Goal: Transaction & Acquisition: Purchase product/service

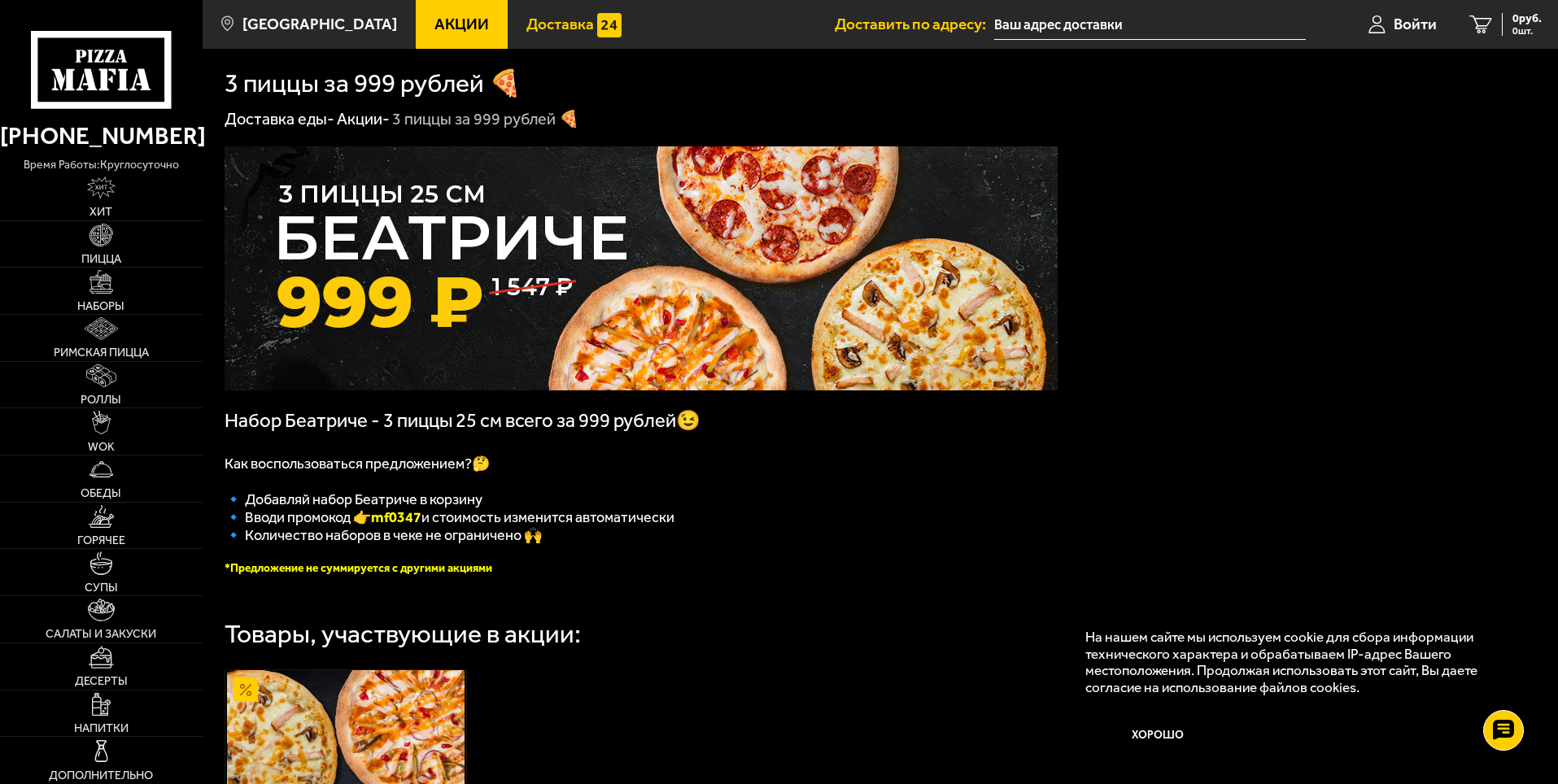
click at [550, 24] on span "Доставка" at bounding box center [560, 24] width 68 height 15
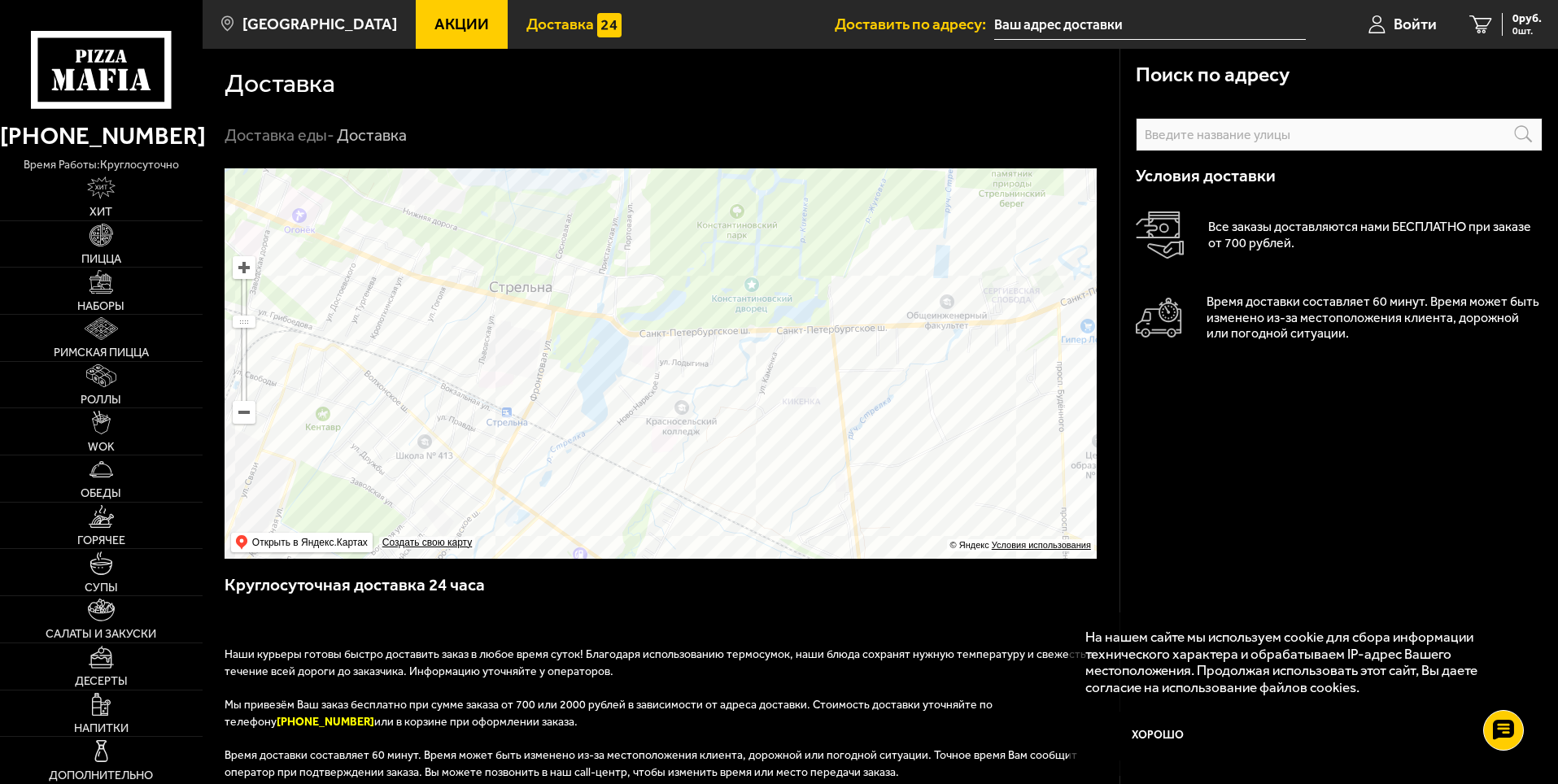
drag, startPoint x: 475, startPoint y: 284, endPoint x: 639, endPoint y: 375, distance: 187.6
click at [639, 375] on ymaps at bounding box center [661, 364] width 872 height 391
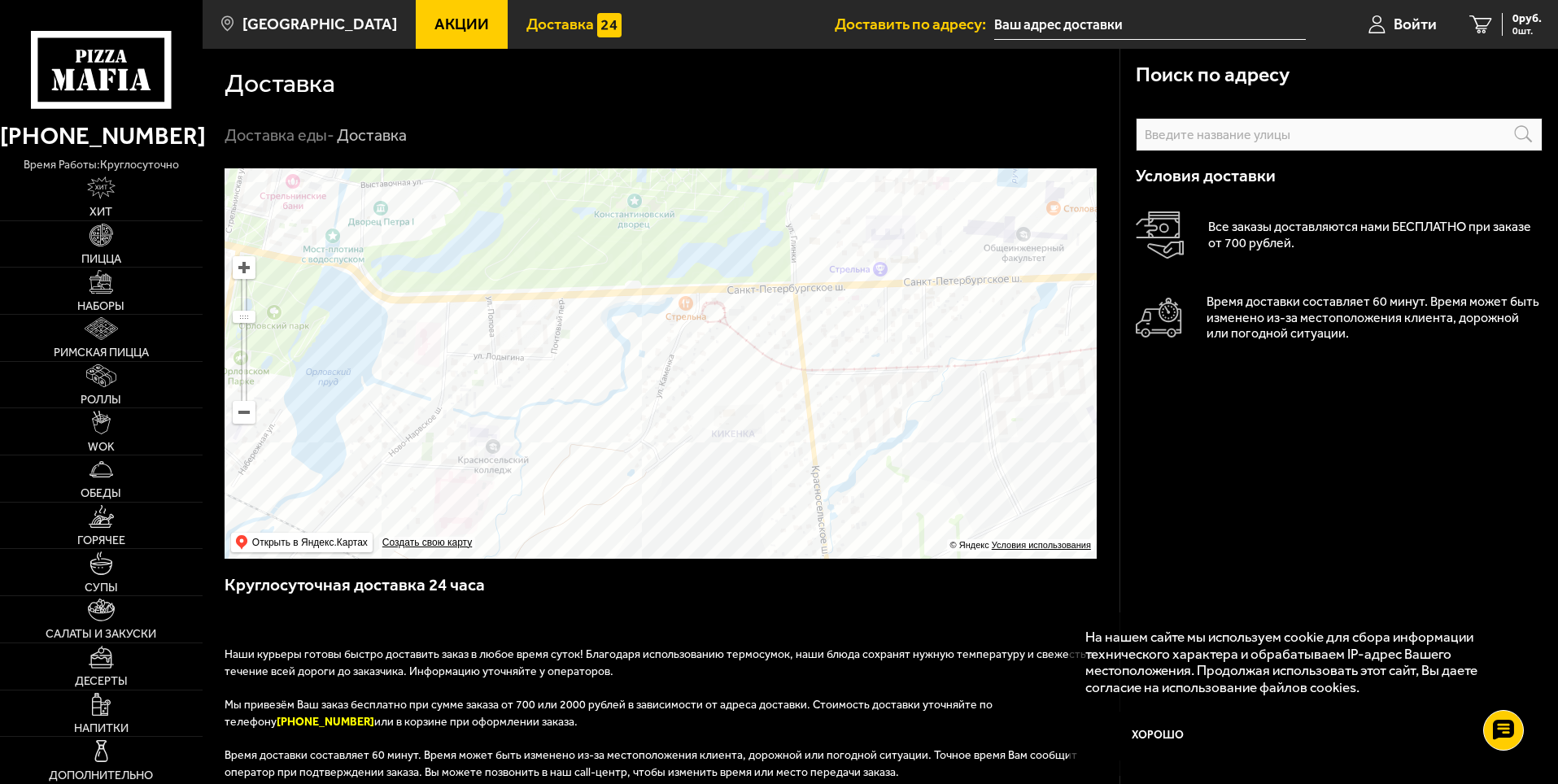
drag, startPoint x: 545, startPoint y: 358, endPoint x: 233, endPoint y: 352, distance: 312.1
click at [233, 352] on ymaps "… © Яндекс Условия использования Открыть в Яндекс.Картах Создать свою карту" at bounding box center [661, 364] width 872 height 391
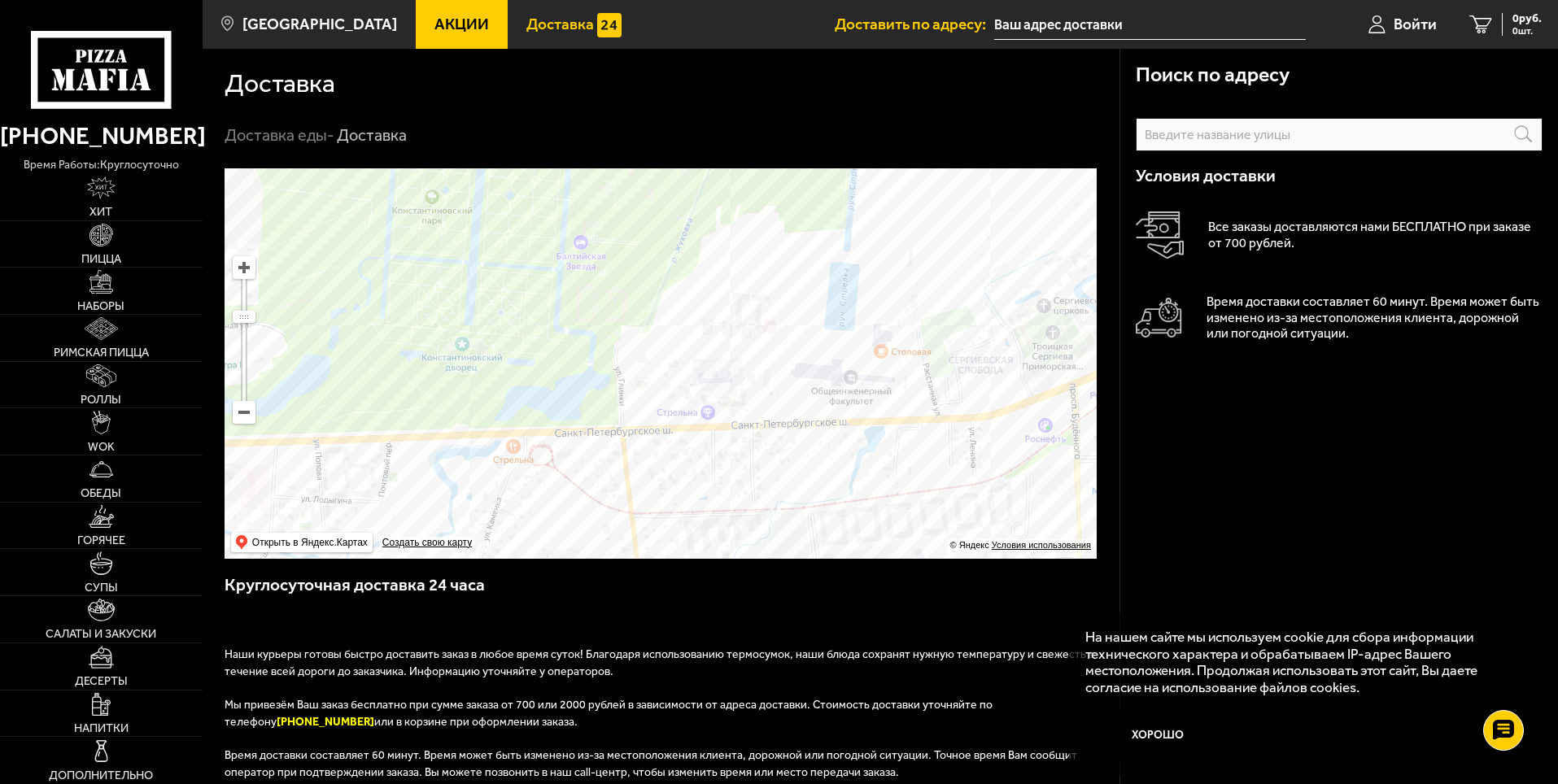
drag, startPoint x: 638, startPoint y: 403, endPoint x: 546, endPoint y: 438, distance: 98.4
click at [546, 438] on ymaps at bounding box center [661, 364] width 872 height 391
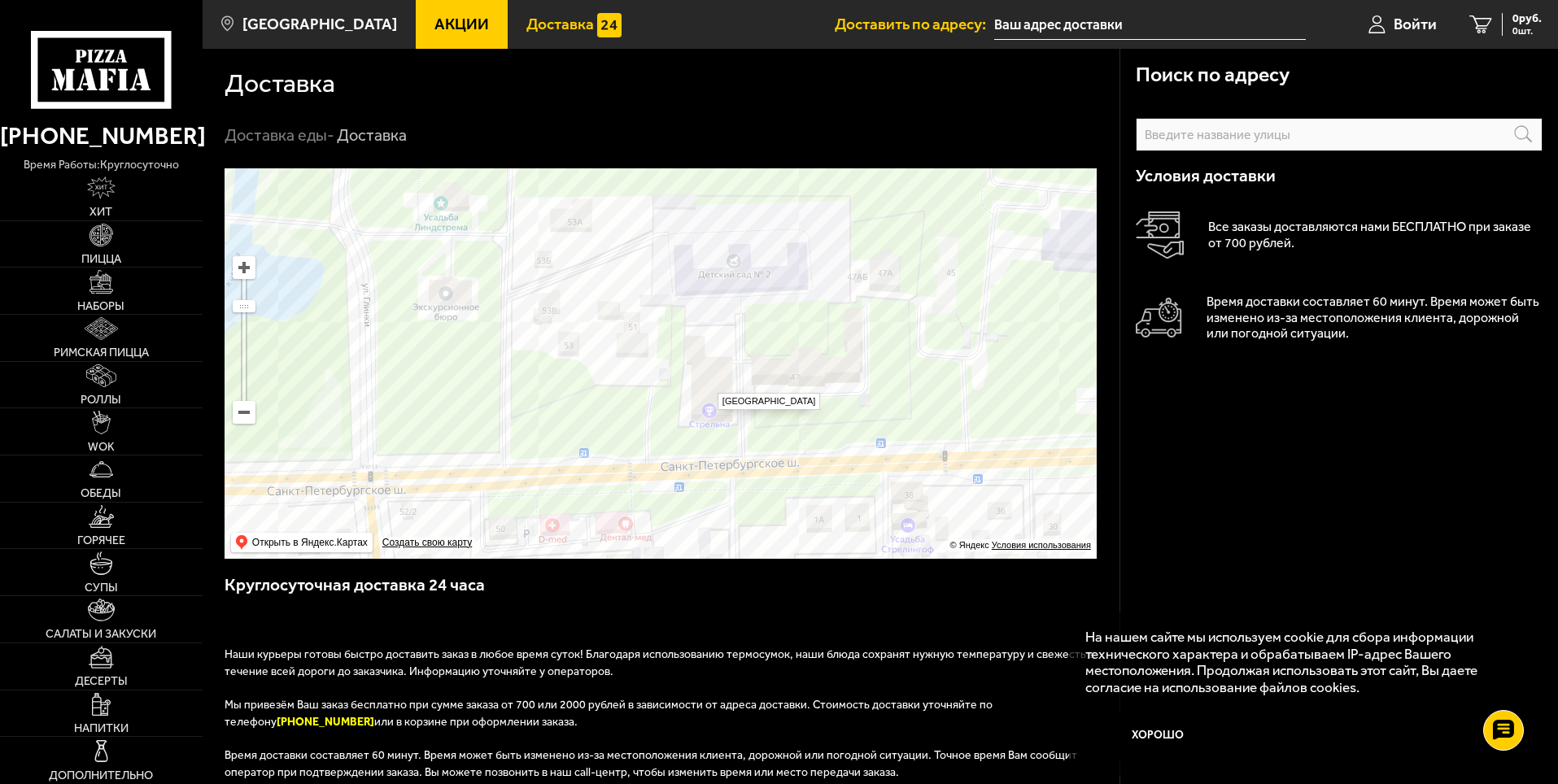
click at [710, 385] on ymaps at bounding box center [661, 364] width 872 height 391
type input "[STREET_ADDRESS]"
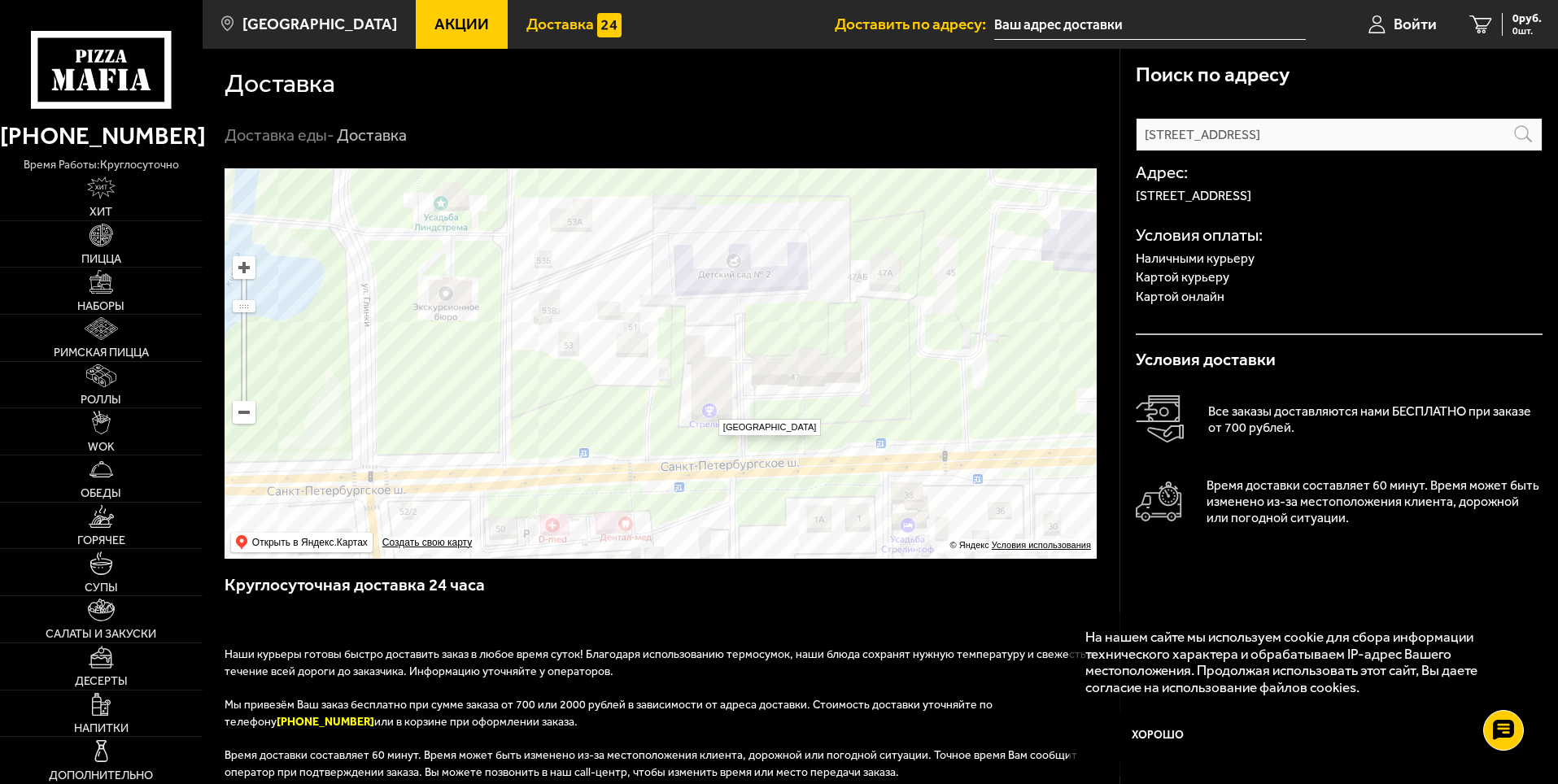
click at [710, 411] on ymaps at bounding box center [661, 364] width 872 height 391
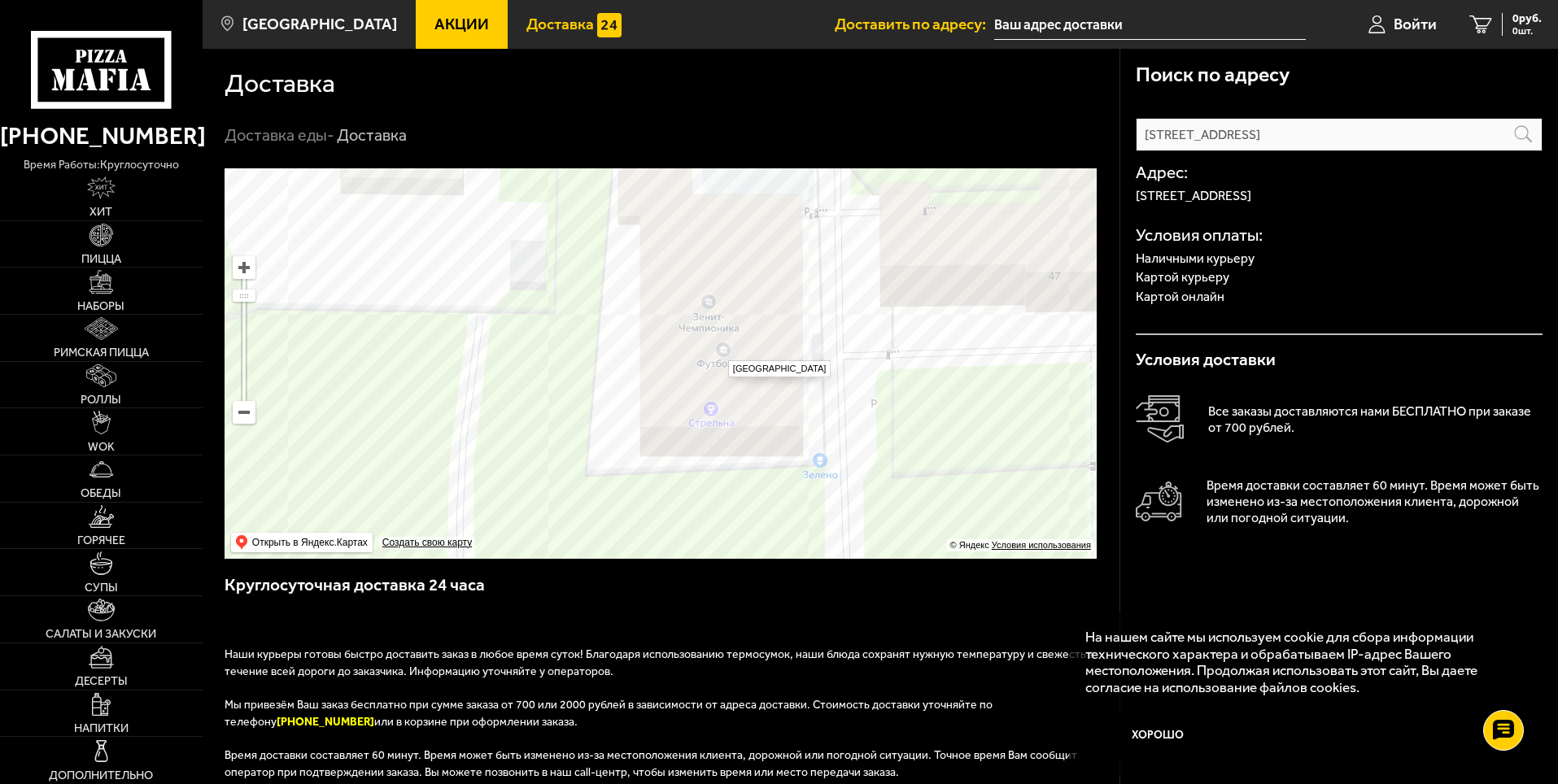
click at [720, 353] on ymaps at bounding box center [661, 364] width 872 height 391
click at [721, 351] on ymaps at bounding box center [661, 364] width 872 height 391
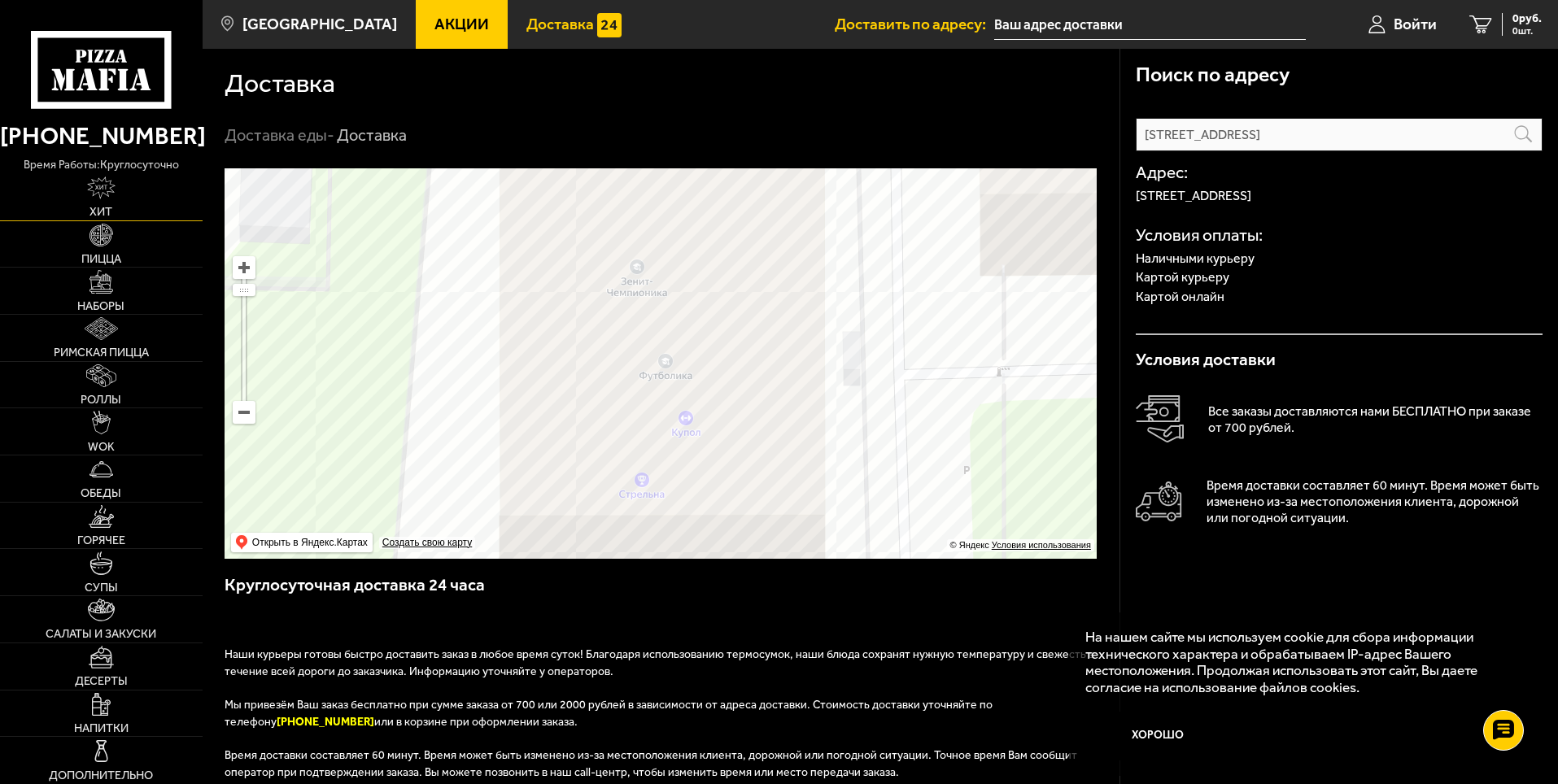
click at [101, 213] on span "Хит" at bounding box center [101, 211] width 23 height 11
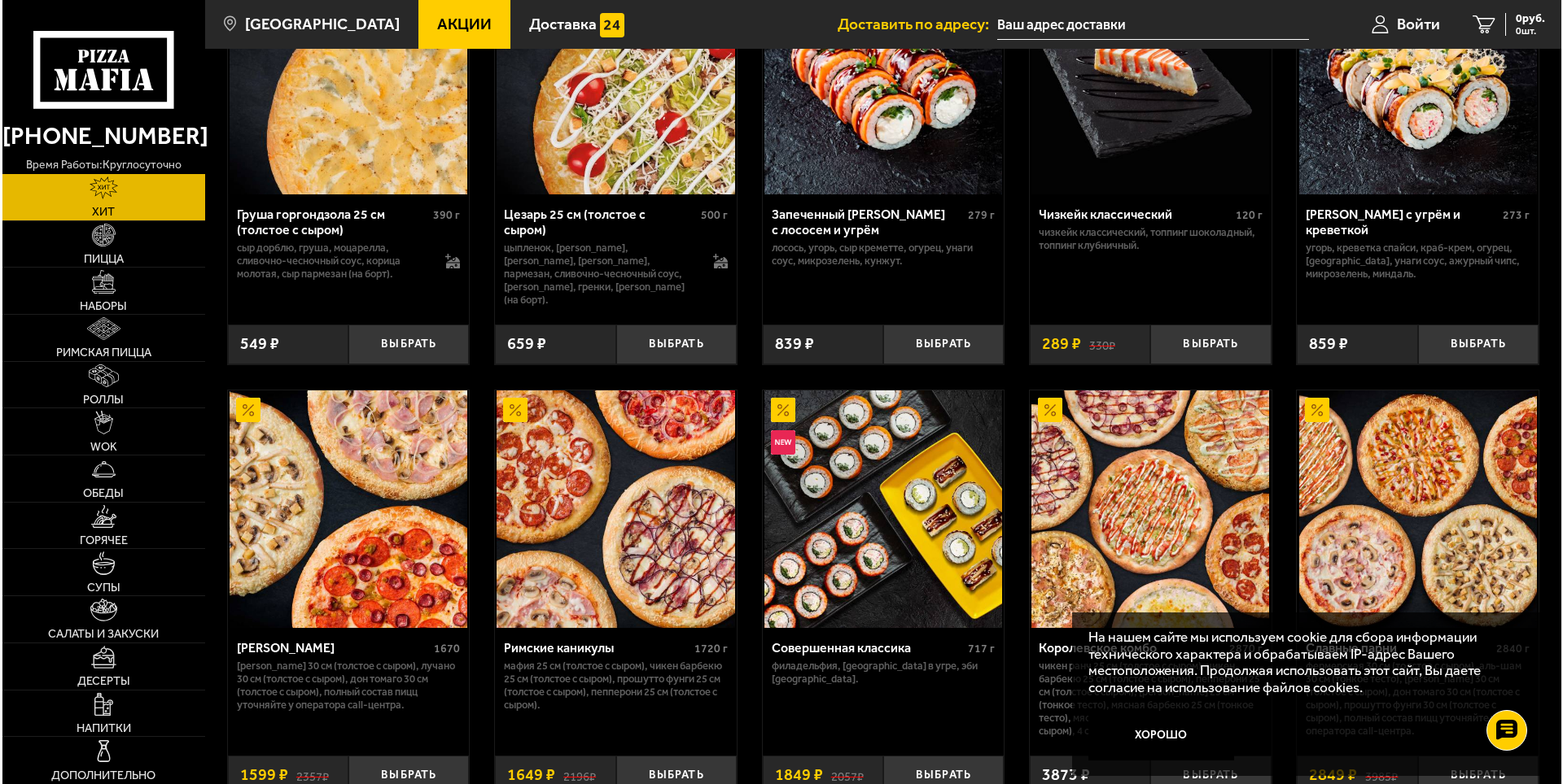
scroll to position [806, 0]
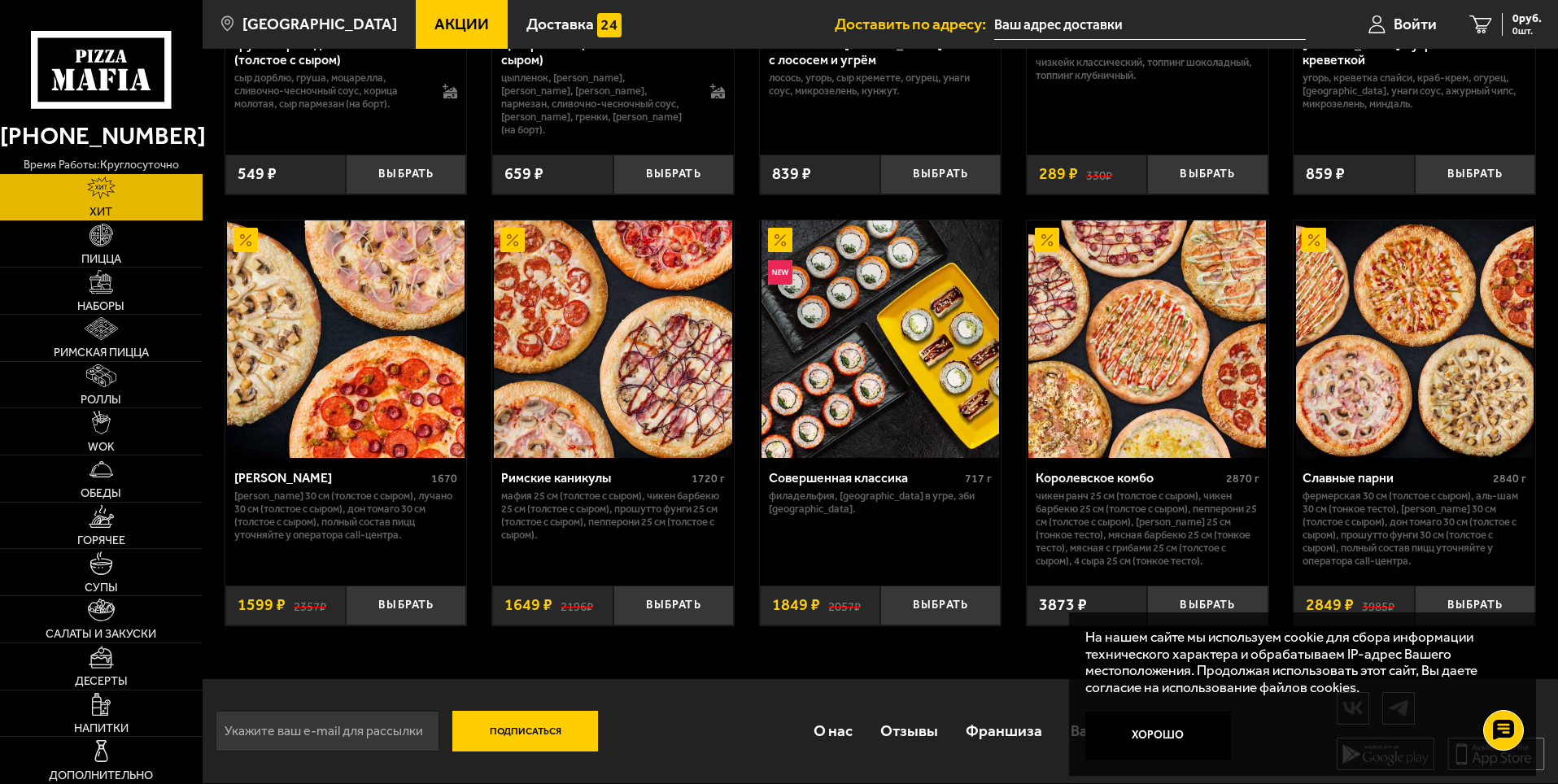
click at [1400, 442] on img at bounding box center [1414, 339] width 238 height 238
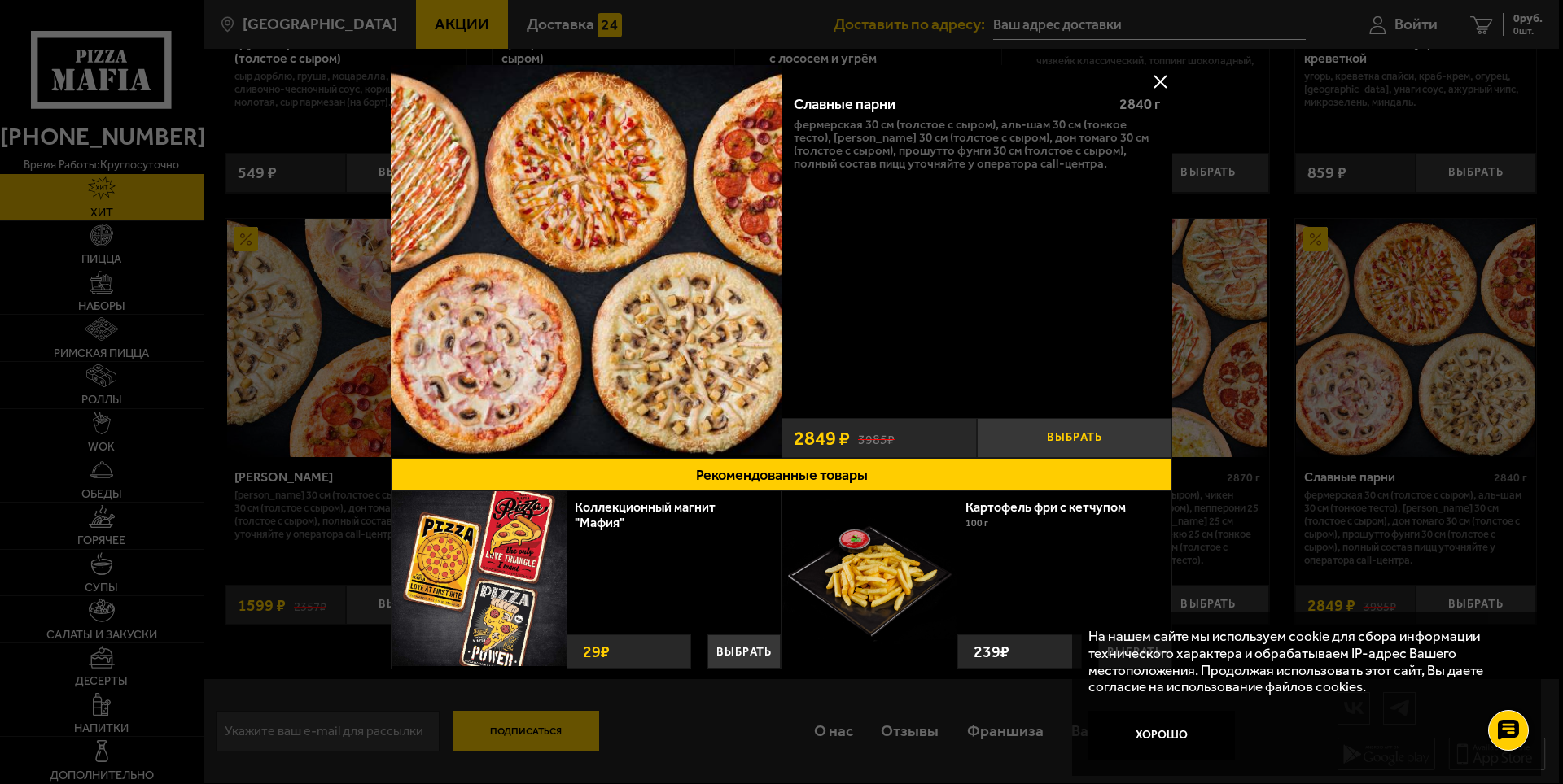
click at [1059, 435] on button "Выбрать" at bounding box center [1074, 437] width 195 height 40
click at [566, 288] on img at bounding box center [586, 260] width 391 height 391
click at [1164, 80] on button at bounding box center [1159, 81] width 25 height 25
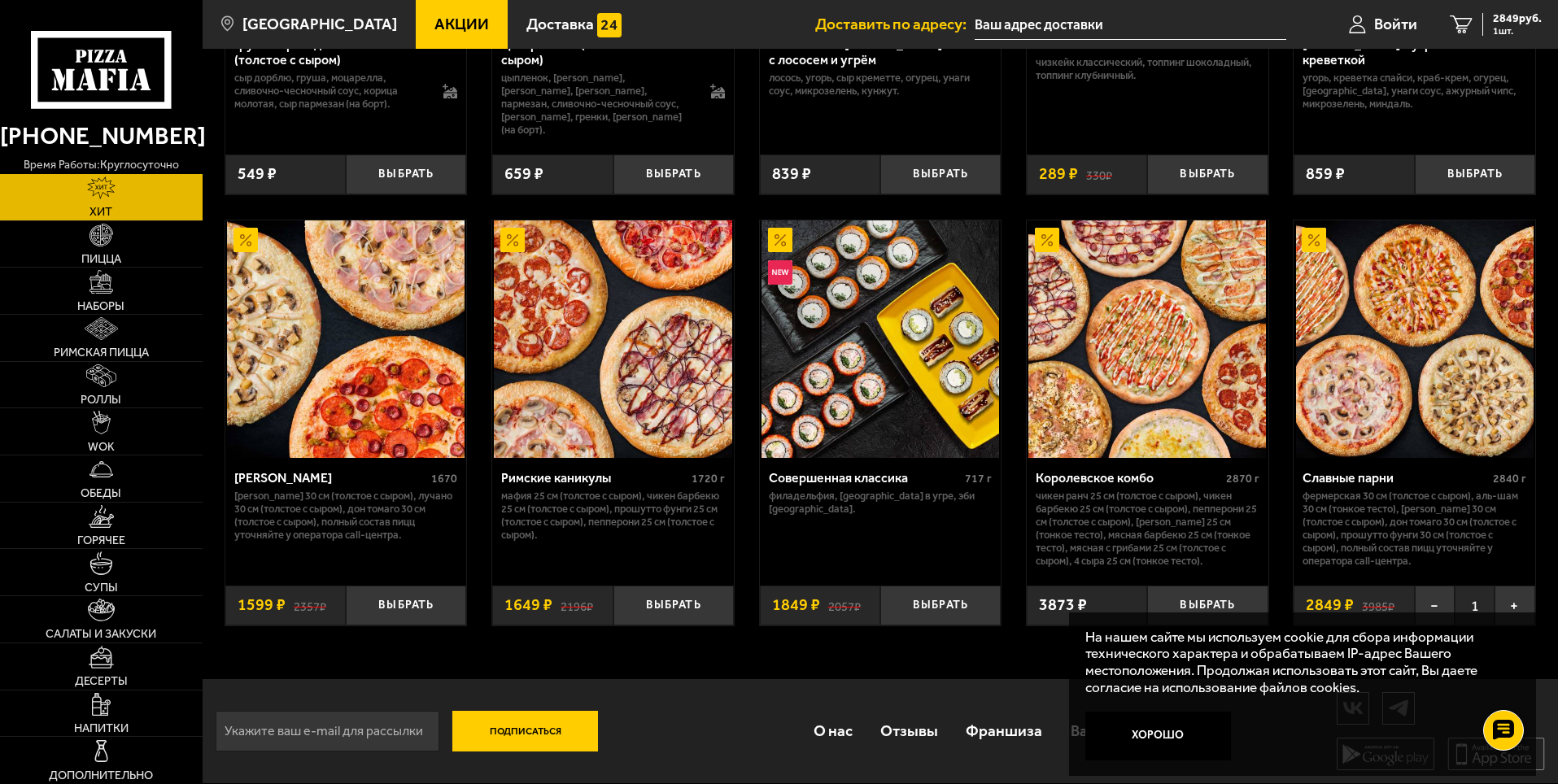
click at [1057, 24] on input "text" at bounding box center [1130, 25] width 311 height 30
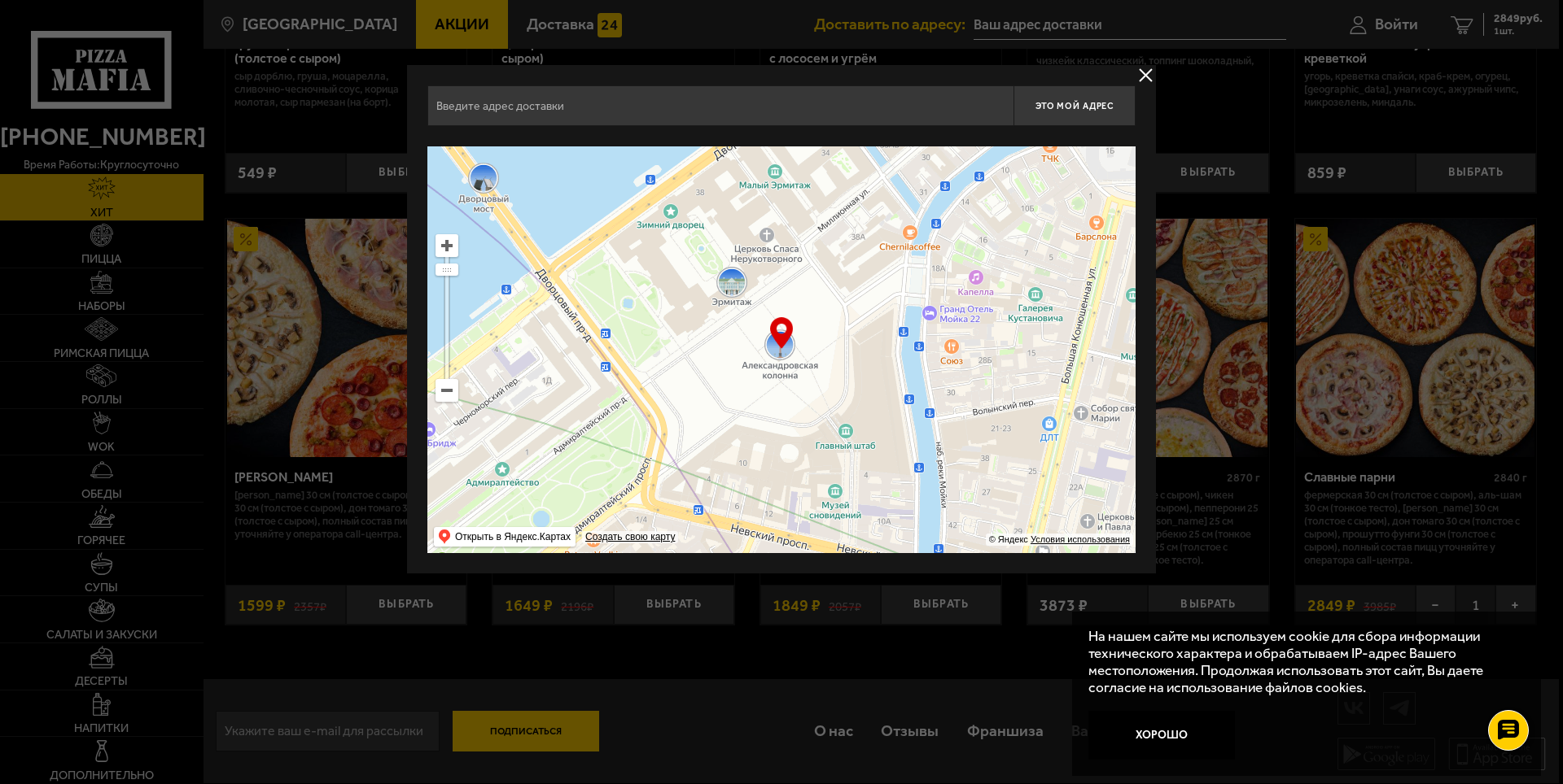
click at [443, 401] on ymaps at bounding box center [447, 390] width 23 height 23
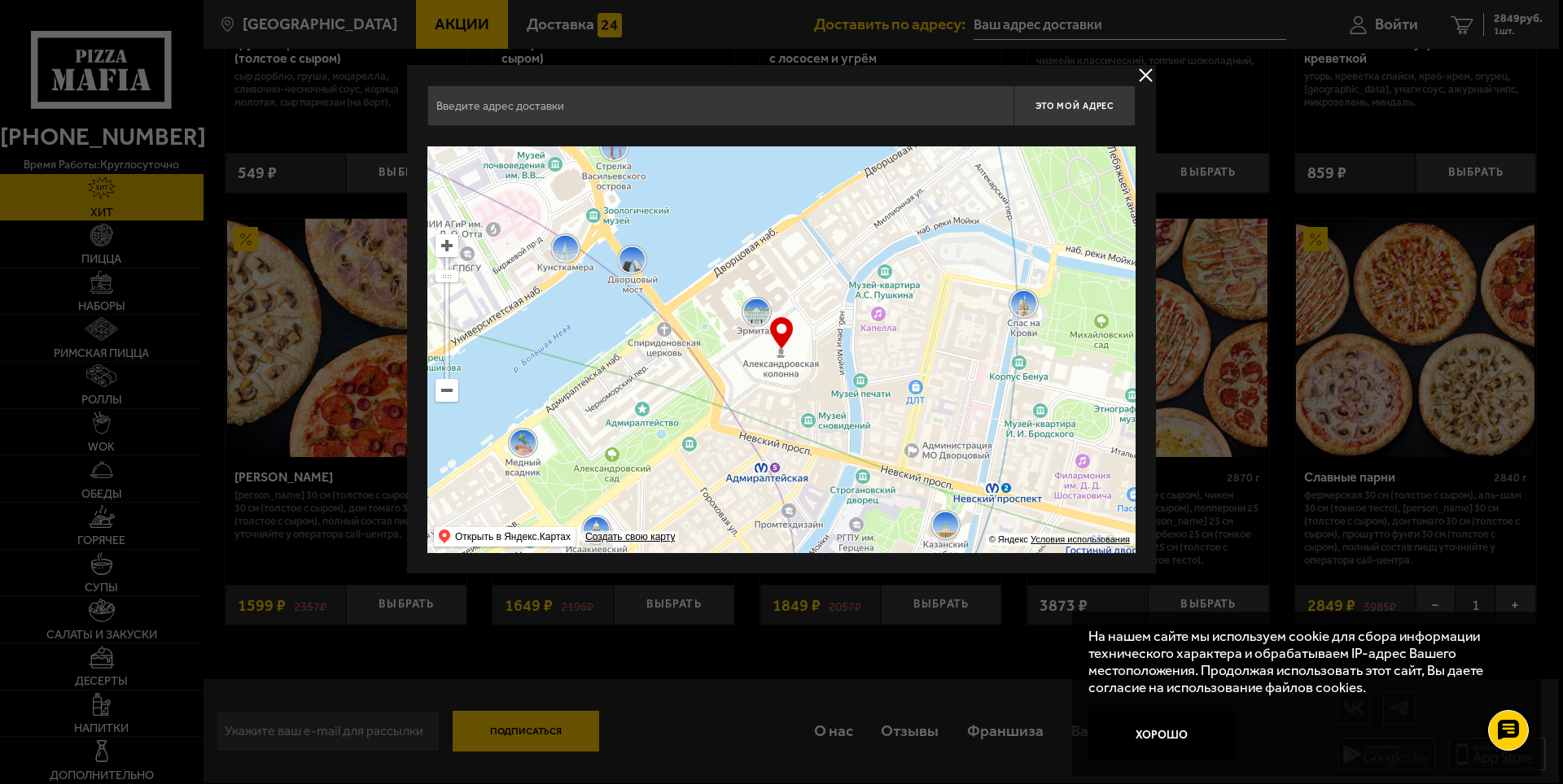
click at [446, 395] on ymaps at bounding box center [447, 390] width 21 height 21
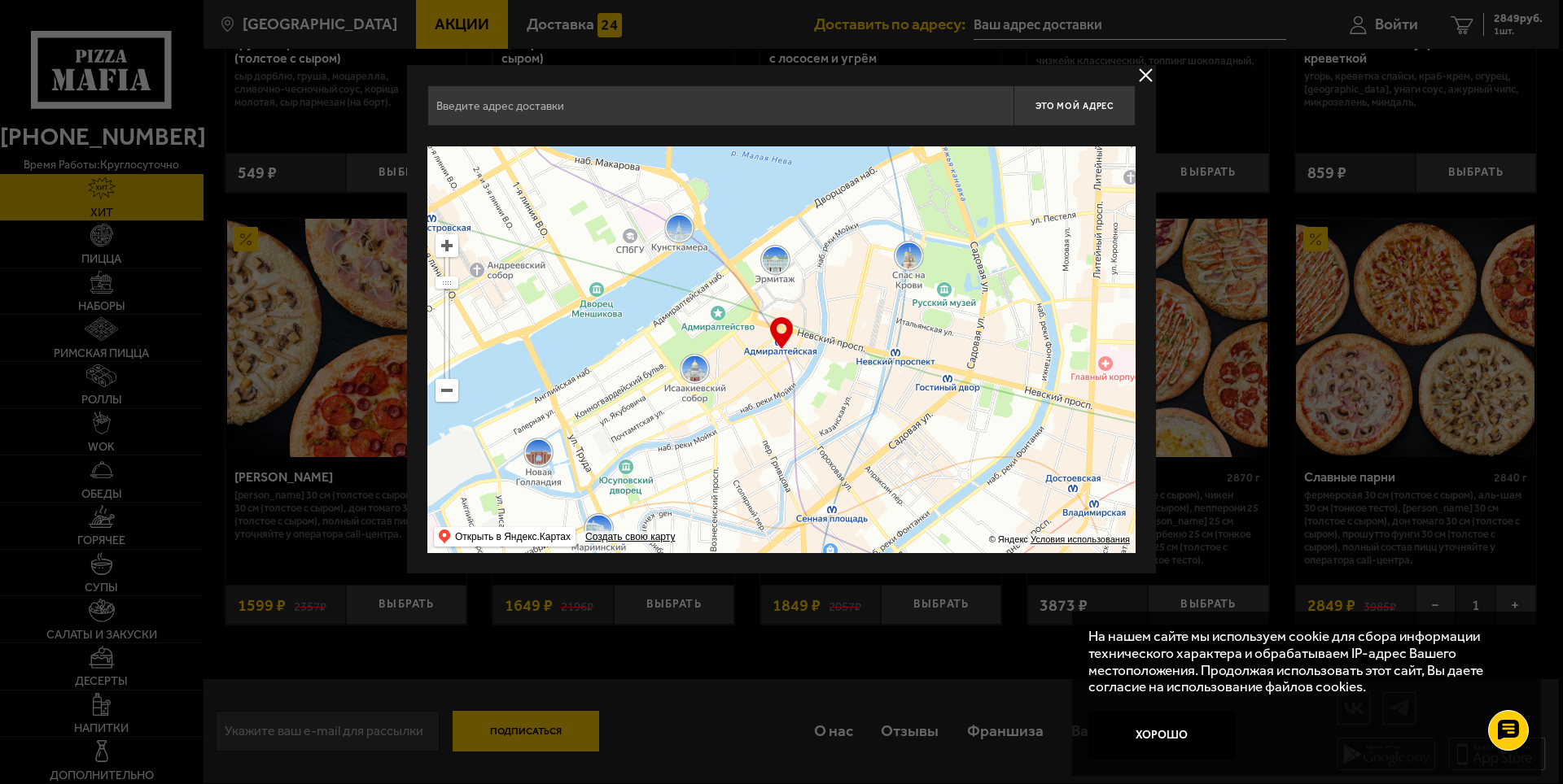
drag, startPoint x: 685, startPoint y: 486, endPoint x: 796, endPoint y: 271, distance: 242.0
click at [796, 271] on ymaps at bounding box center [781, 349] width 708 height 407
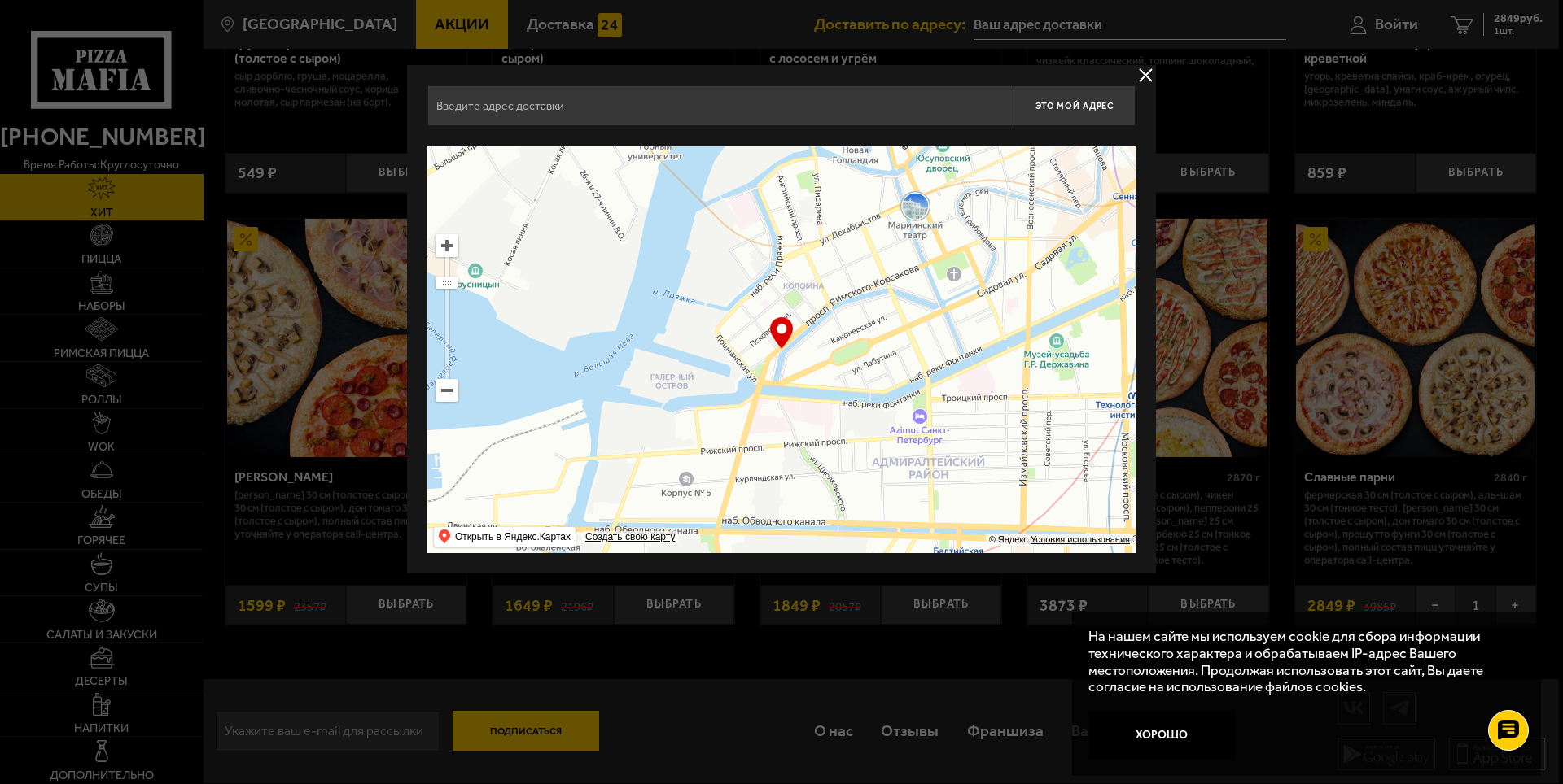
click at [451, 392] on ymaps at bounding box center [447, 390] width 21 height 21
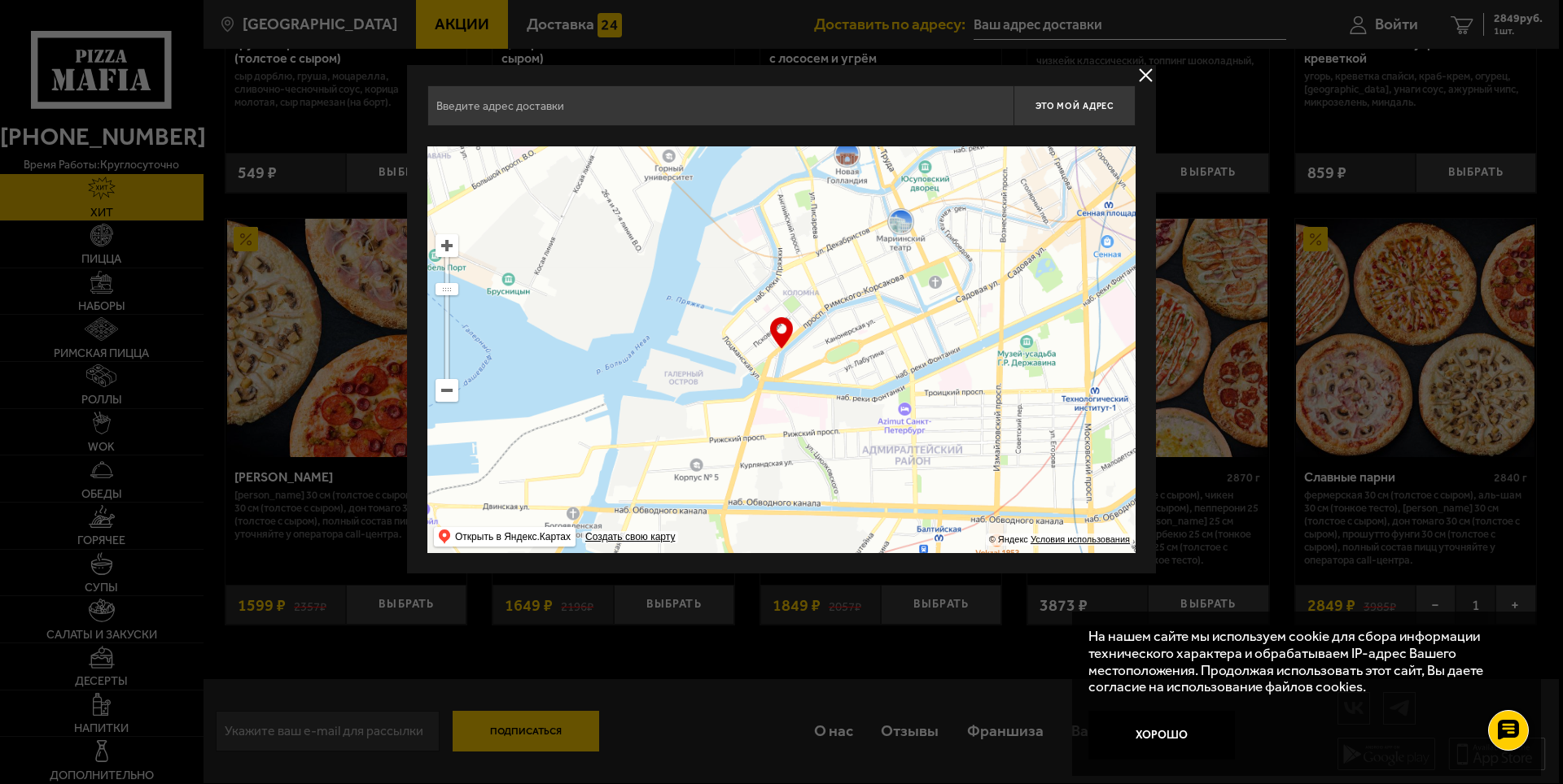
click at [451, 392] on ymaps at bounding box center [447, 390] width 21 height 21
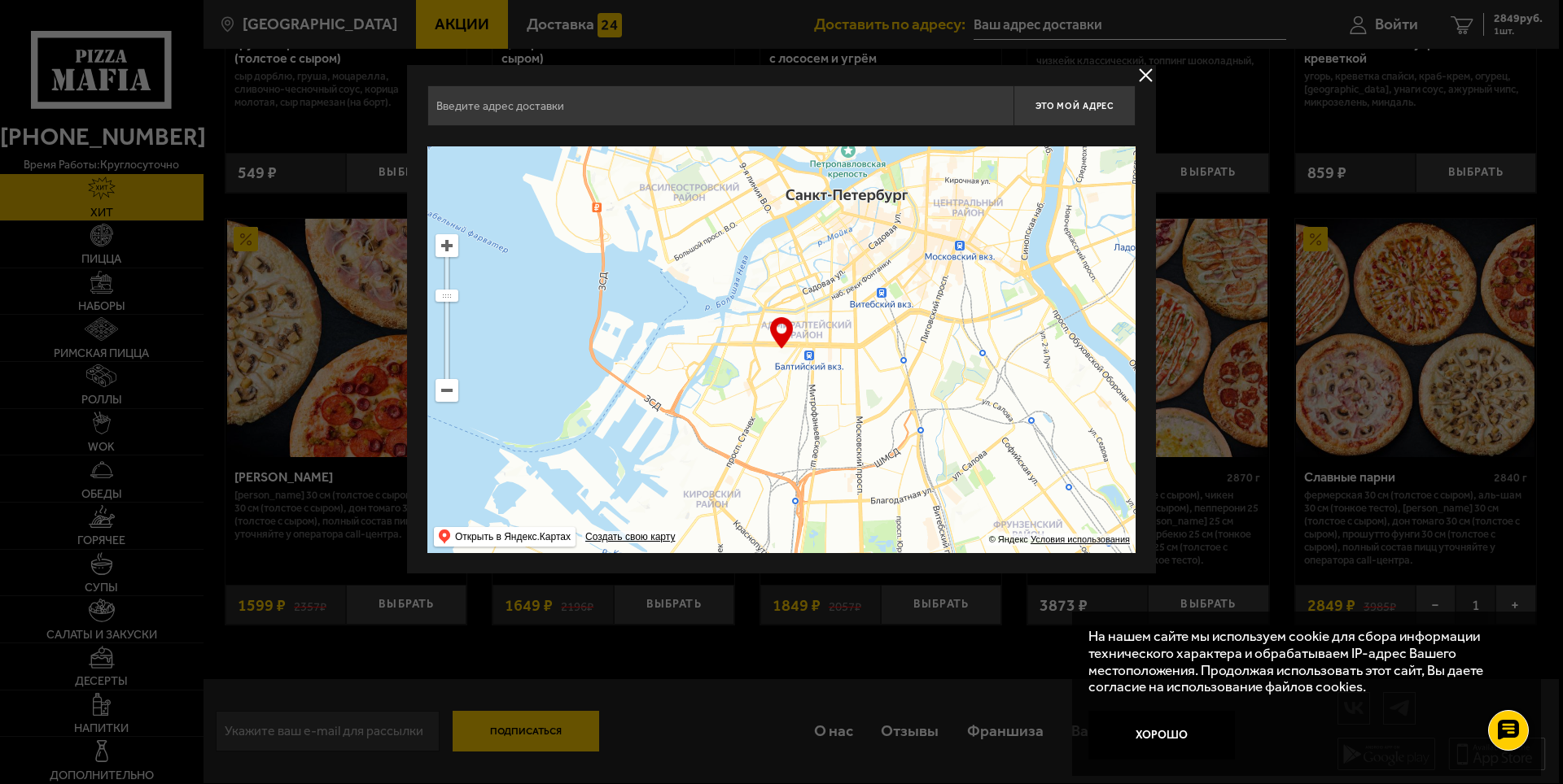
drag, startPoint x: 751, startPoint y: 417, endPoint x: 784, endPoint y: 292, distance: 129.3
click at [783, 293] on ymaps at bounding box center [781, 349] width 708 height 407
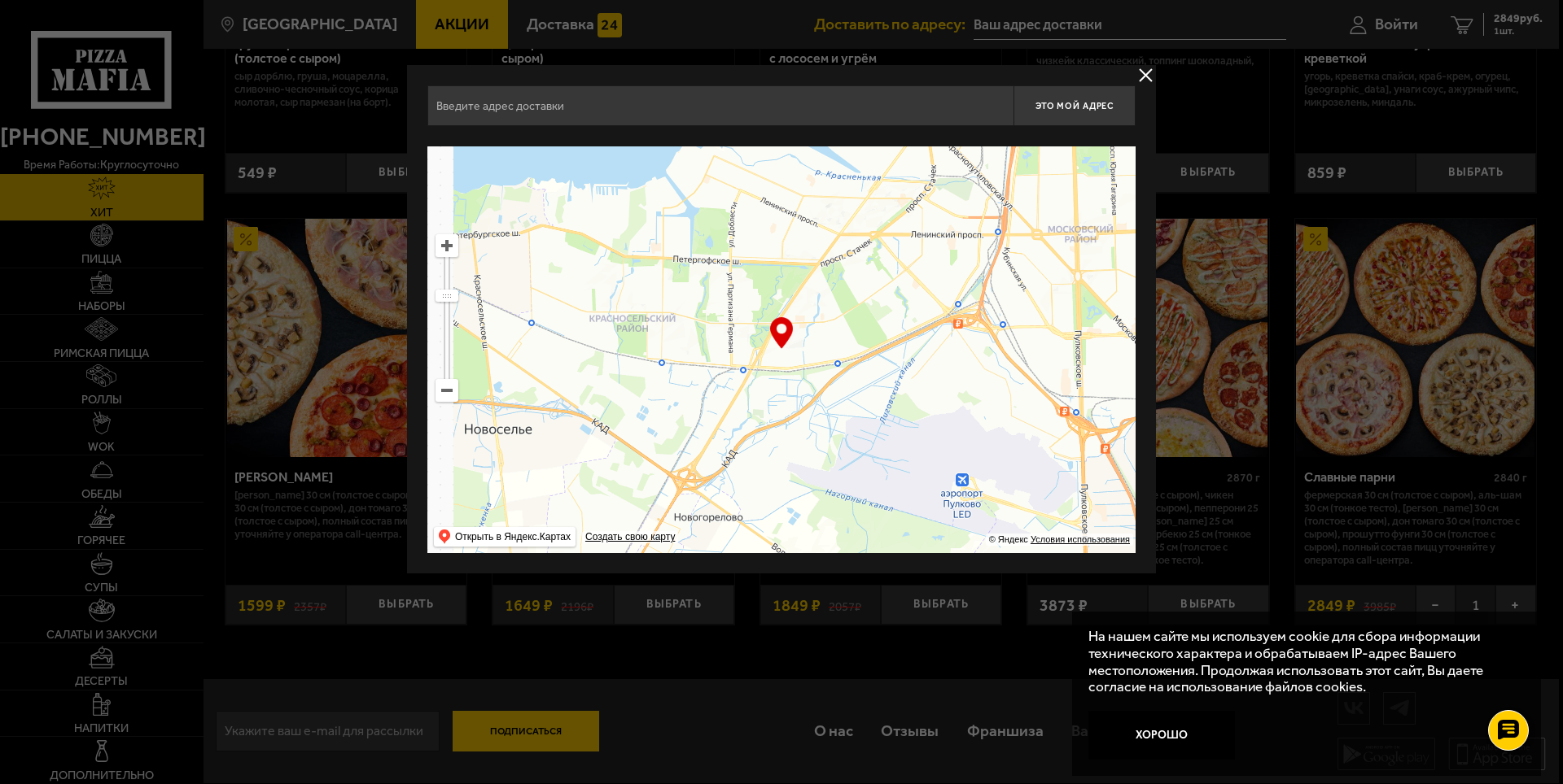
drag, startPoint x: 724, startPoint y: 458, endPoint x: 896, endPoint y: 338, distance: 209.7
click at [875, 359] on ymaps at bounding box center [781, 349] width 708 height 407
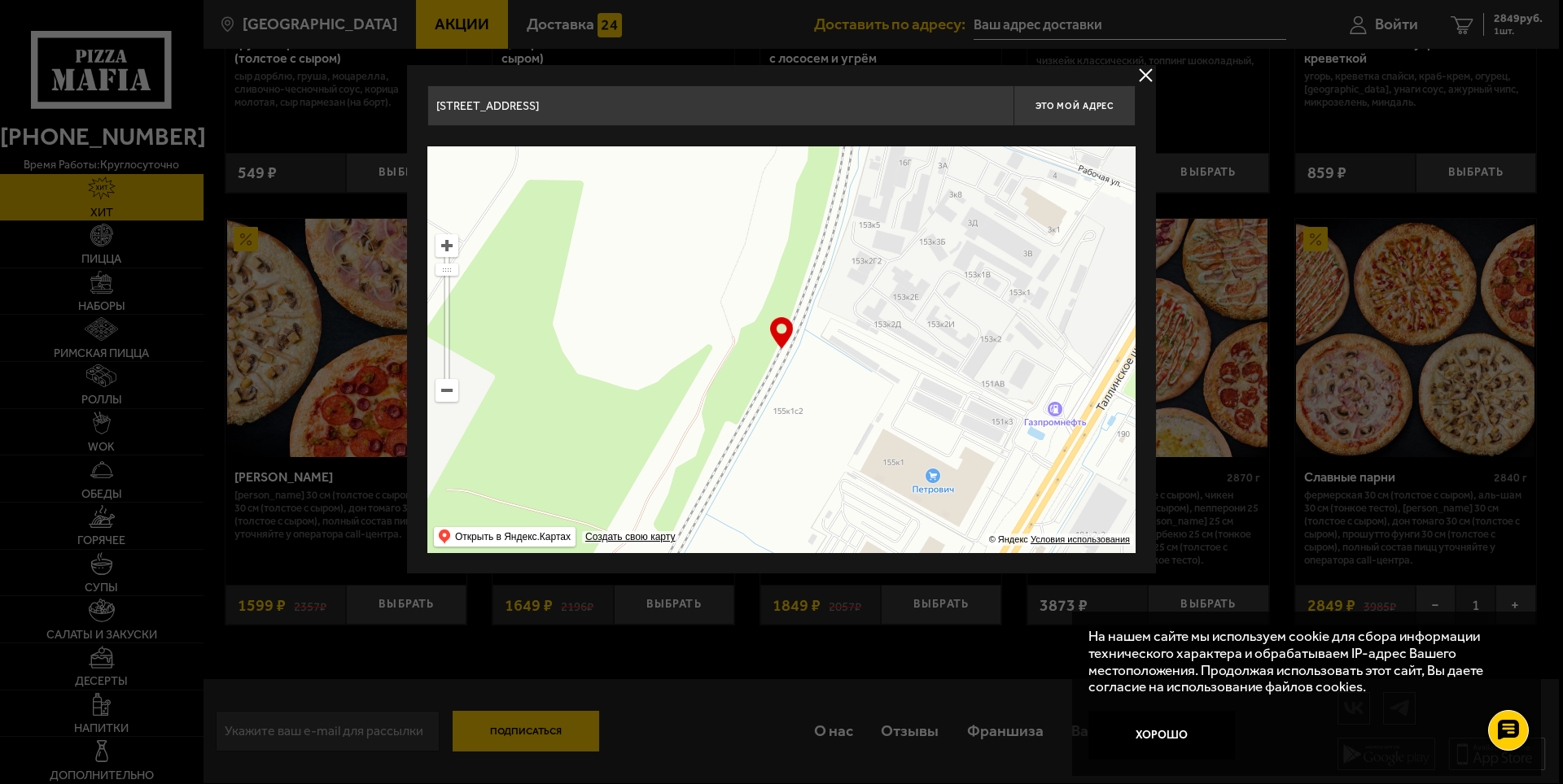
drag, startPoint x: 653, startPoint y: 362, endPoint x: 945, endPoint y: 496, distance: 321.3
click at [945, 496] on ymaps at bounding box center [781, 349] width 708 height 407
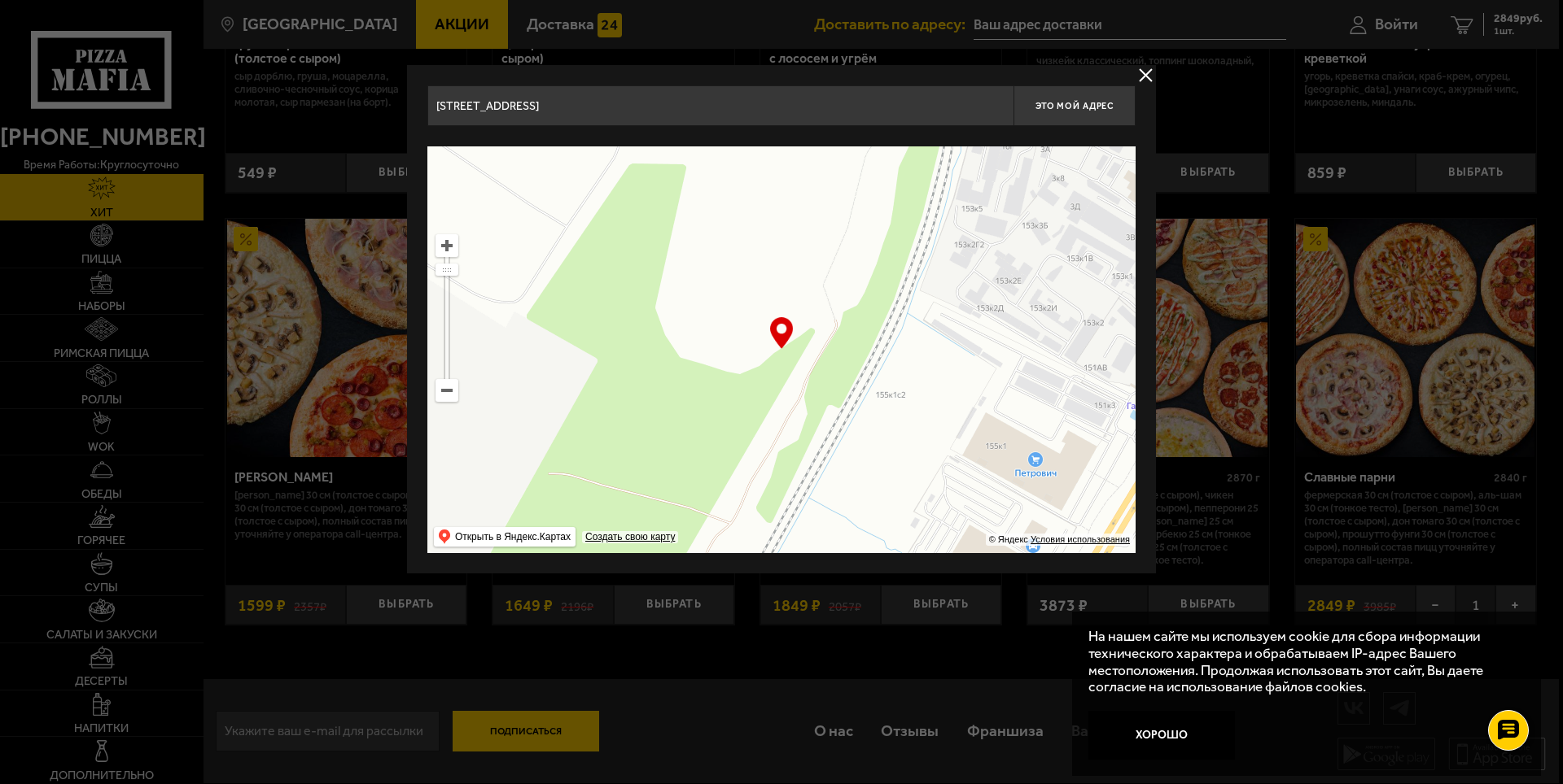
drag, startPoint x: 860, startPoint y: 376, endPoint x: 1149, endPoint y: 386, distance: 289.2
click at [1115, 381] on ymaps at bounding box center [781, 349] width 708 height 407
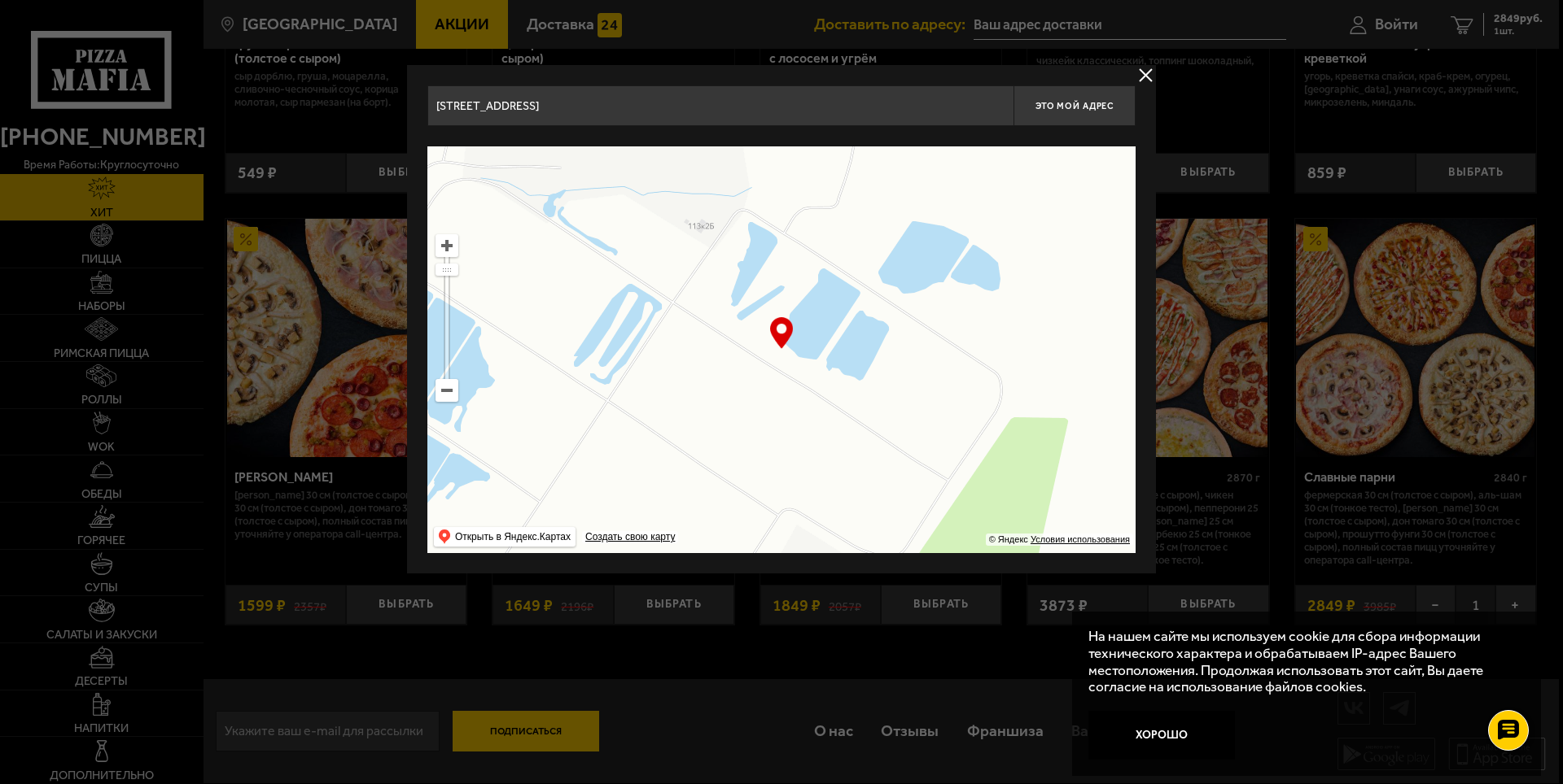
drag, startPoint x: 847, startPoint y: 341, endPoint x: 719, endPoint y: 524, distance: 223.3
click at [720, 524] on ymaps at bounding box center [781, 349] width 708 height 407
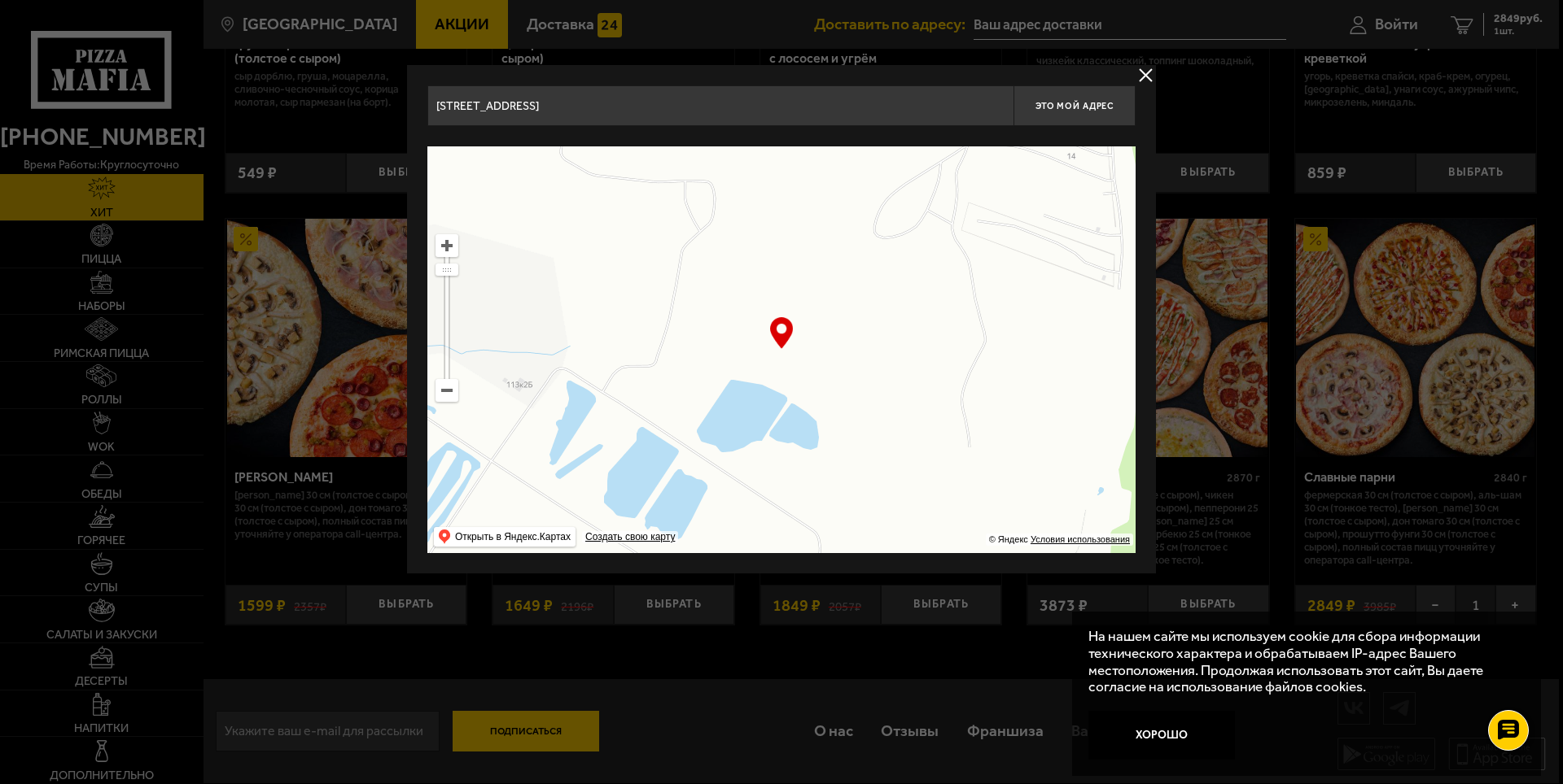
click at [449, 387] on ymaps at bounding box center [447, 390] width 21 height 21
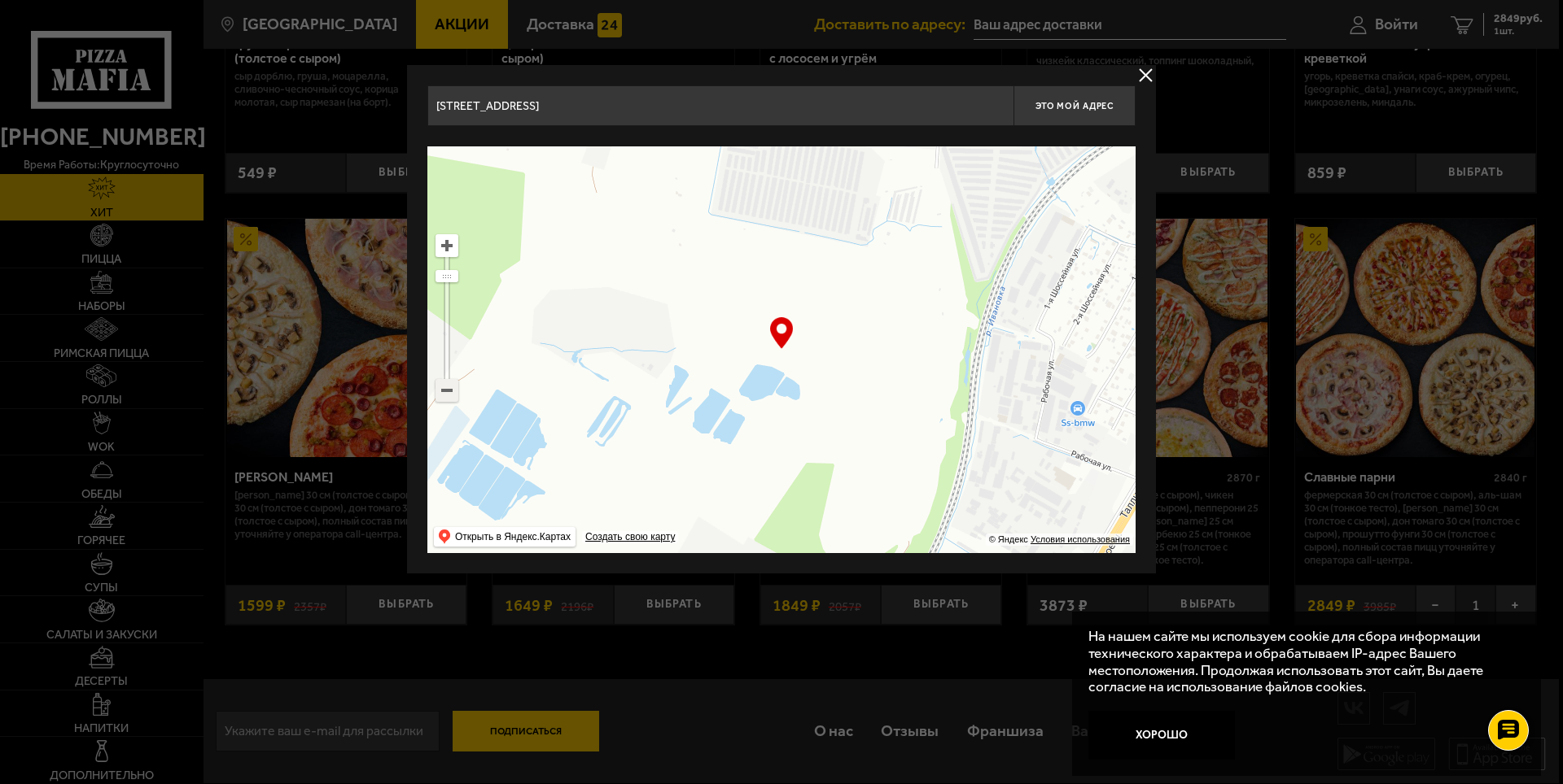
click at [449, 387] on ymaps at bounding box center [447, 390] width 21 height 21
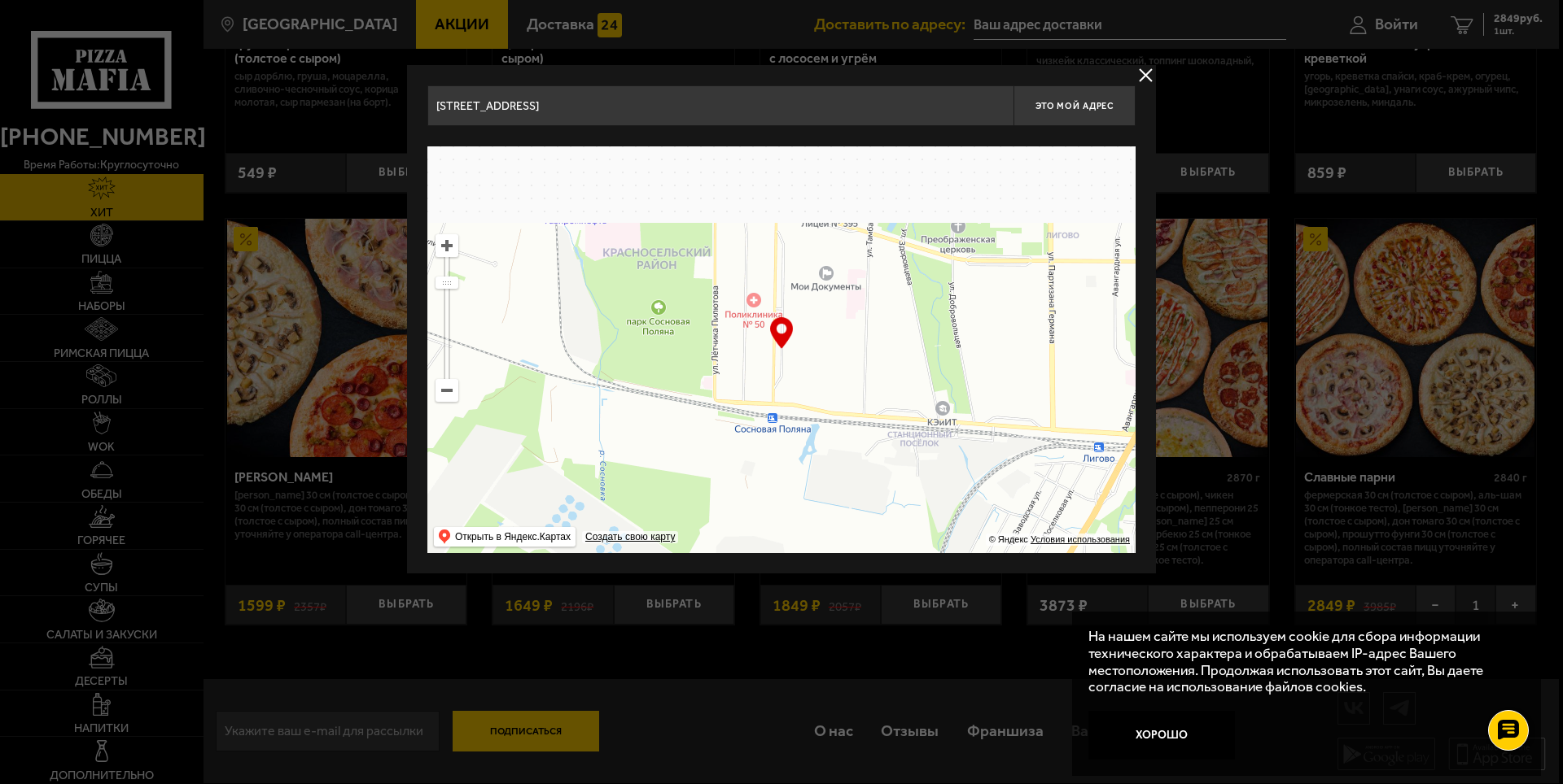
drag, startPoint x: 662, startPoint y: 332, endPoint x: 725, endPoint y: 540, distance: 217.3
click at [727, 567] on div "[STREET_ADDRESS] Это мой адрес Найдите адрес перетащив карту … © Яндекс Условия…" at bounding box center [781, 319] width 749 height 508
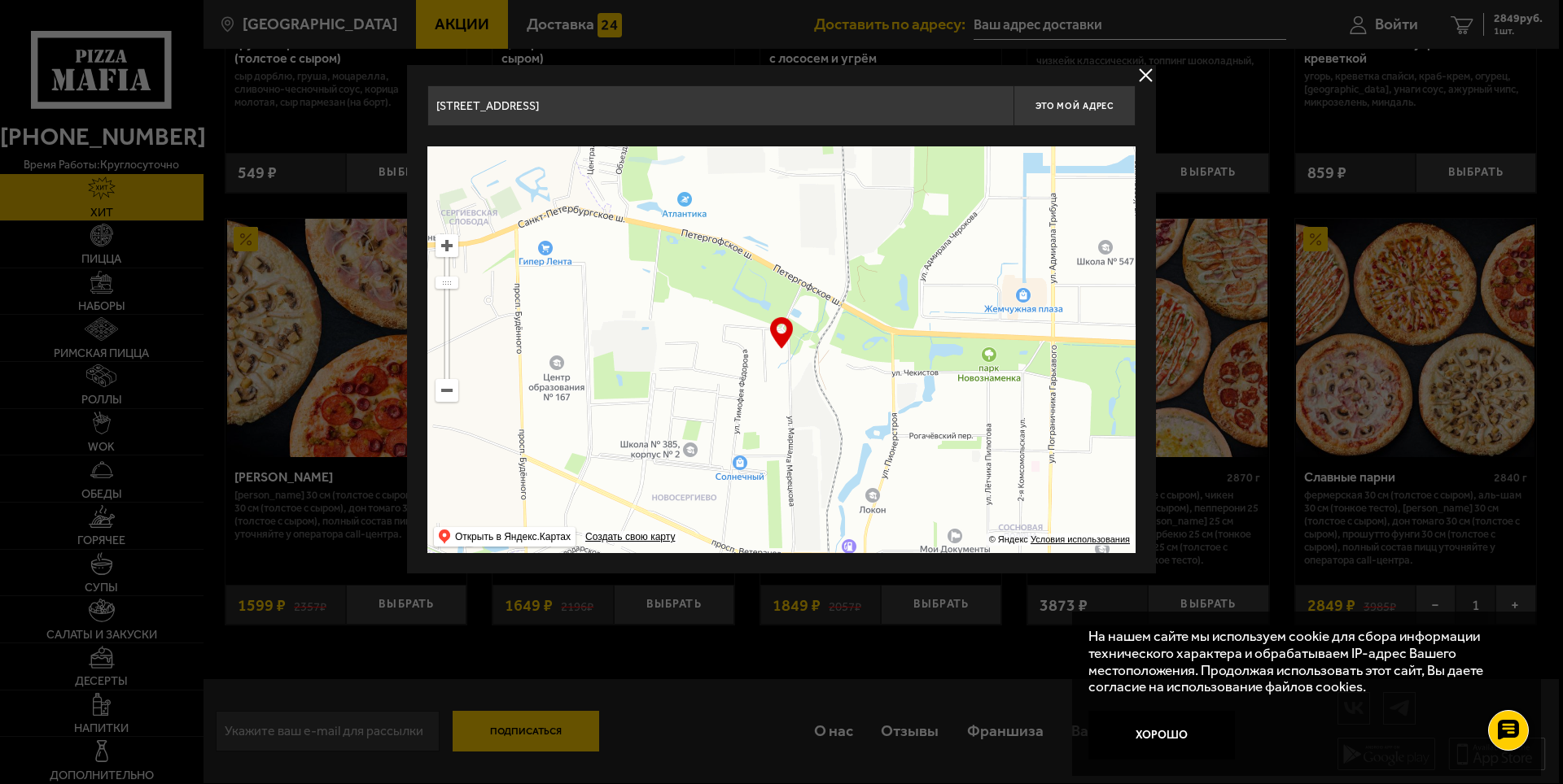
drag, startPoint x: 713, startPoint y: 411, endPoint x: 943, endPoint y: 634, distance: 320.4
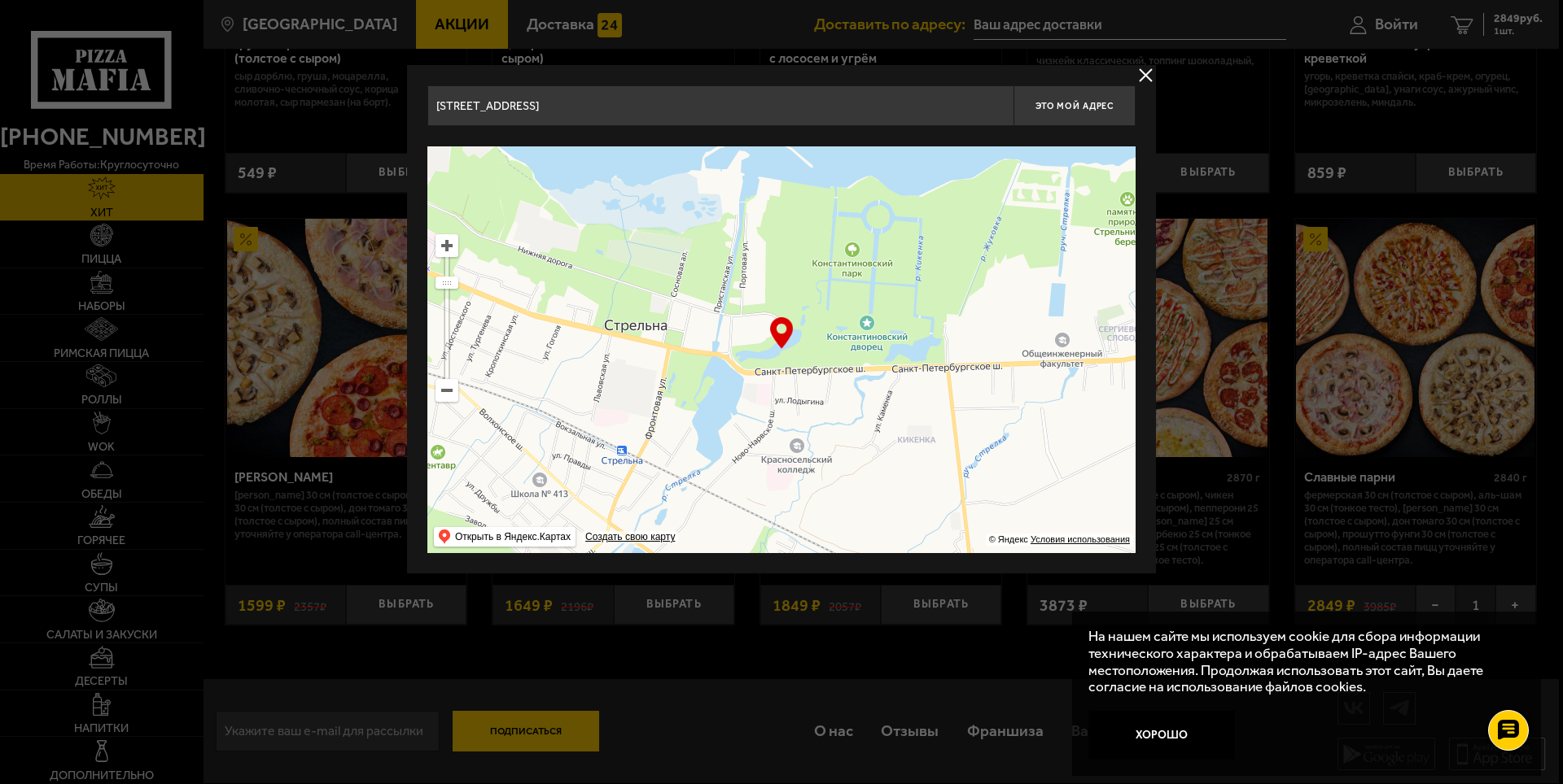
drag, startPoint x: 673, startPoint y: 384, endPoint x: 1301, endPoint y: 425, distance: 629.3
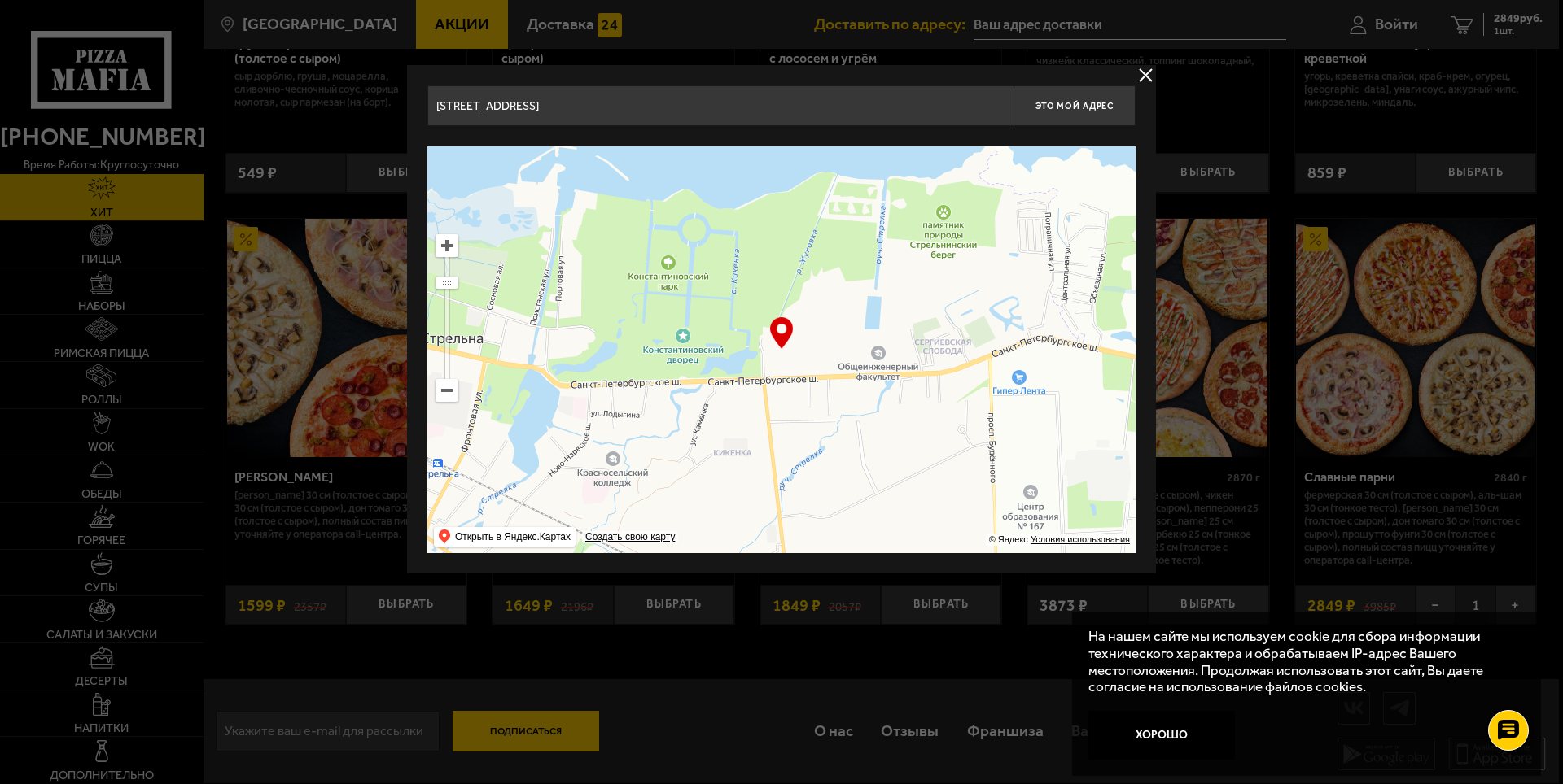
drag, startPoint x: 832, startPoint y: 414, endPoint x: 648, endPoint y: 426, distance: 184.4
click at [648, 426] on ymaps at bounding box center [781, 349] width 708 height 407
click at [445, 244] on ymaps at bounding box center [447, 245] width 21 height 21
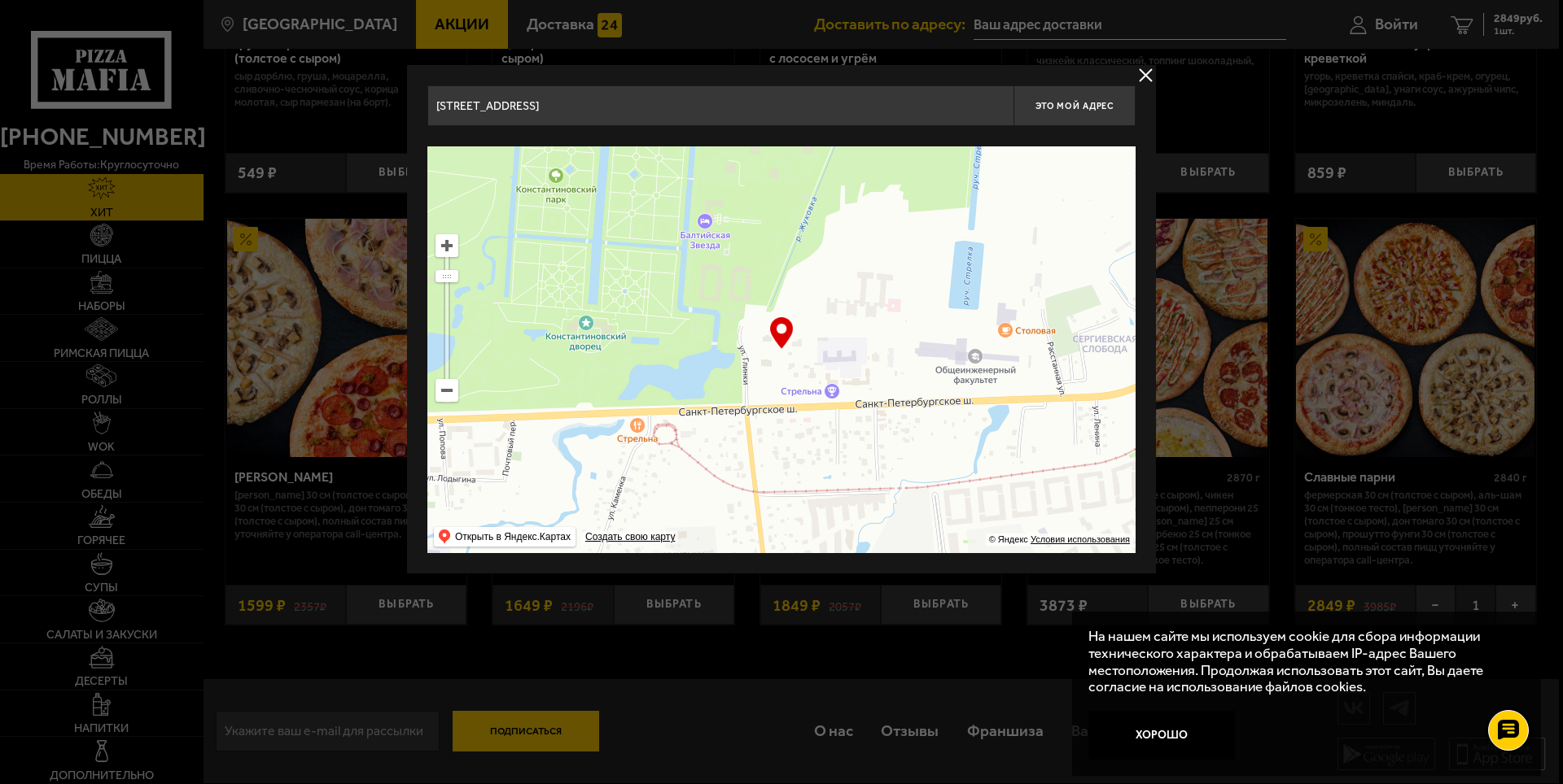
click at [445, 244] on ymaps at bounding box center [447, 245] width 21 height 21
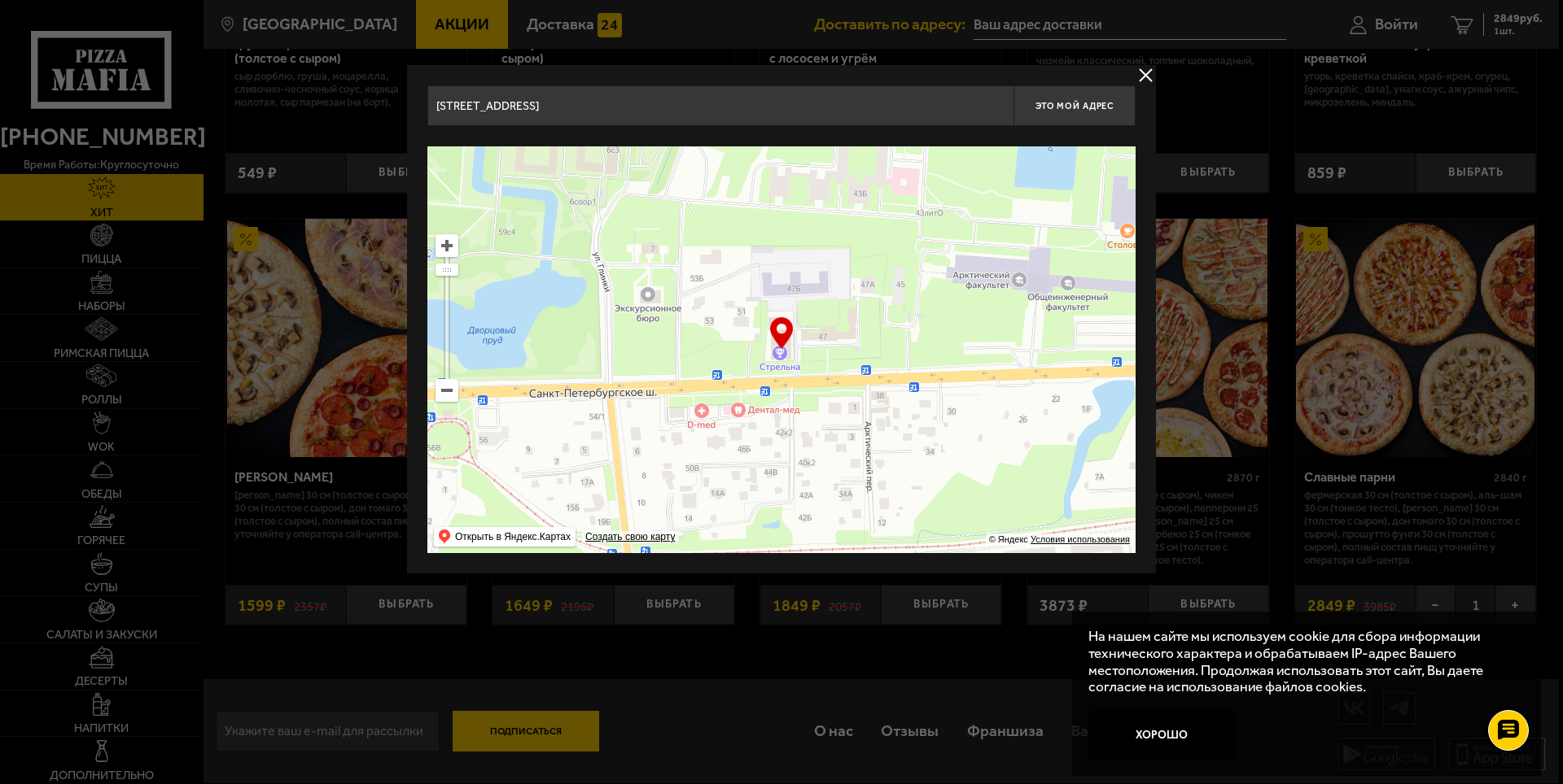
drag, startPoint x: 857, startPoint y: 448, endPoint x: 757, endPoint y: 368, distance: 128.1
click at [757, 368] on ymaps at bounding box center [781, 349] width 708 height 407
type input "[STREET_ADDRESS]"
click at [447, 240] on ymaps at bounding box center [447, 245] width 21 height 21
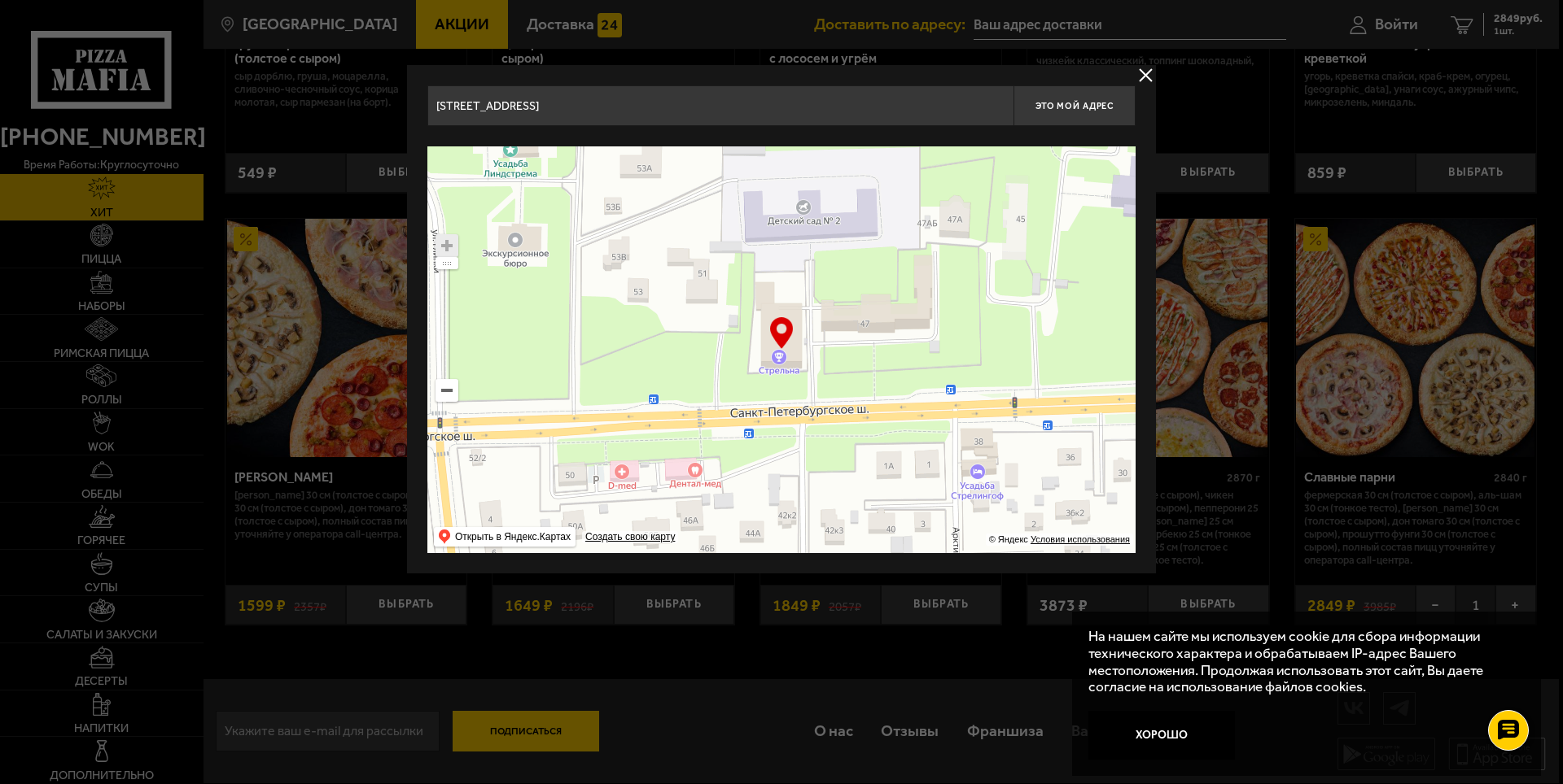
click at [447, 240] on ymaps at bounding box center [447, 245] width 21 height 21
drag, startPoint x: 781, startPoint y: 337, endPoint x: 778, endPoint y: 328, distance: 9.5
click at [778, 328] on div "… © Яндекс Условия использования Открыть в Яндекс.Картах Создать свою карту" at bounding box center [781, 349] width 708 height 407
click at [781, 359] on ymaps at bounding box center [781, 349] width 708 height 407
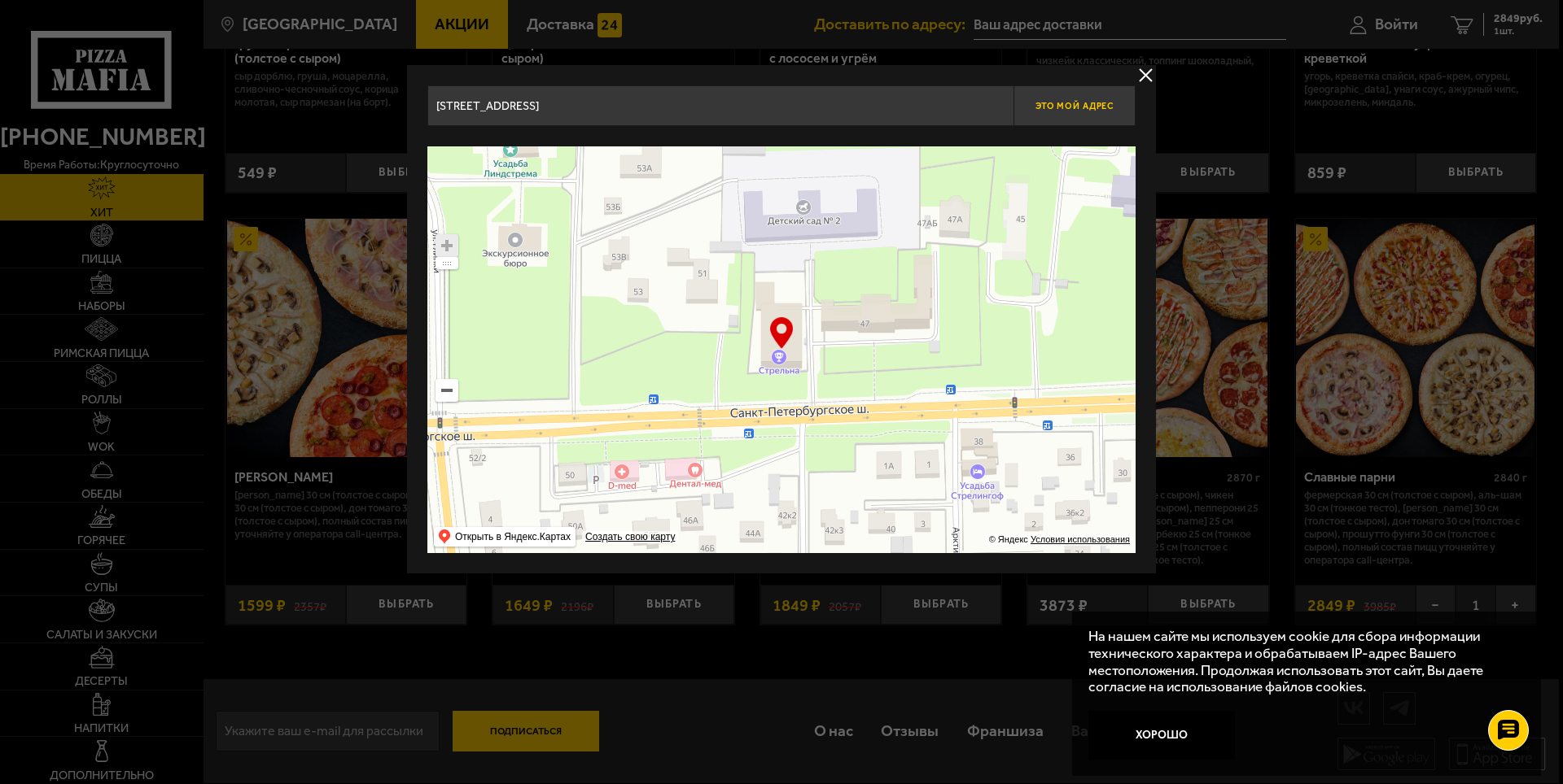
click at [1076, 108] on span "Это мой адрес" at bounding box center [1075, 106] width 78 height 11
type input "[STREET_ADDRESS]"
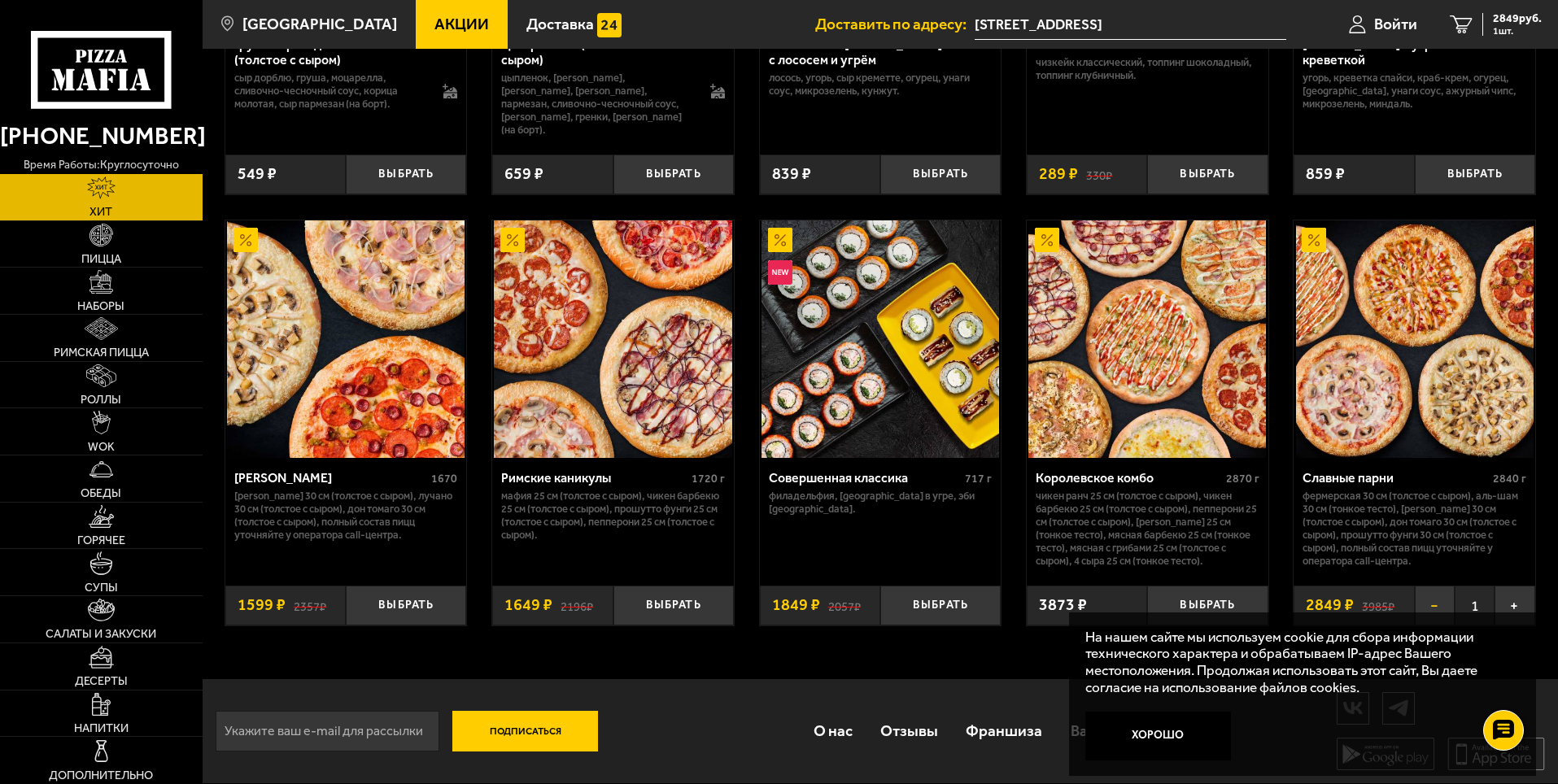
click at [1429, 602] on button "−" at bounding box center [1435, 606] width 40 height 40
click at [1424, 25] on span "Войти" at bounding box center [1415, 24] width 43 height 15
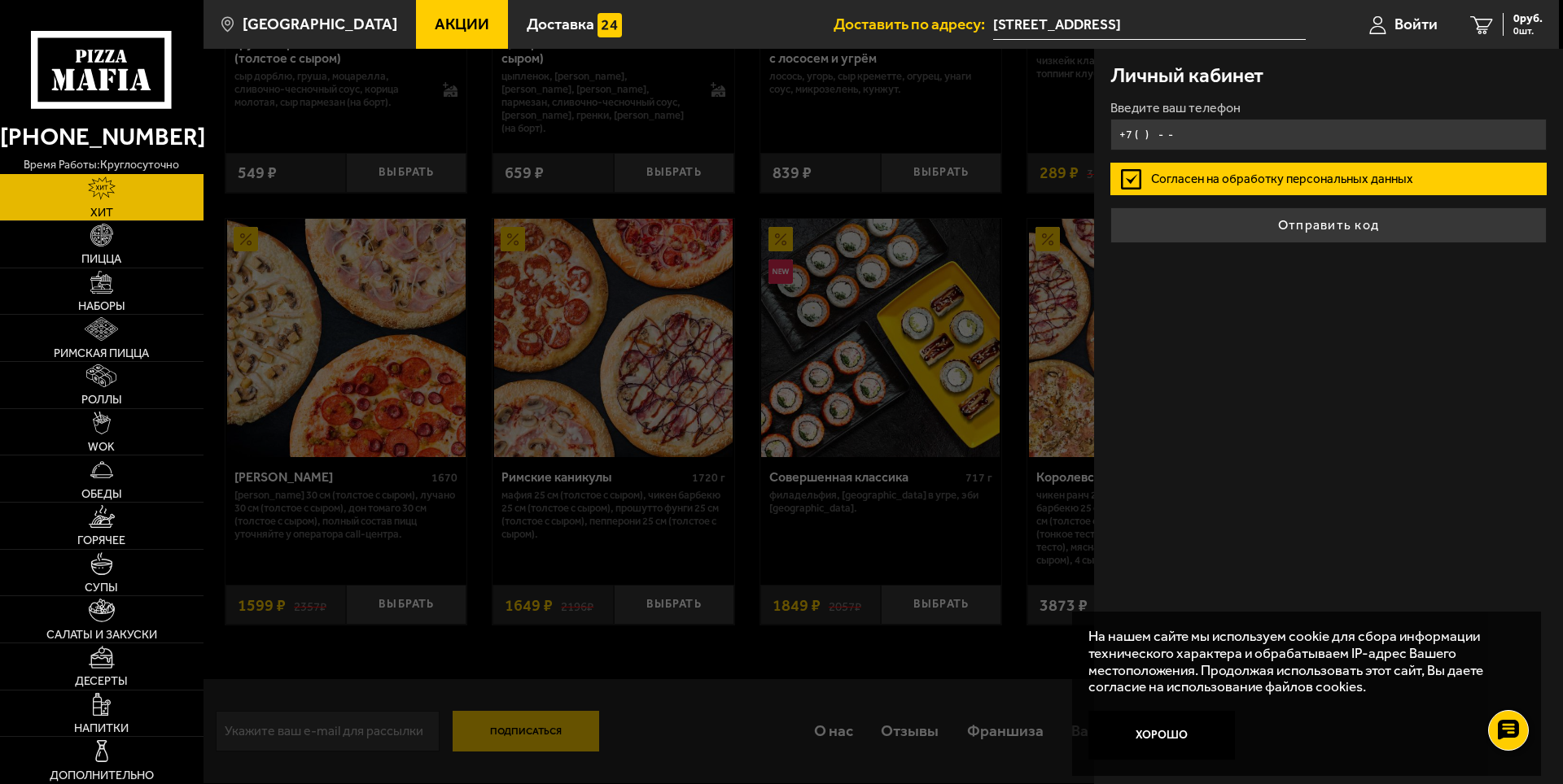
click at [1247, 135] on input "+7 ( ) - -" at bounding box center [1329, 134] width 437 height 32
click at [1218, 133] on input "+7 ( ) - -" at bounding box center [1329, 134] width 437 height 32
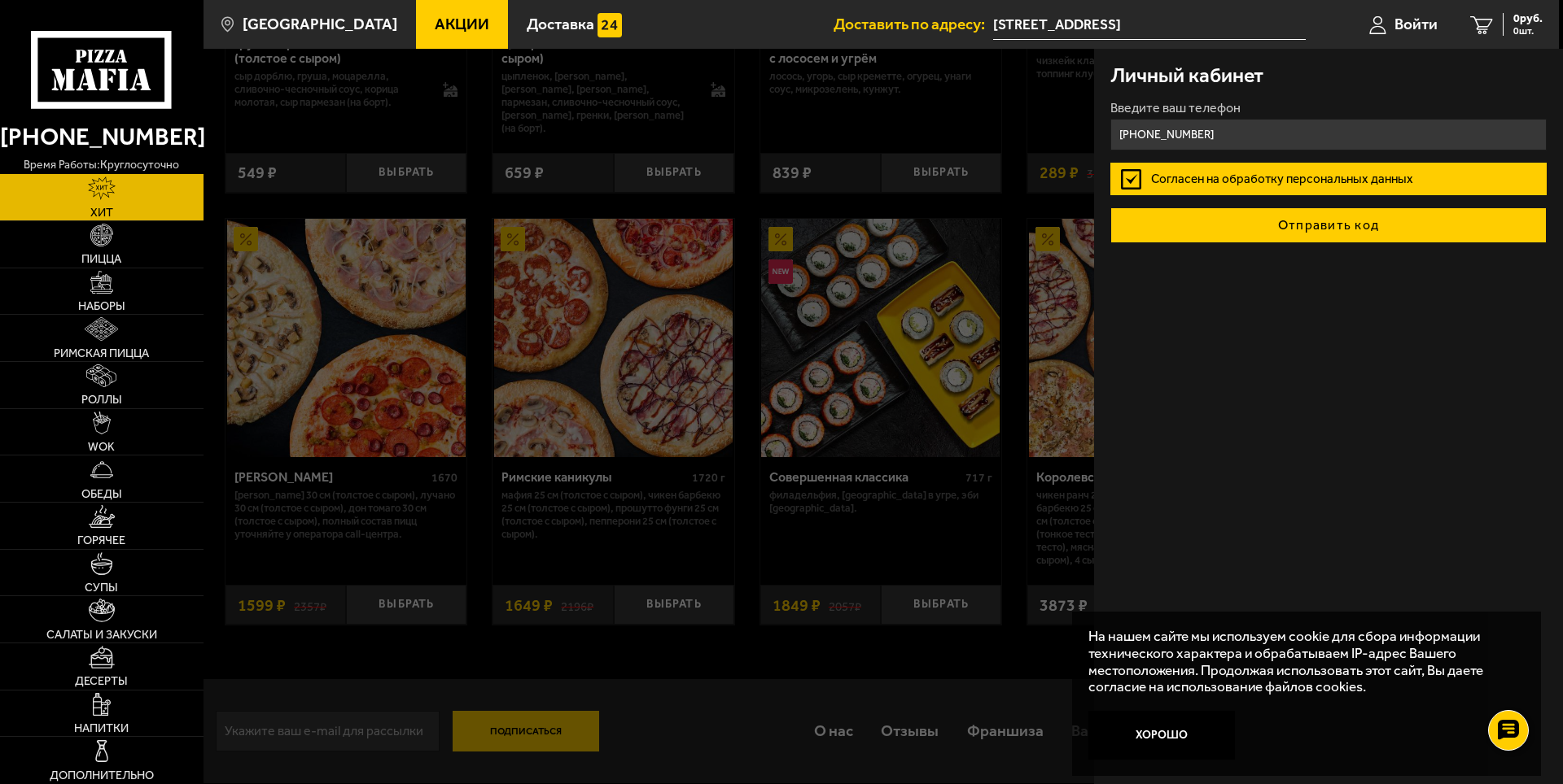
type input "[PHONE_NUMBER]"
click at [1285, 228] on button "Отправить код" at bounding box center [1329, 225] width 437 height 36
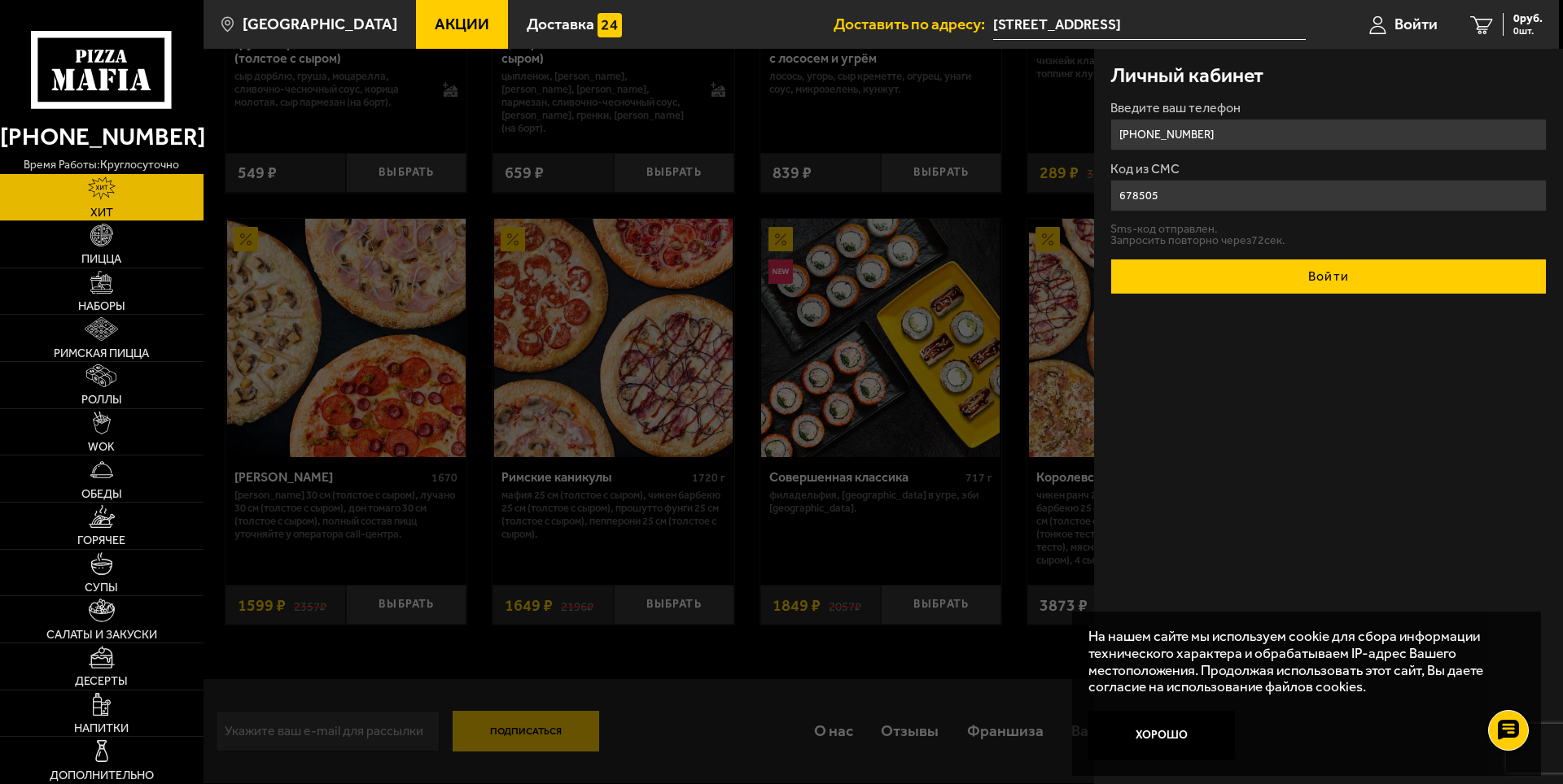
type input "678505"
click at [1309, 282] on button "Войти" at bounding box center [1329, 277] width 437 height 36
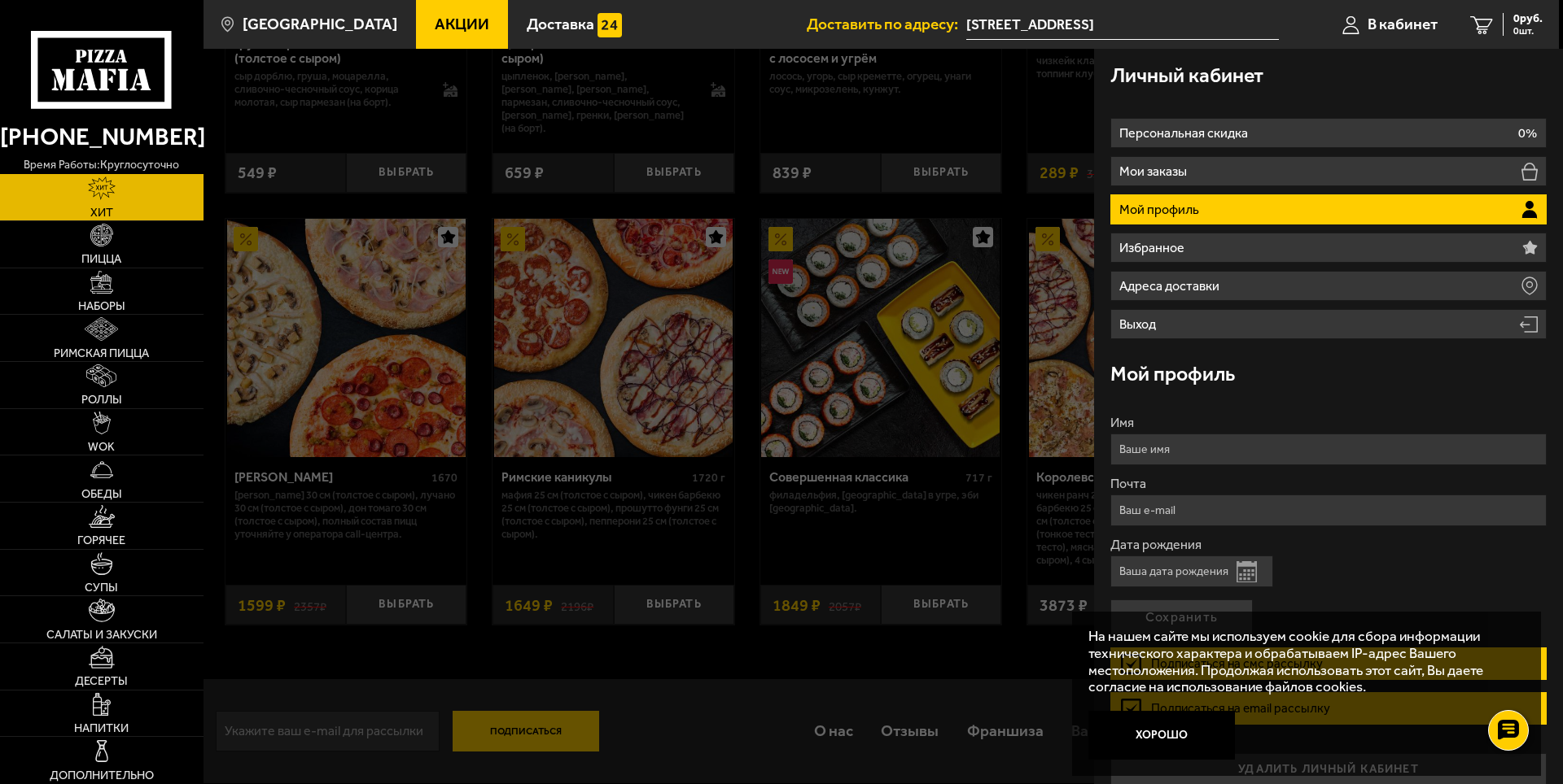
click at [1236, 452] on input "Имя" at bounding box center [1329, 450] width 437 height 32
type input "[PERSON_NAME]"
type input "[EMAIL_ADDRESS][DOMAIN_NAME]"
click at [1241, 579] on button "Открыть календарь" at bounding box center [1247, 572] width 20 height 21
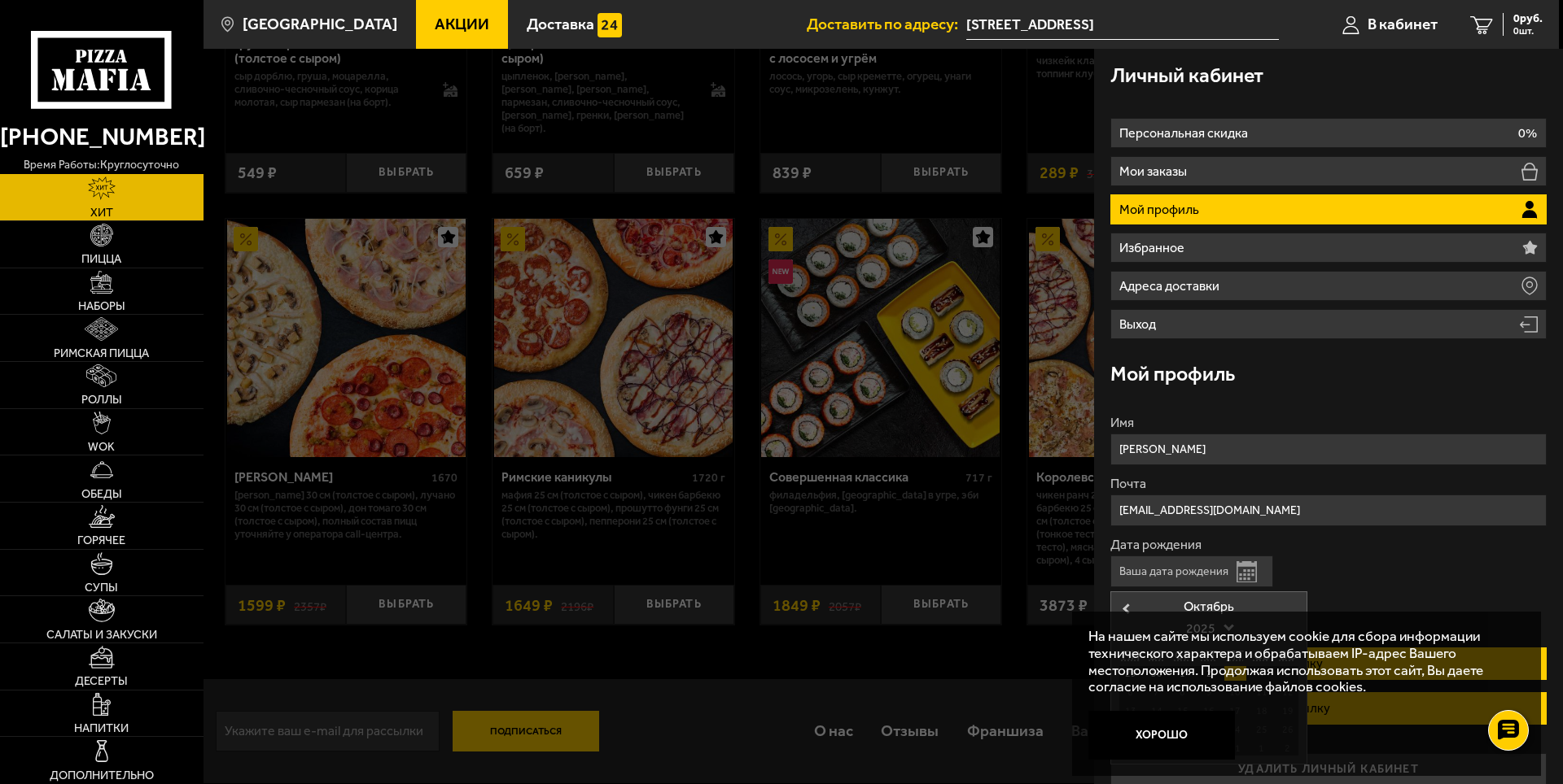
scroll to position [18, 0]
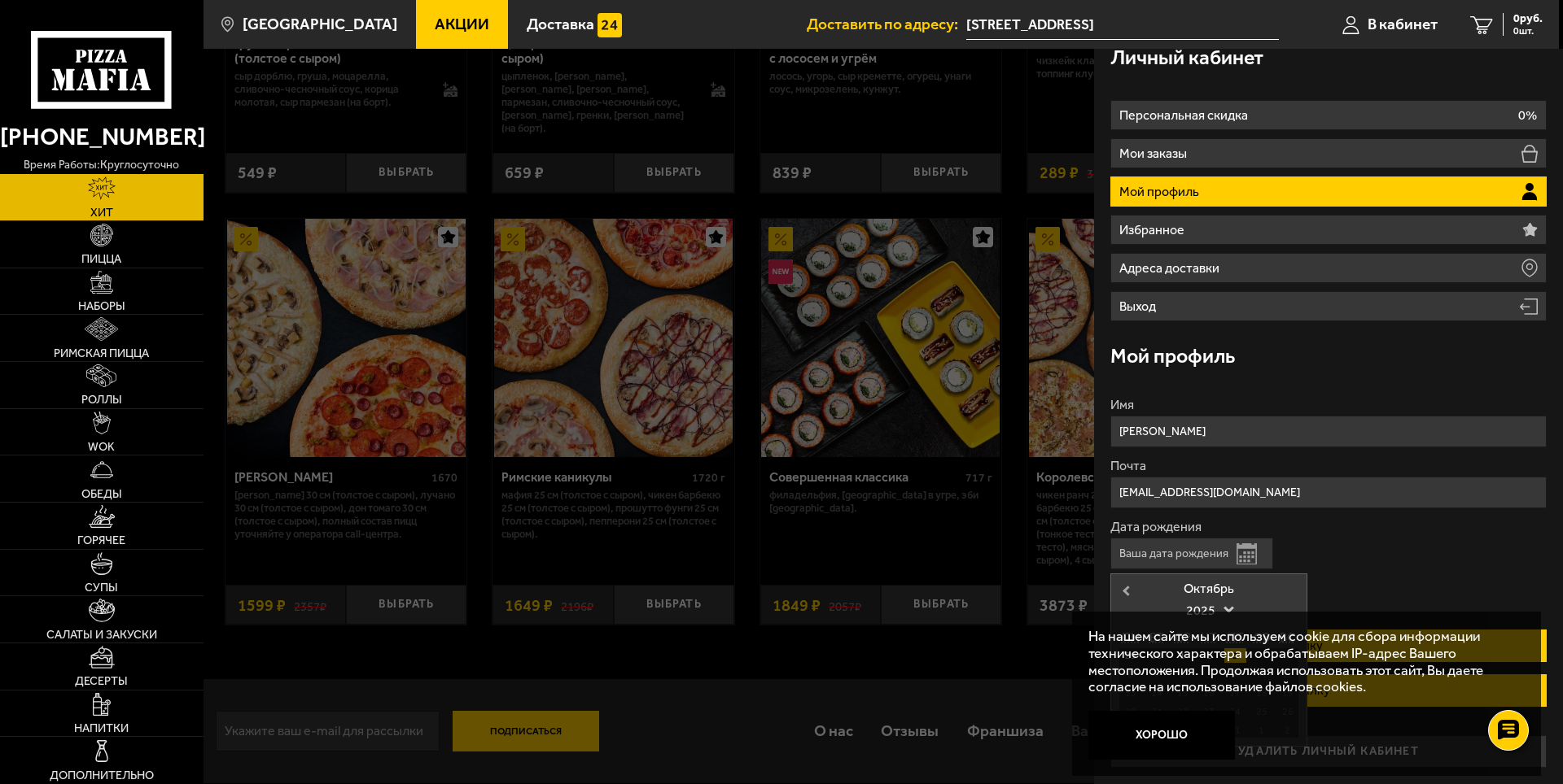
click at [1125, 592] on span "Previous Month" at bounding box center [1125, 590] width 0 height 16
click at [1176, 731] on button "Хорошо" at bounding box center [1161, 736] width 146 height 49
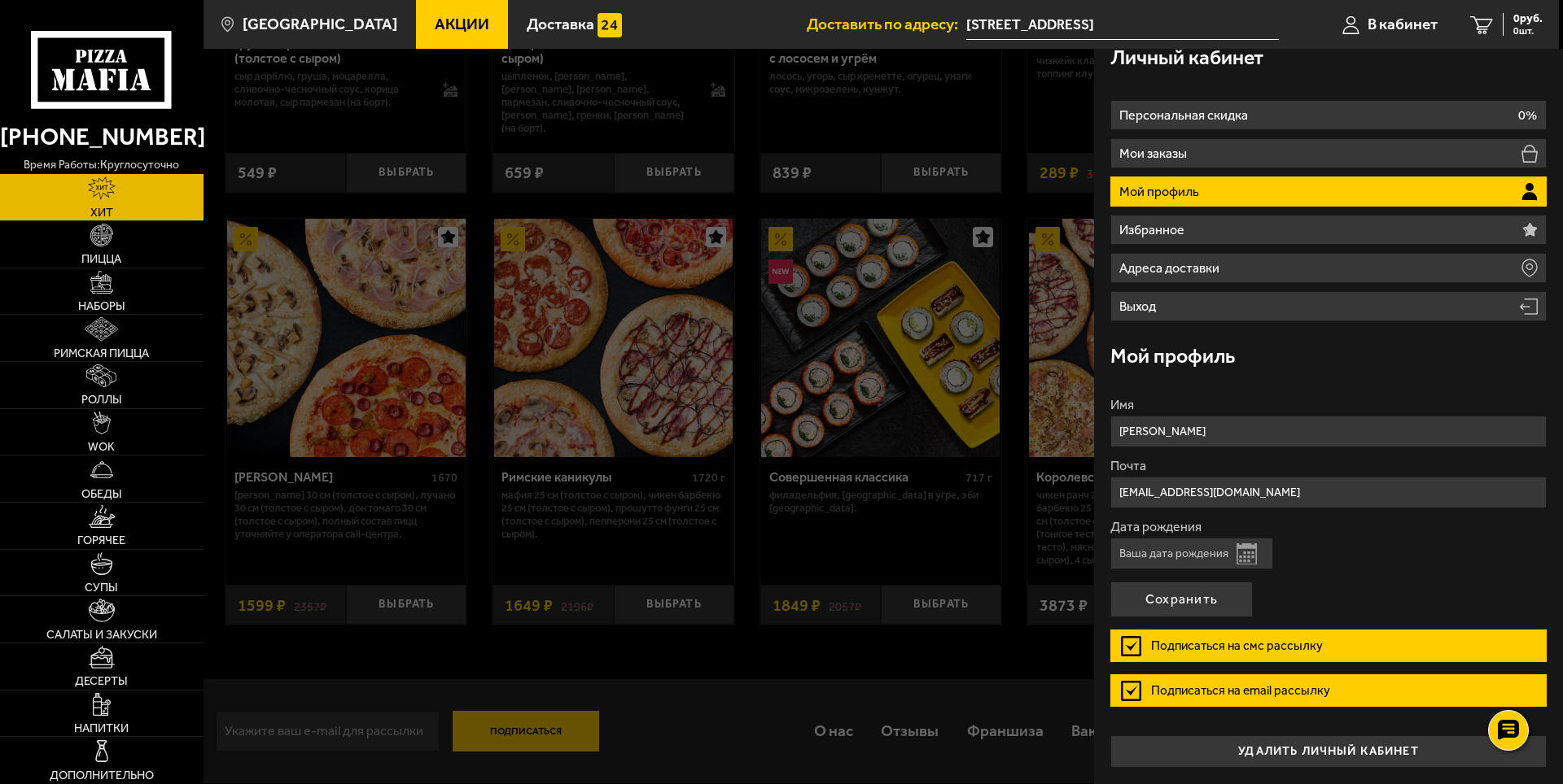
click at [1253, 556] on button "Открыть календарь" at bounding box center [1247, 554] width 20 height 21
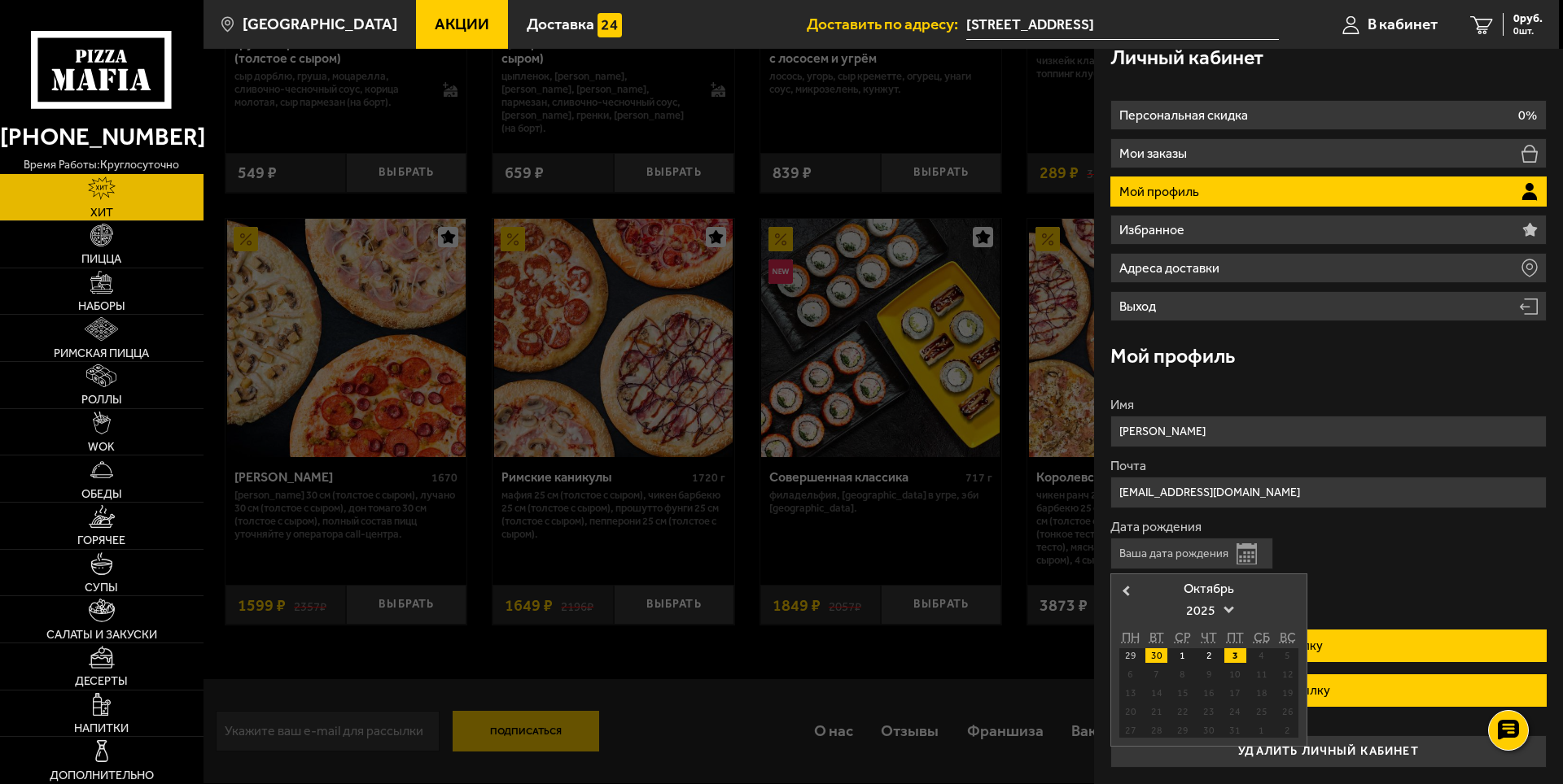
click at [1153, 655] on div "30" at bounding box center [1156, 655] width 22 height 14
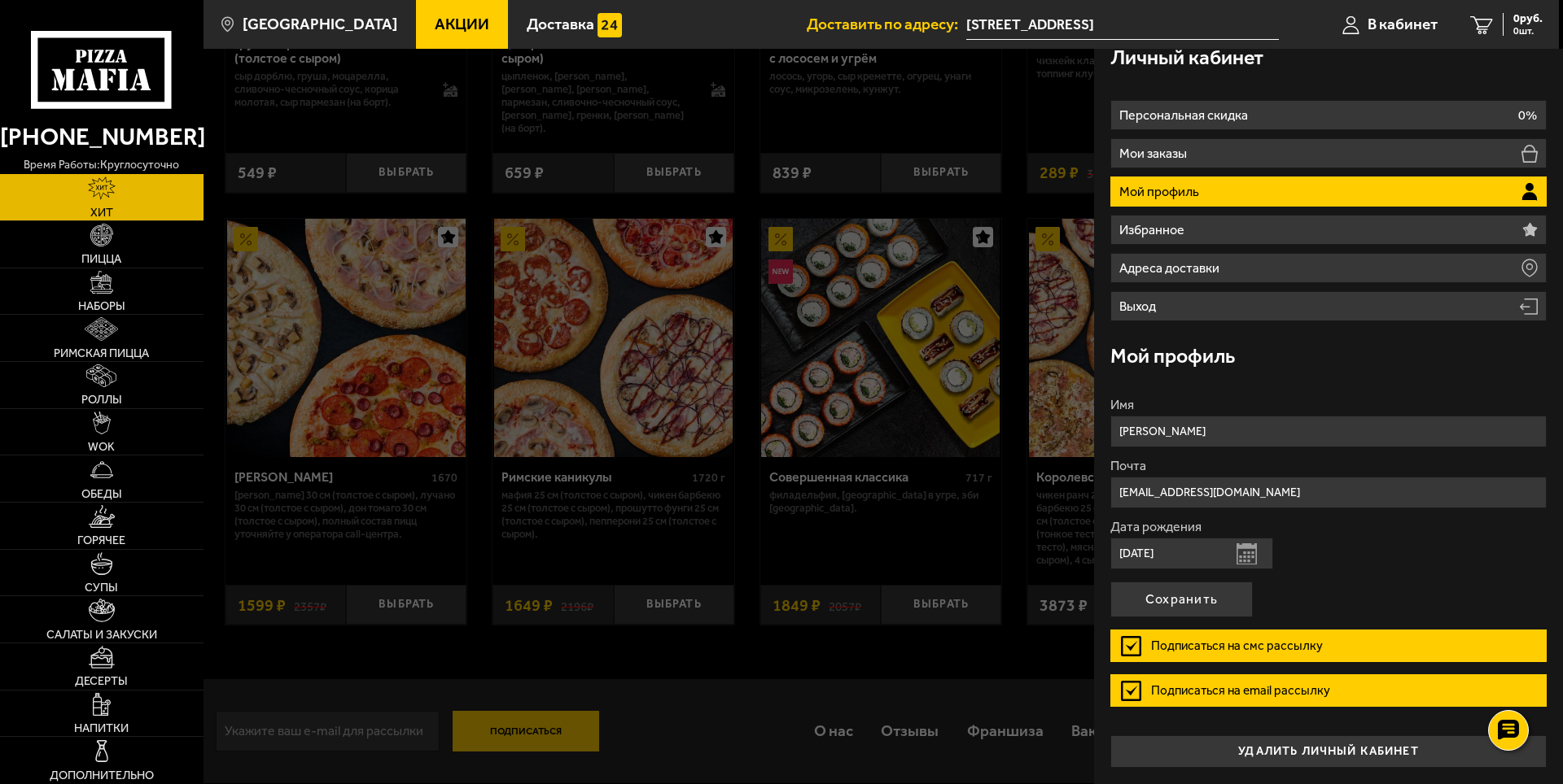
click at [1249, 556] on button "Открыть календарь" at bounding box center [1247, 554] width 20 height 21
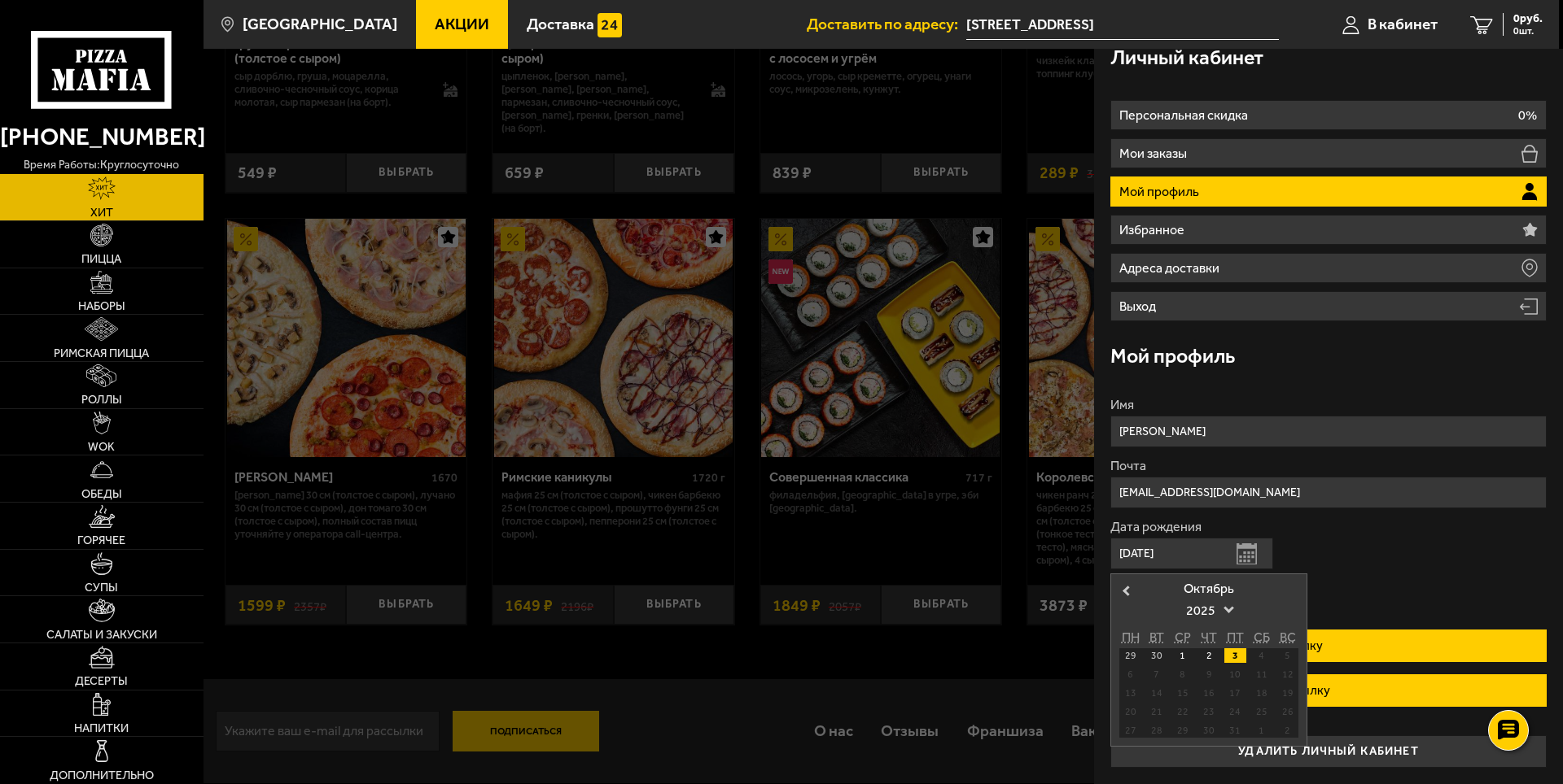
click at [1189, 562] on input "[DATE]" at bounding box center [1192, 554] width 162 height 32
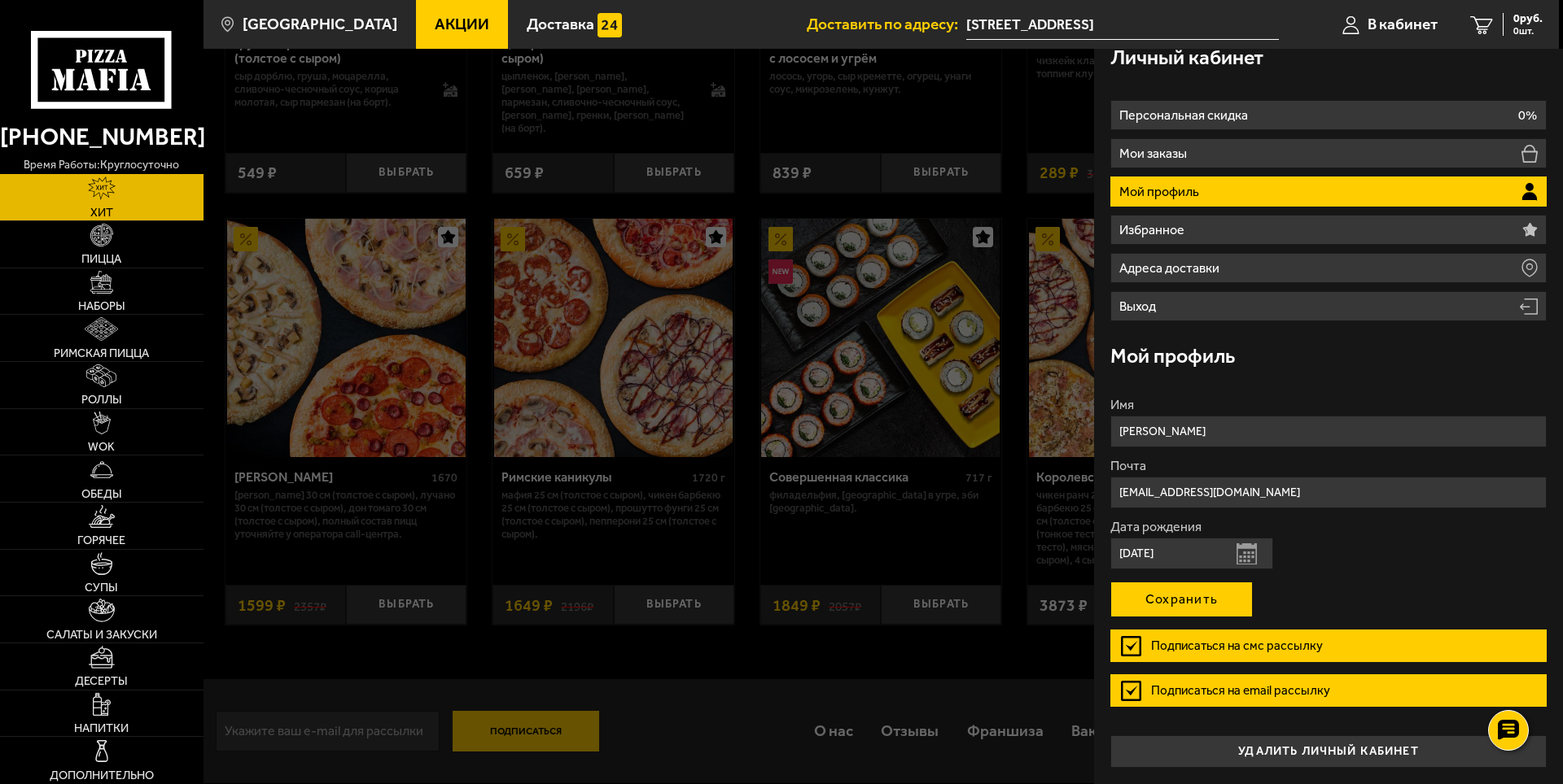
type input "[DATE]"
click at [1196, 600] on button "Сохранить" at bounding box center [1181, 600] width 142 height 36
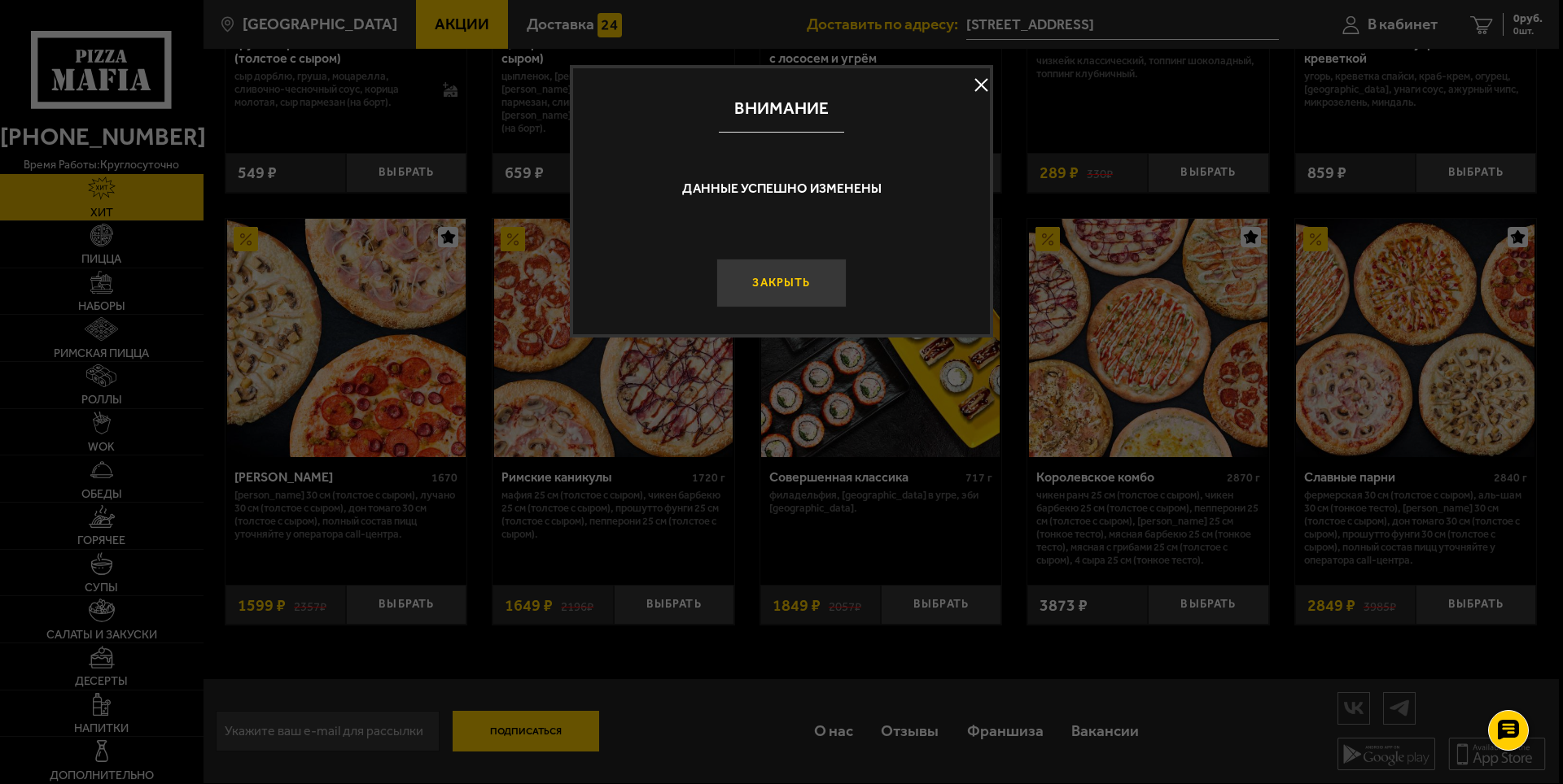
click at [802, 284] on button "Закрыть" at bounding box center [782, 283] width 130 height 49
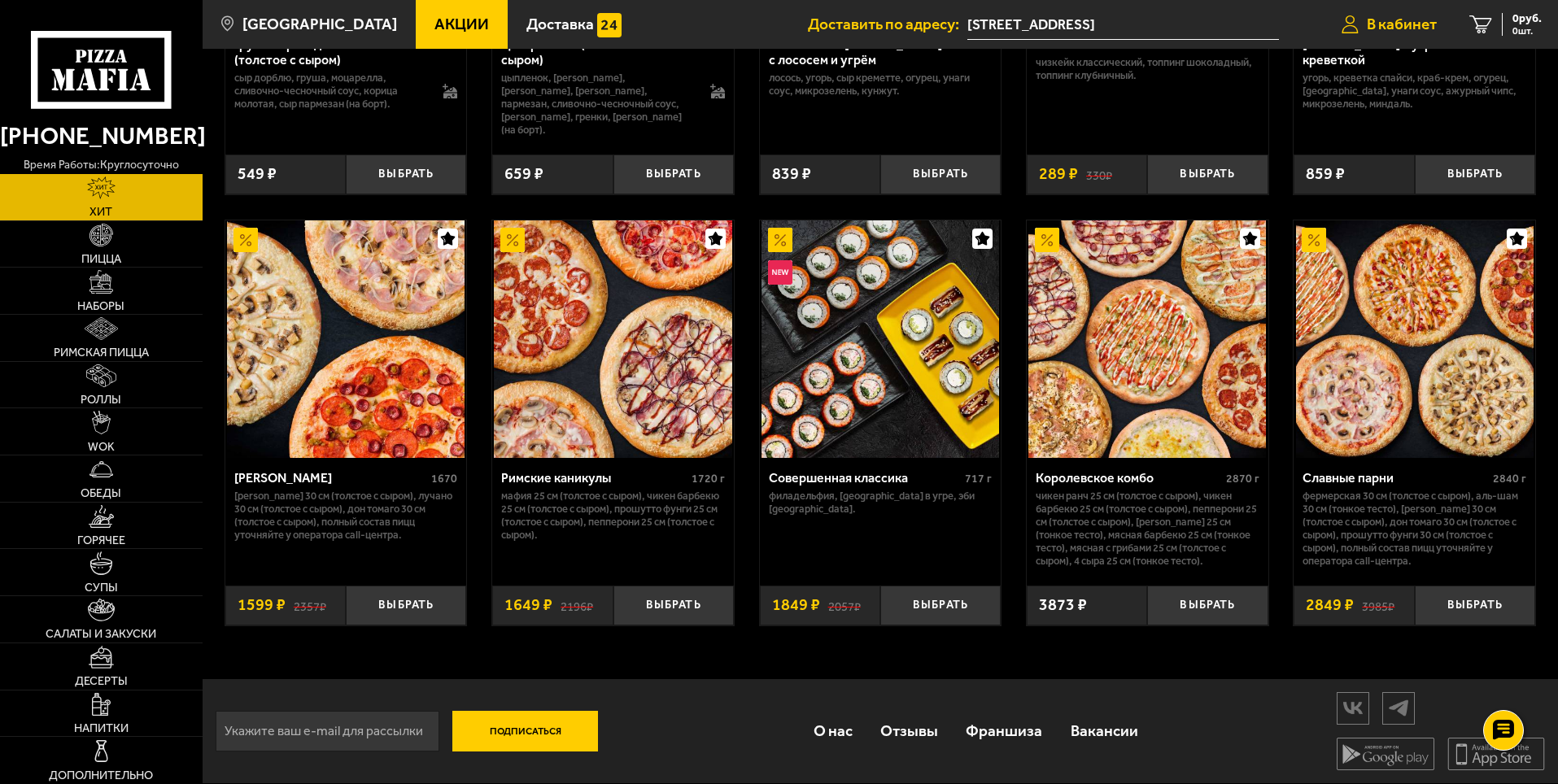
click at [1420, 31] on span "В кабинет" at bounding box center [1402, 24] width 70 height 15
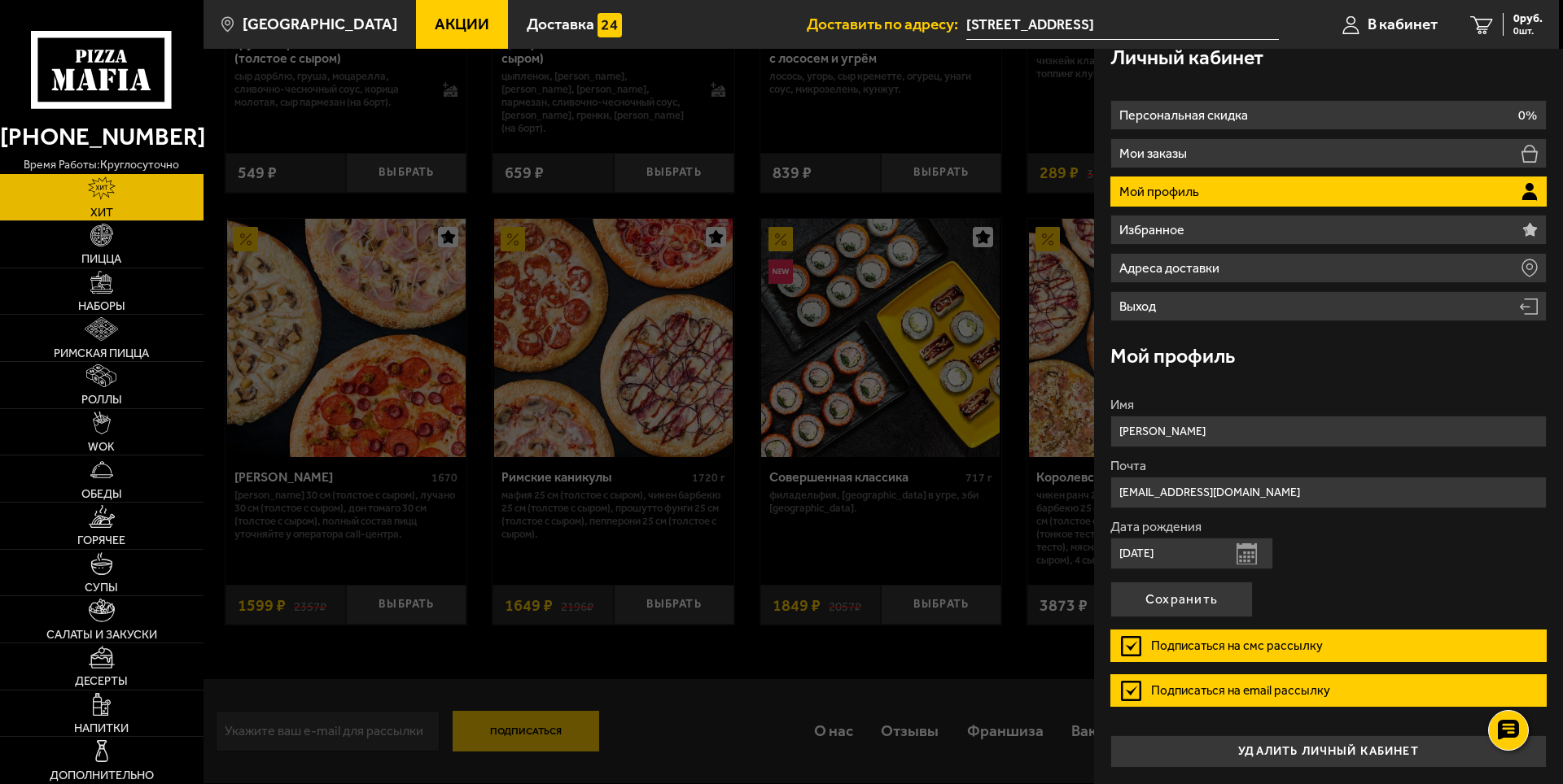
click at [1136, 644] on label "Подписаться на смс рассылку" at bounding box center [1329, 646] width 437 height 32
click at [0, 0] on input "Подписаться на смс рассылку" at bounding box center [0, 0] width 0 height 0
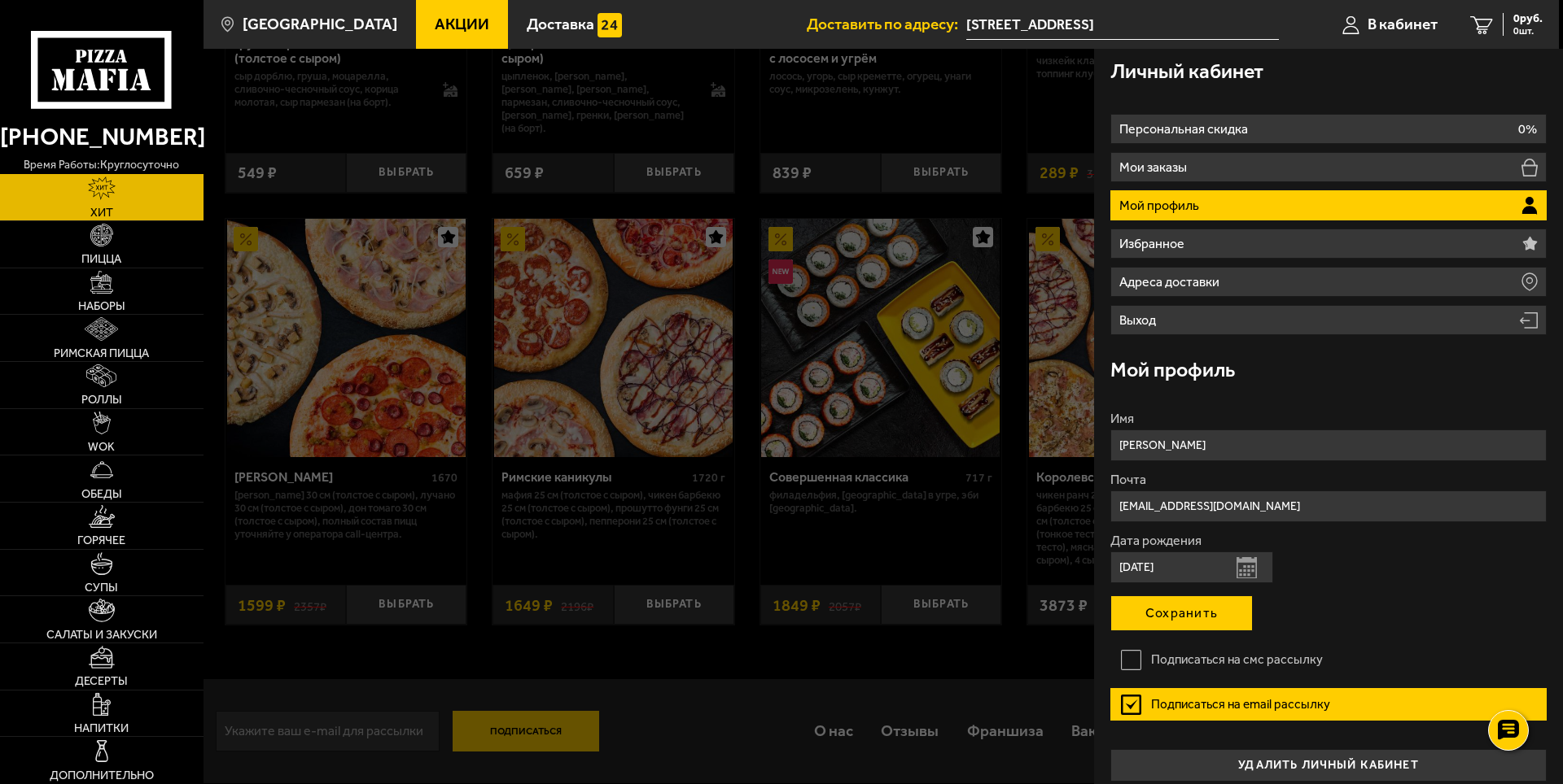
scroll to position [0, 0]
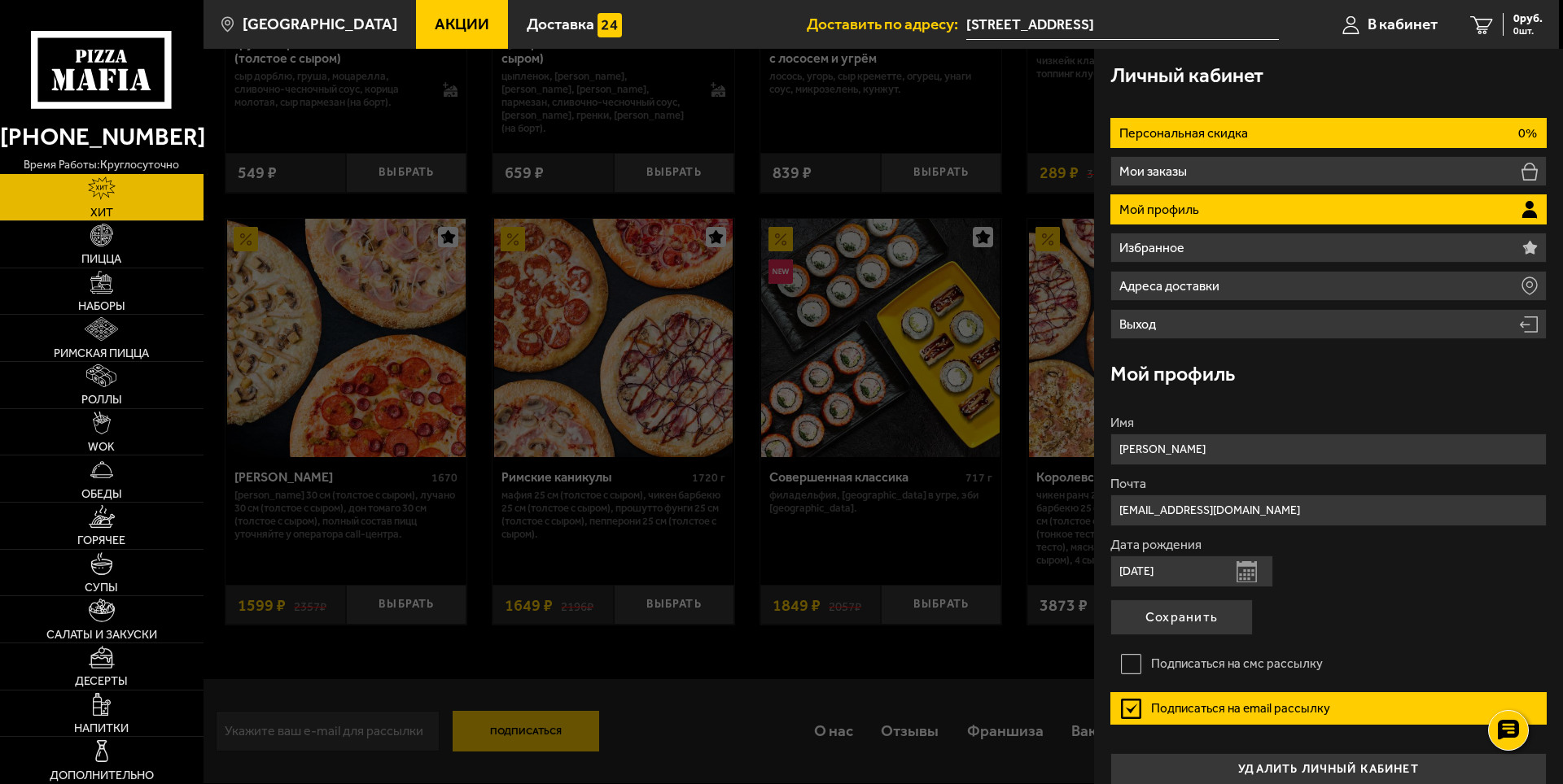
click at [1447, 127] on li "Персональная скидка 0%" at bounding box center [1329, 133] width 437 height 30
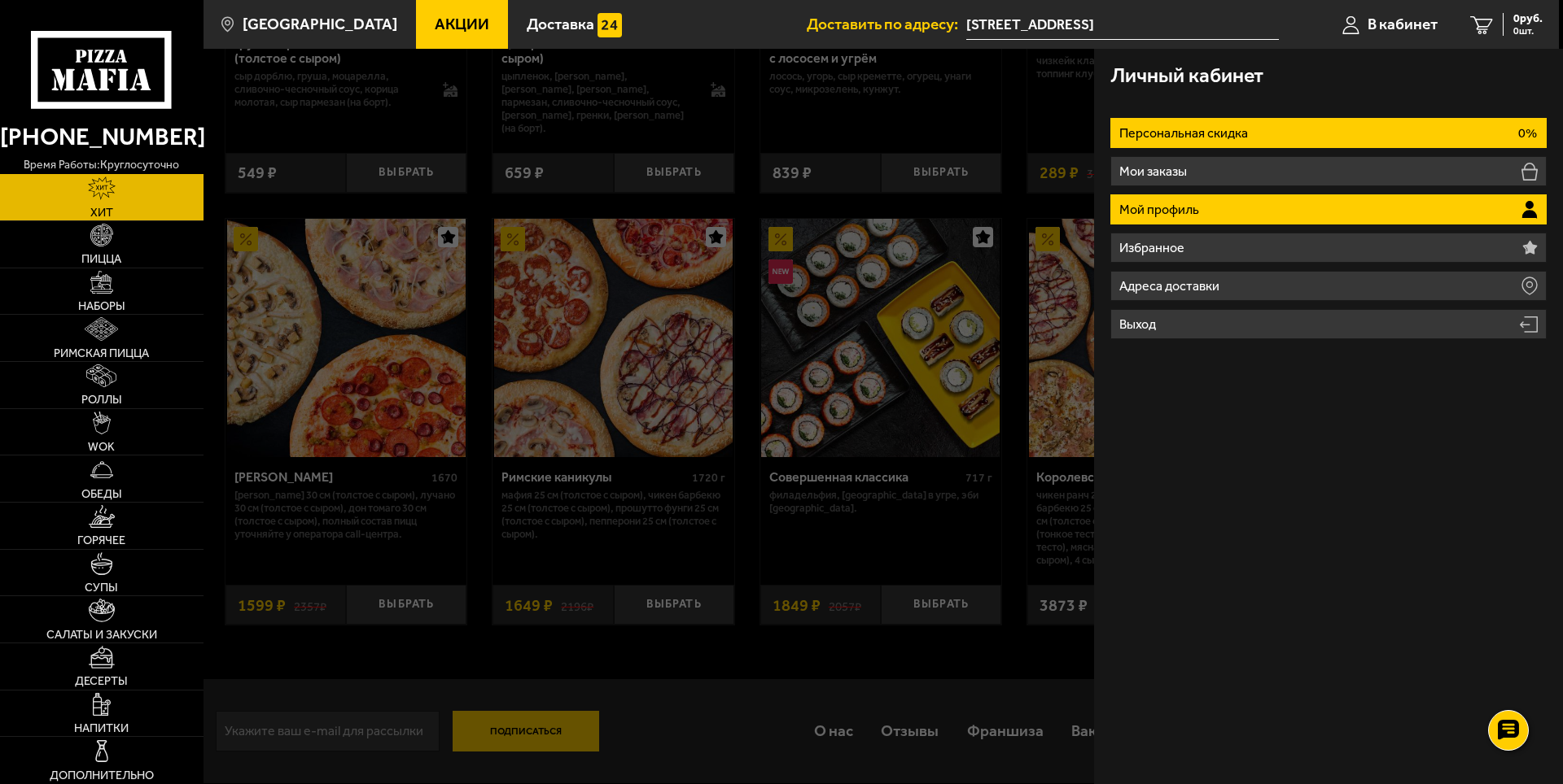
click at [1248, 210] on li "Мой профиль" at bounding box center [1329, 210] width 437 height 30
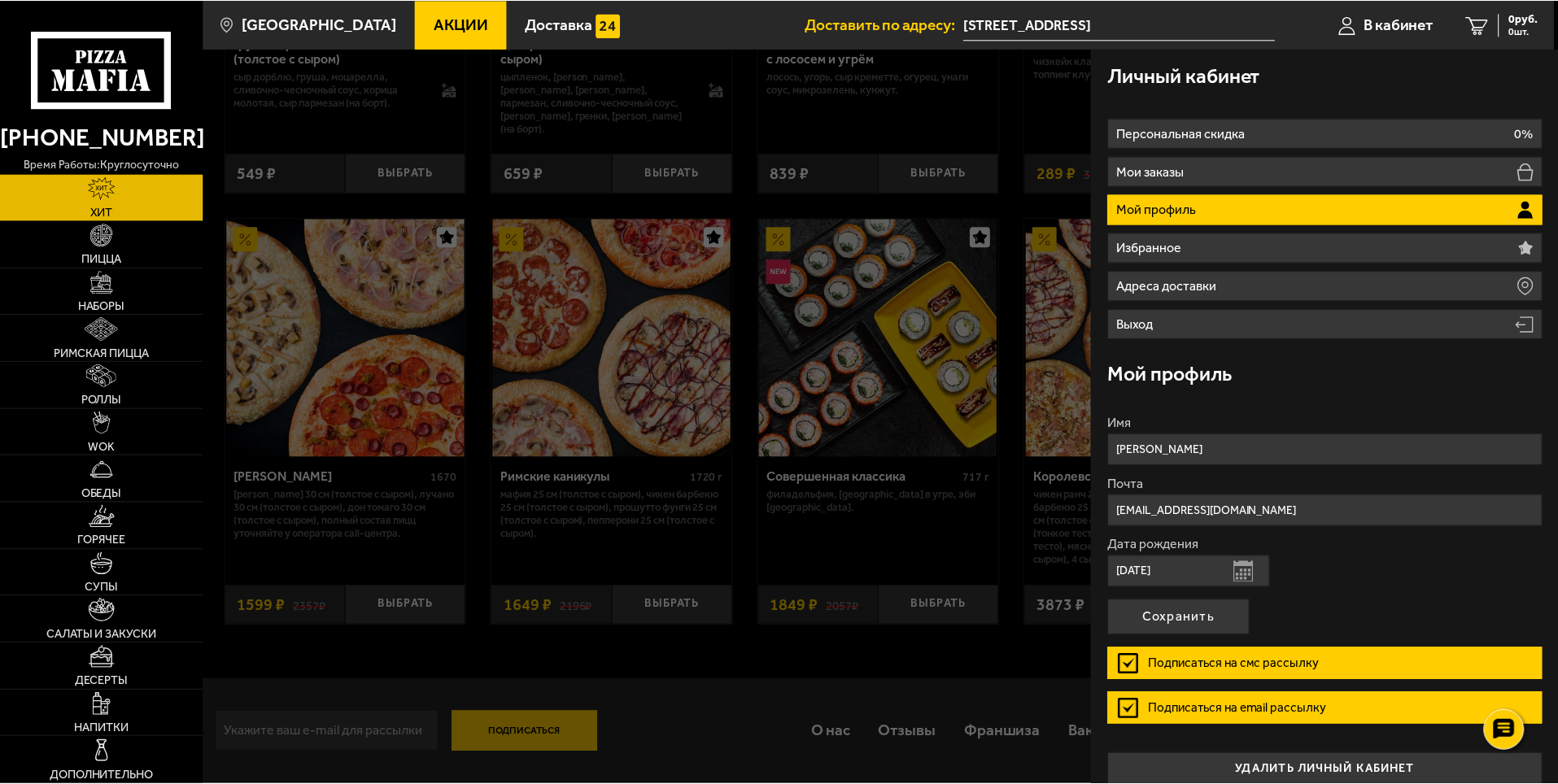
scroll to position [18, 0]
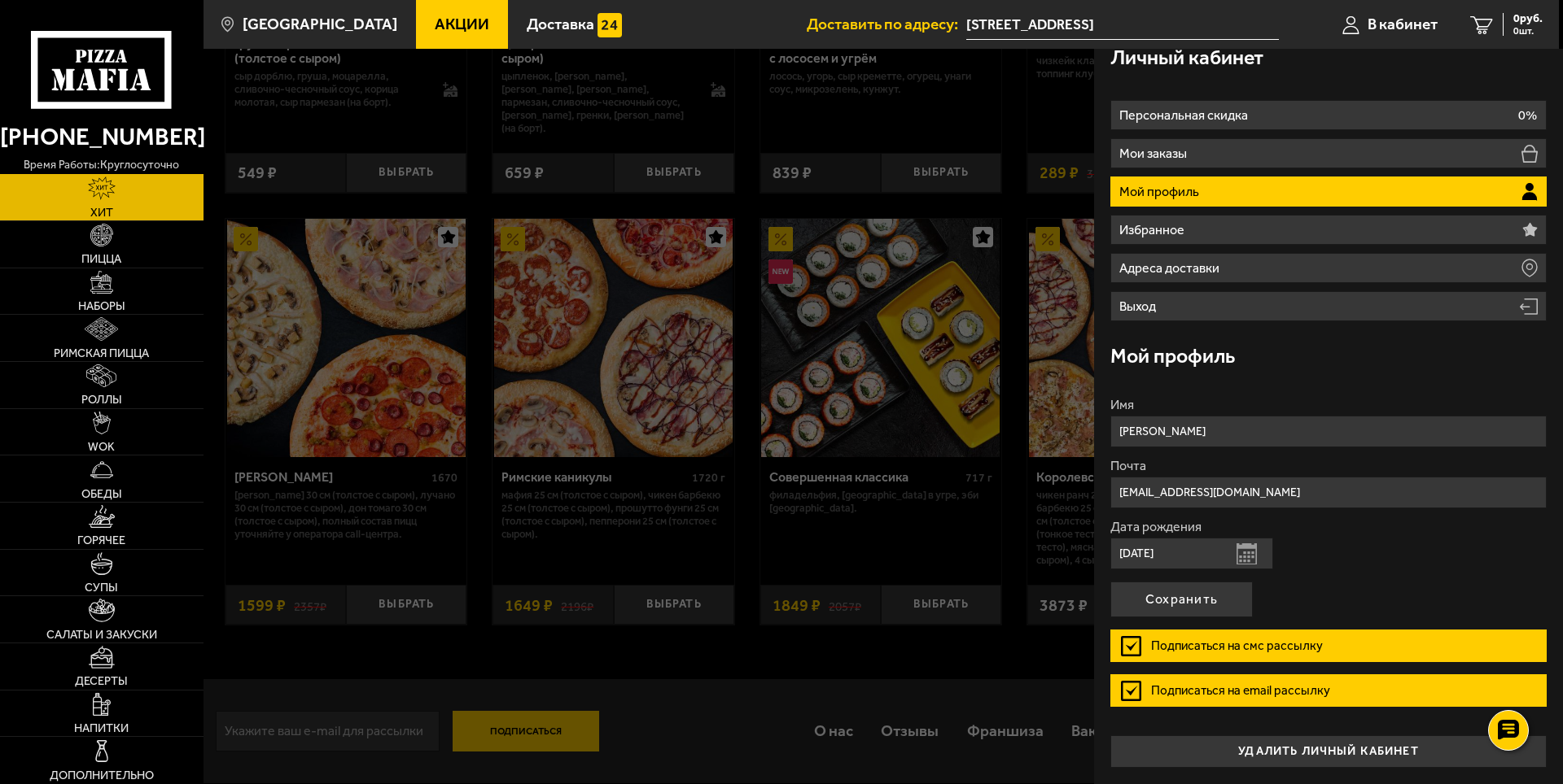
click at [890, 122] on div at bounding box center [984, 441] width 1563 height 784
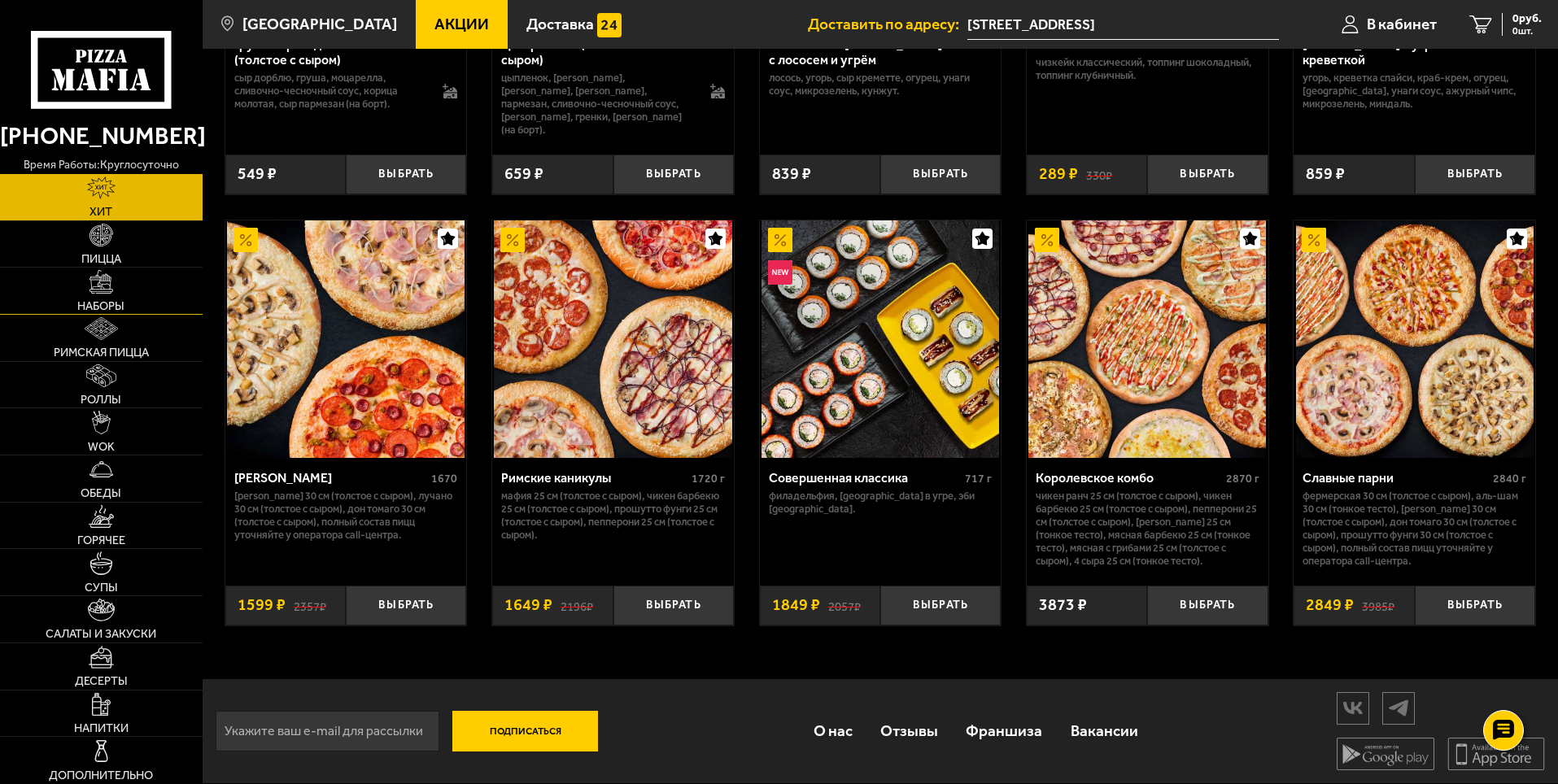
click at [105, 297] on link "Наборы" at bounding box center [101, 290] width 203 height 47
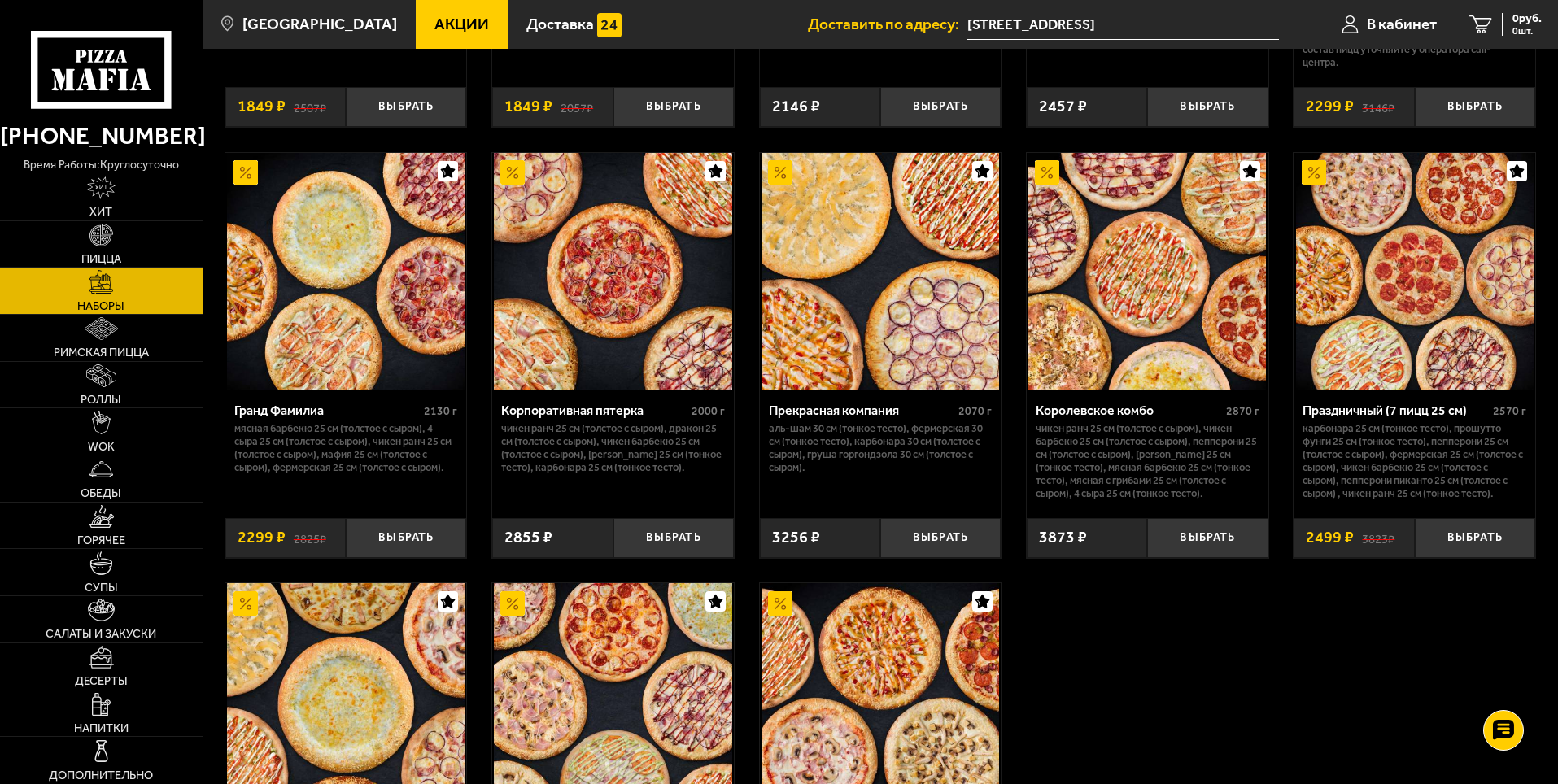
scroll to position [2067, 0]
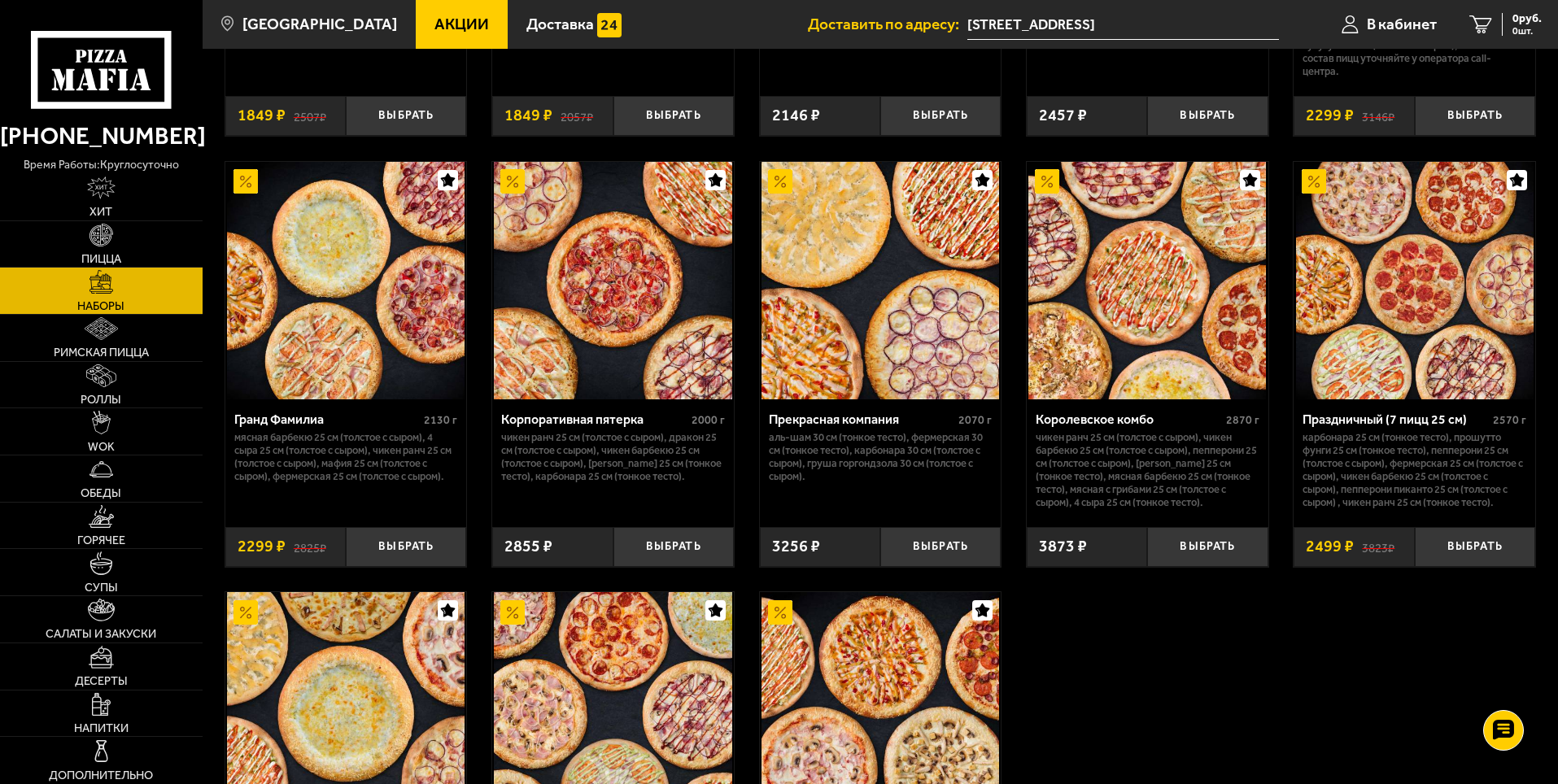
click at [1418, 427] on div "Праздничный (7 пицц 25 см)" at bounding box center [1396, 419] width 186 height 15
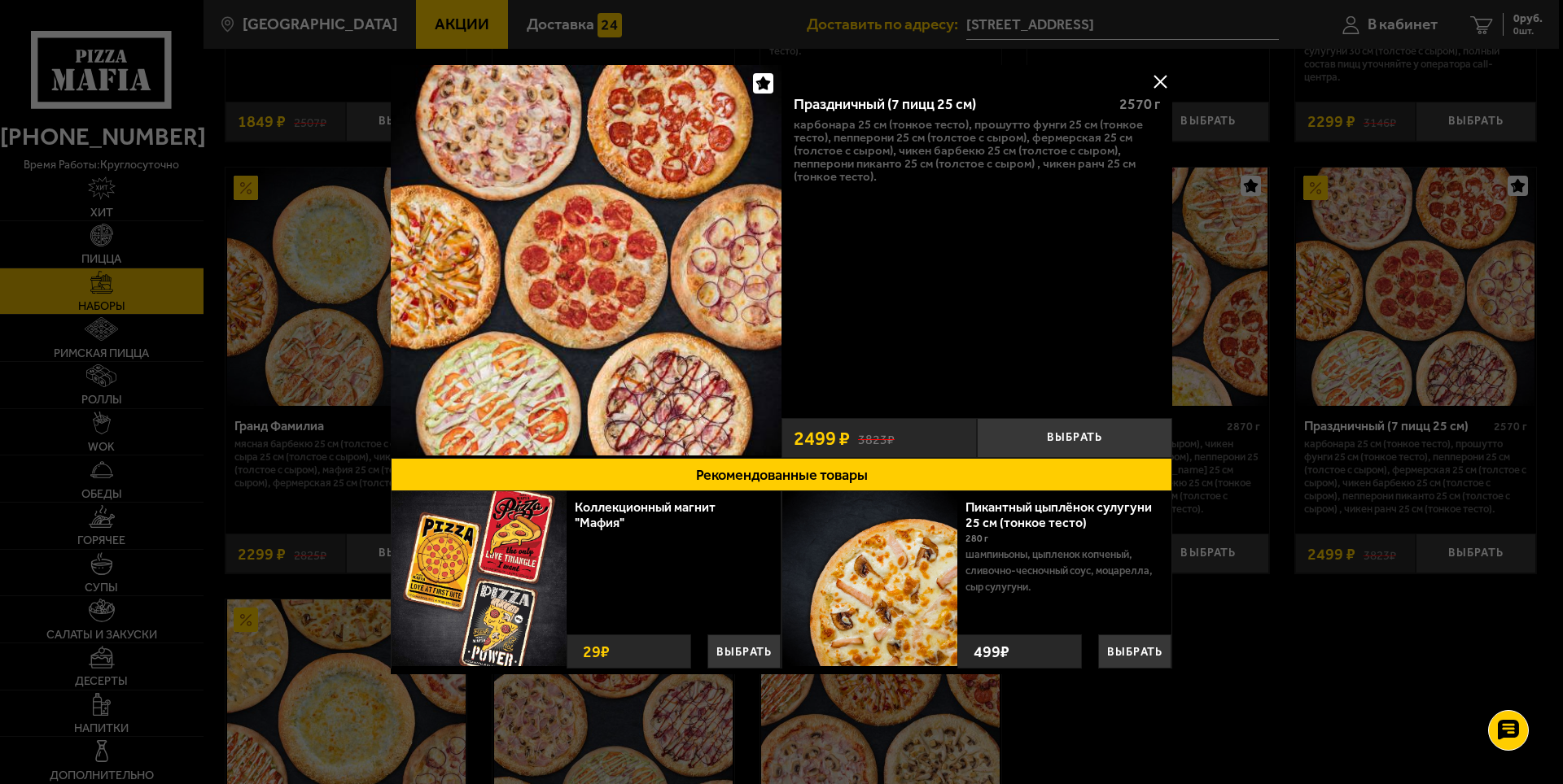
click at [1158, 80] on button at bounding box center [1159, 81] width 25 height 25
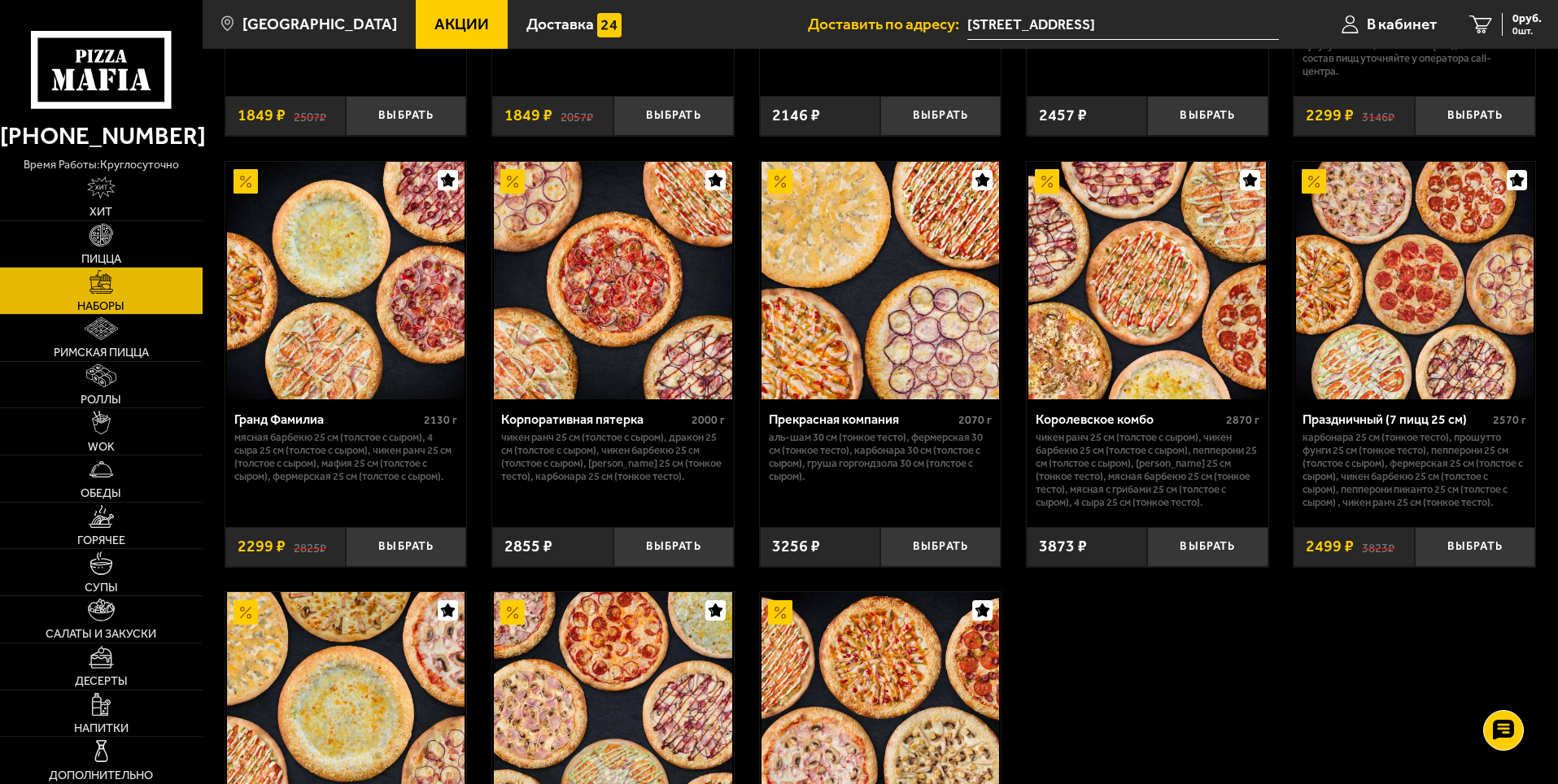
scroll to position [0, 188]
drag, startPoint x: 968, startPoint y: 19, endPoint x: 1313, endPoint y: 40, distance: 345.6
click at [1313, 40] on ul "Доставить по адресу: [STREET_ADDRESS] В кабинет 0 руб. 0 шт." at bounding box center [1182, 25] width 750 height 49
click at [1413, 28] on span "В кабинет" at bounding box center [1402, 24] width 70 height 15
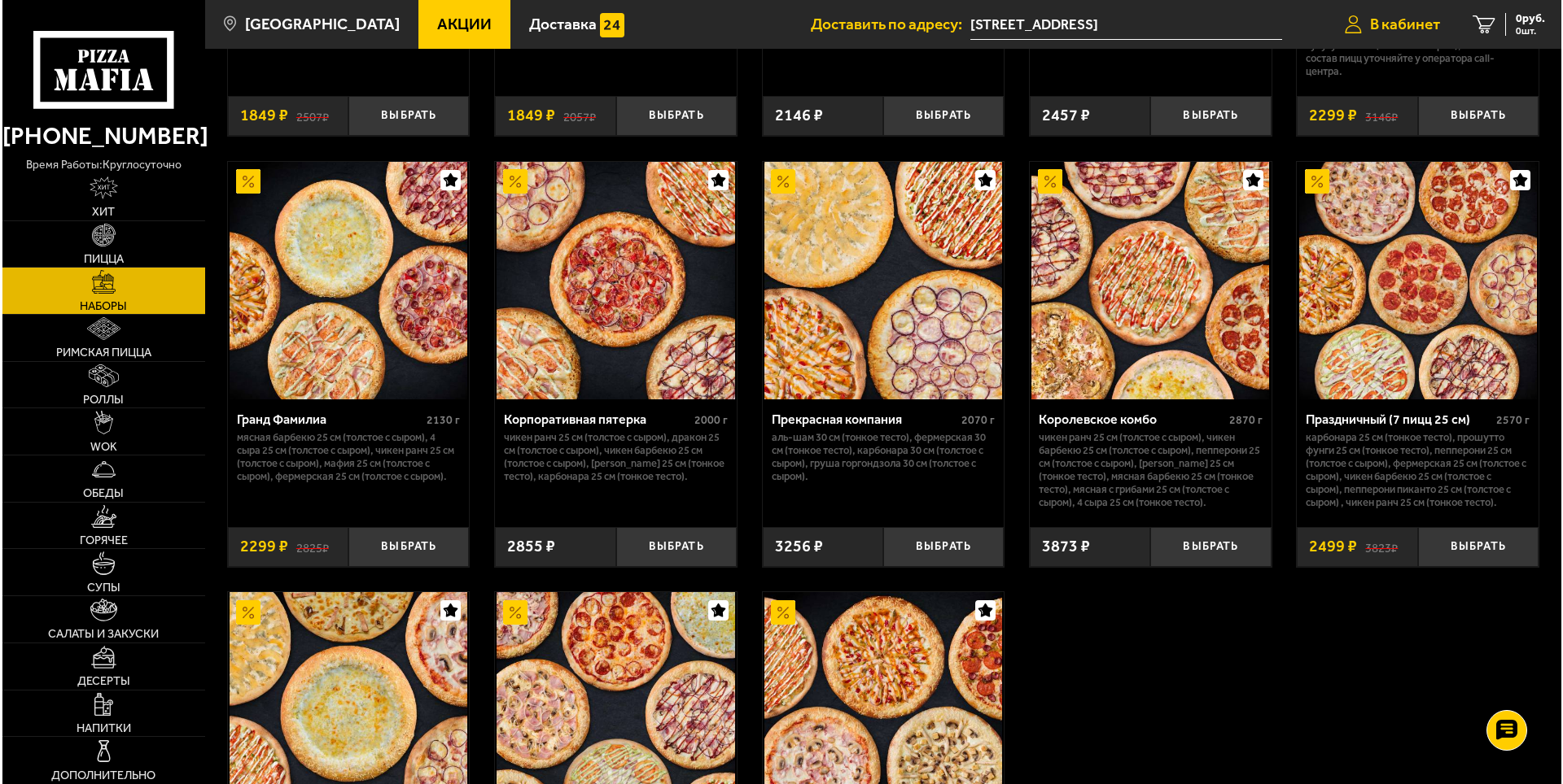
scroll to position [0, 0]
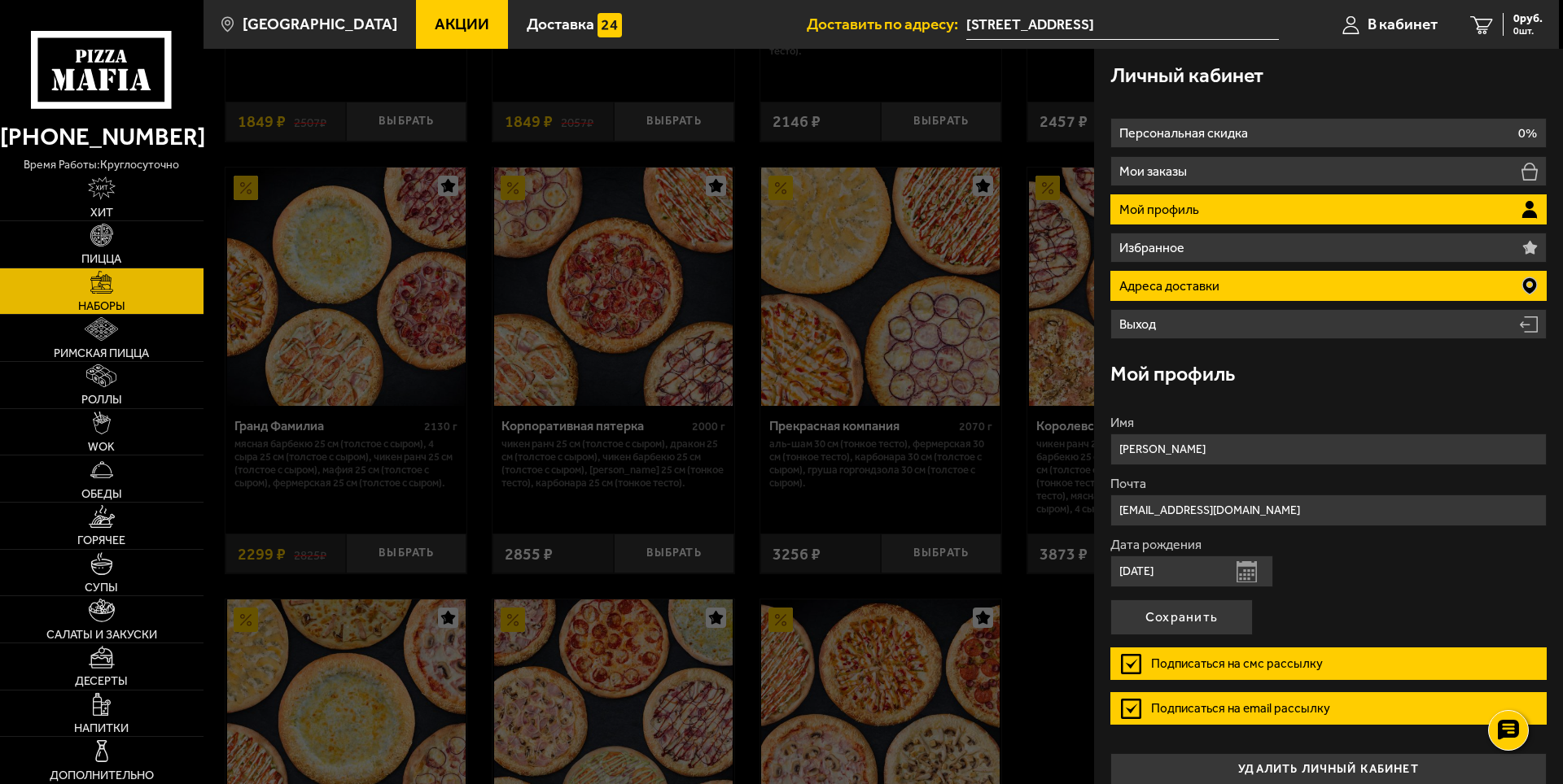
click at [1515, 289] on li "Адреса доставки" at bounding box center [1329, 286] width 437 height 30
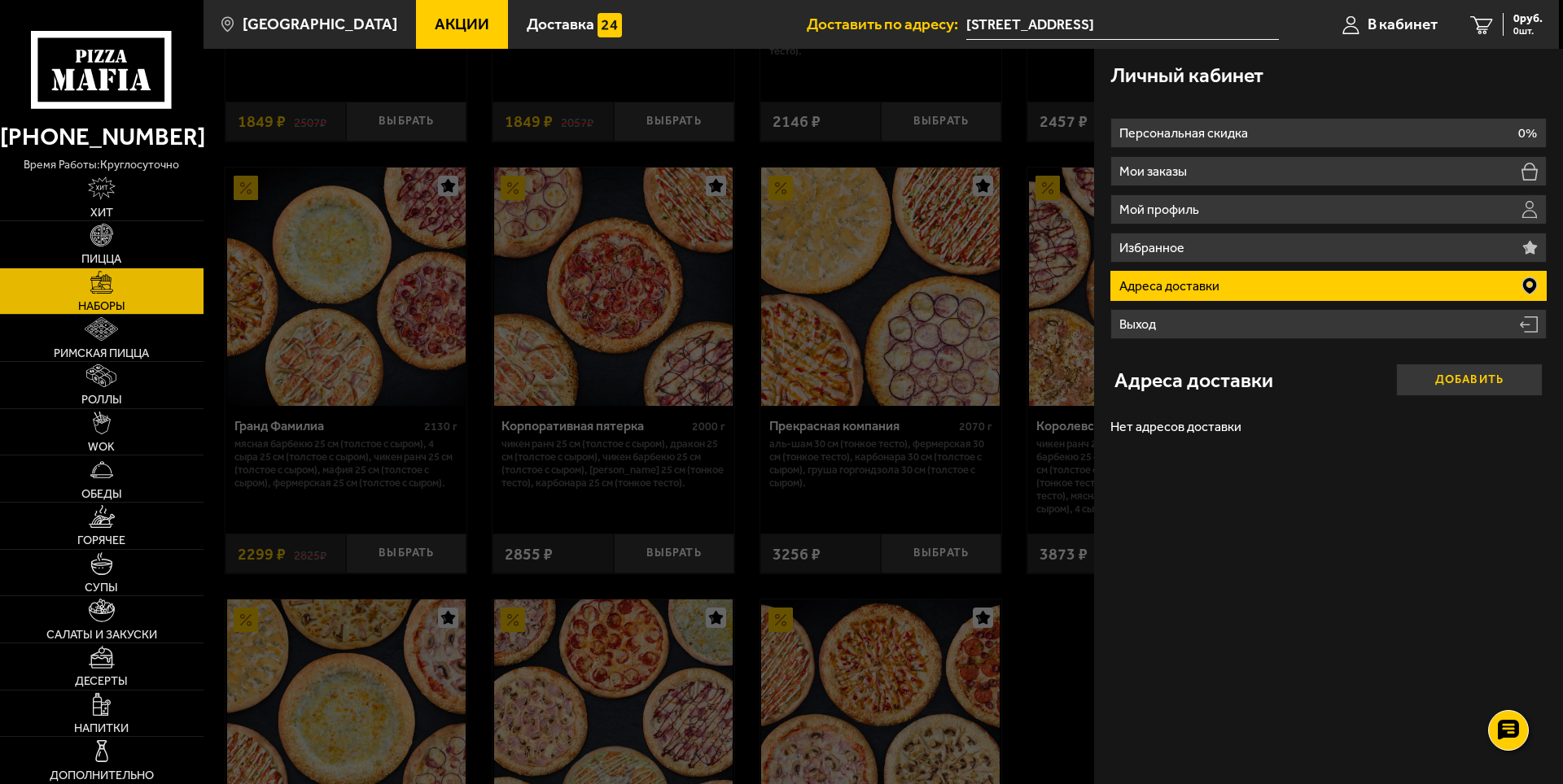
click at [1427, 380] on button "Добавить" at bounding box center [1469, 380] width 146 height 32
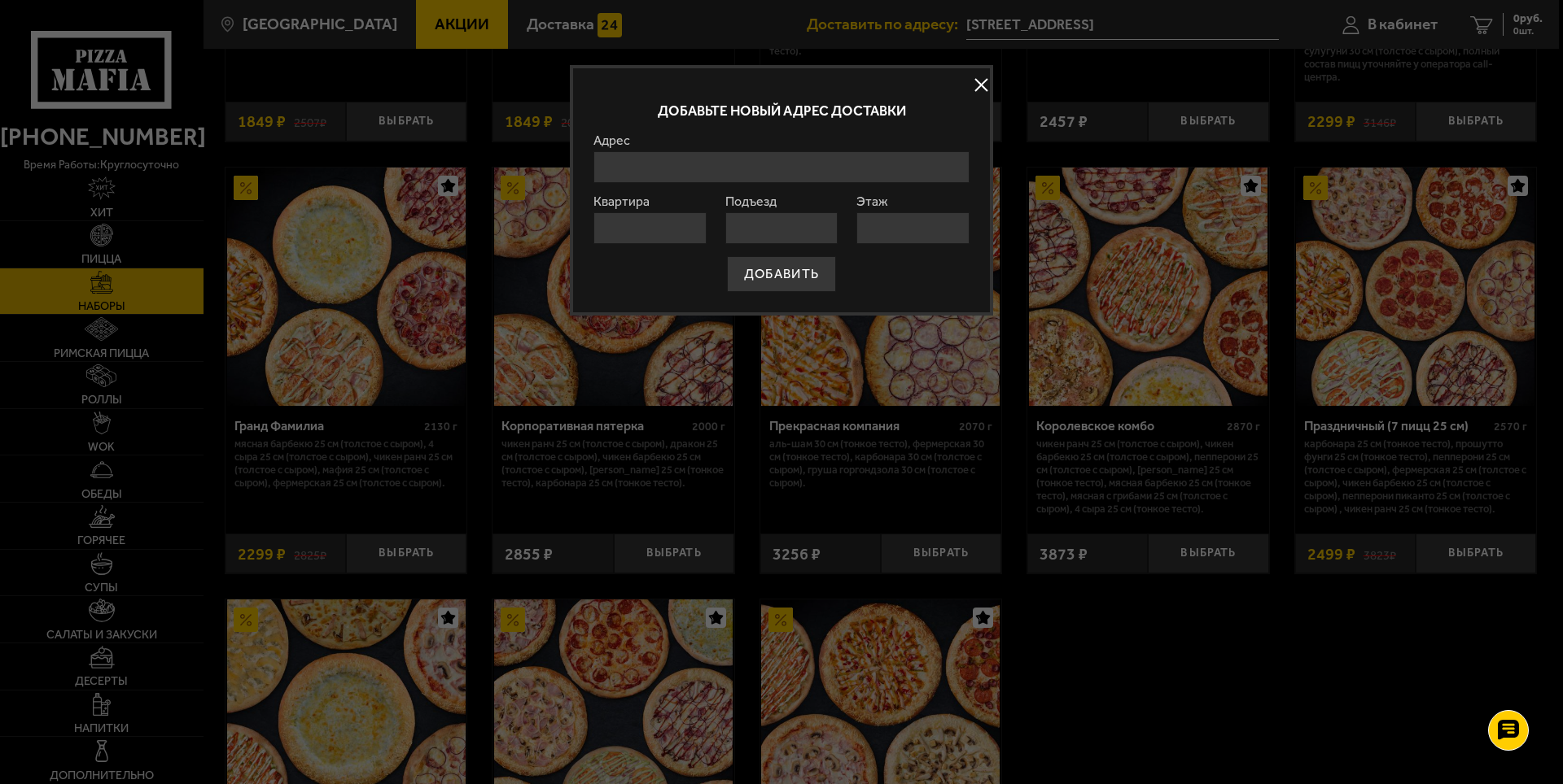
paste input "[STREET_ADDRESS]"
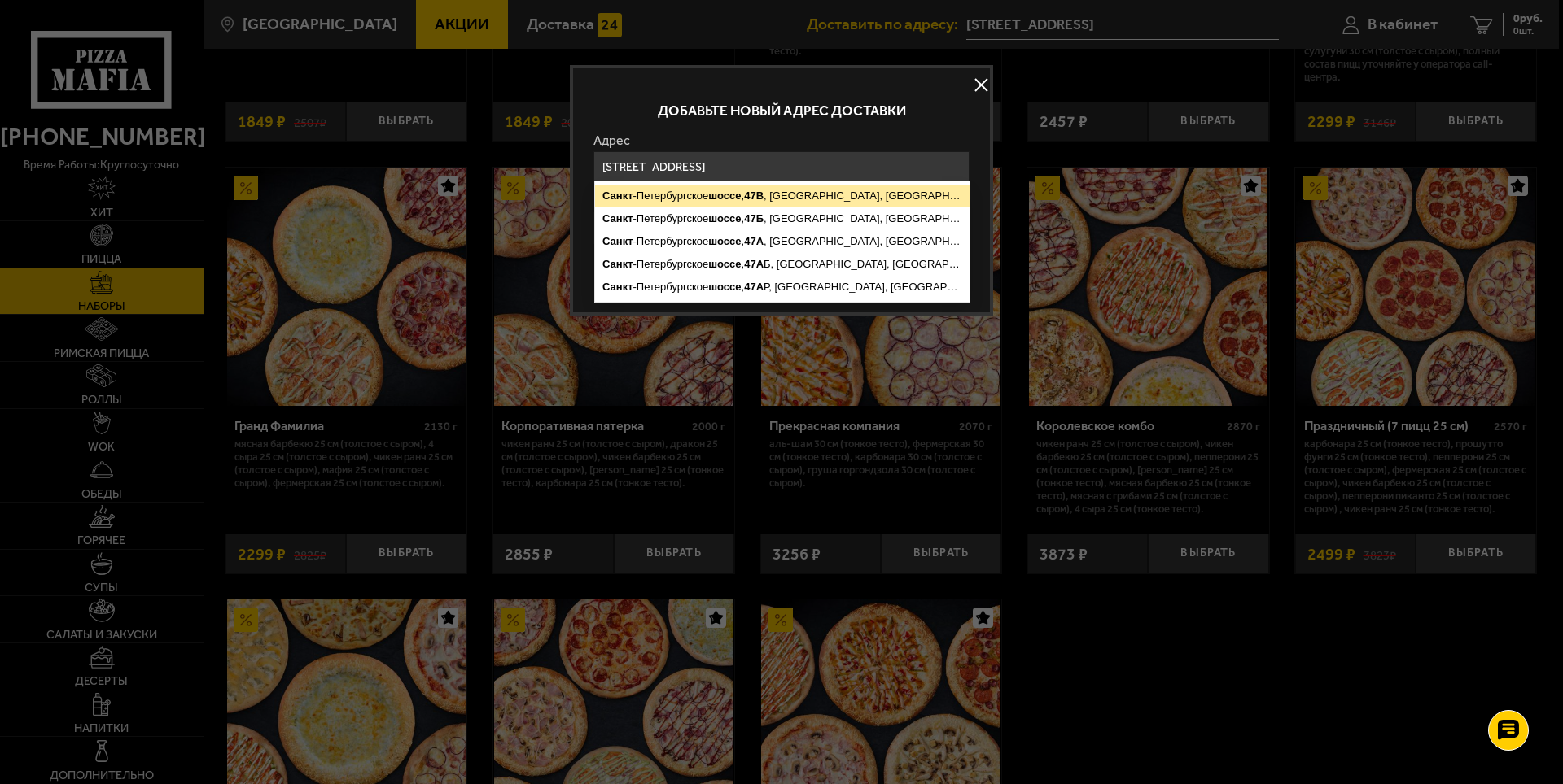
click at [786, 195] on ymaps "[STREET_ADDRESS]" at bounding box center [782, 195] width 375 height 23
type input "[STREET_ADDRESS]"
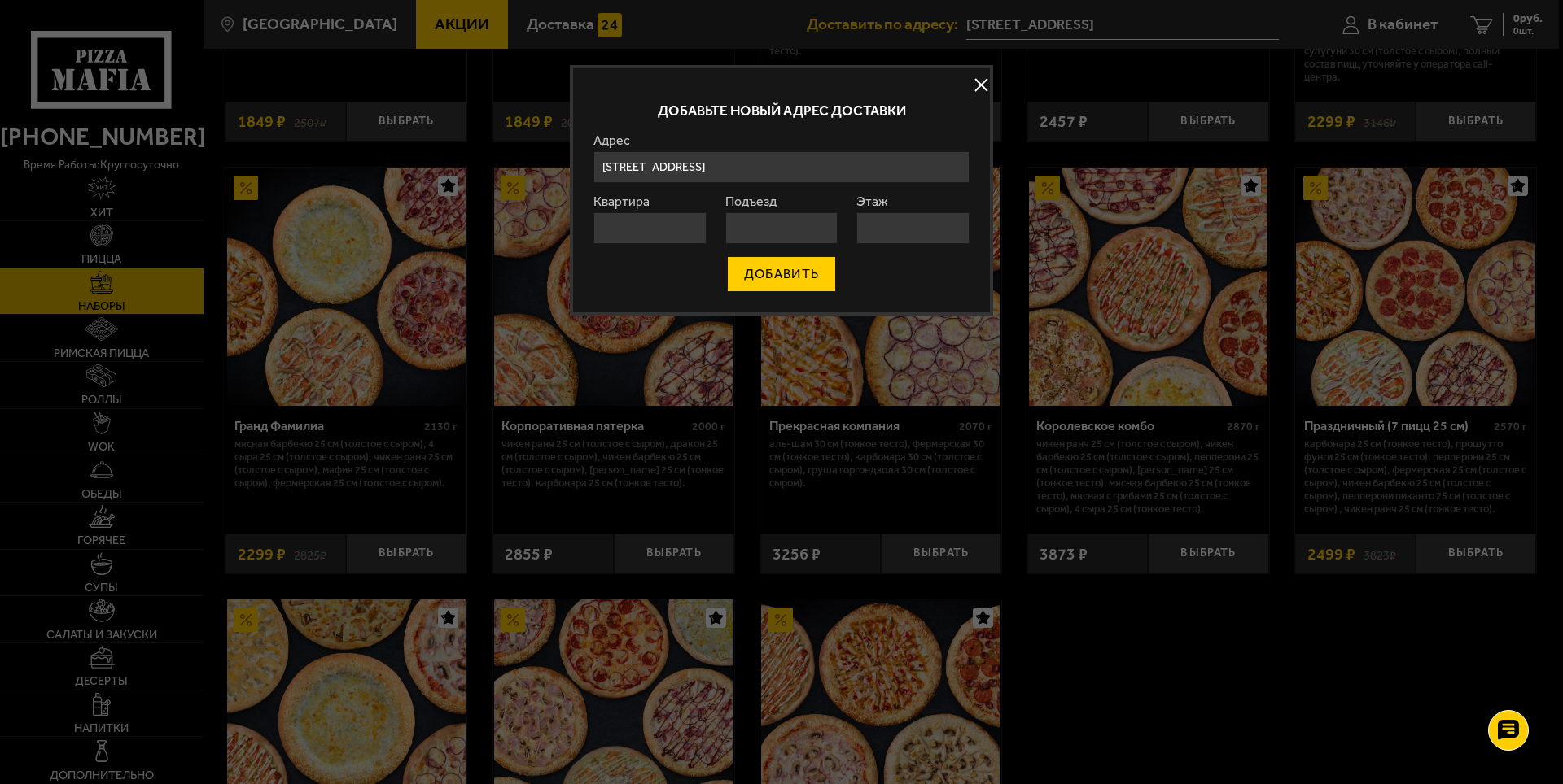
click at [802, 277] on button "ДОБАВИТЬ" at bounding box center [781, 274] width 109 height 36
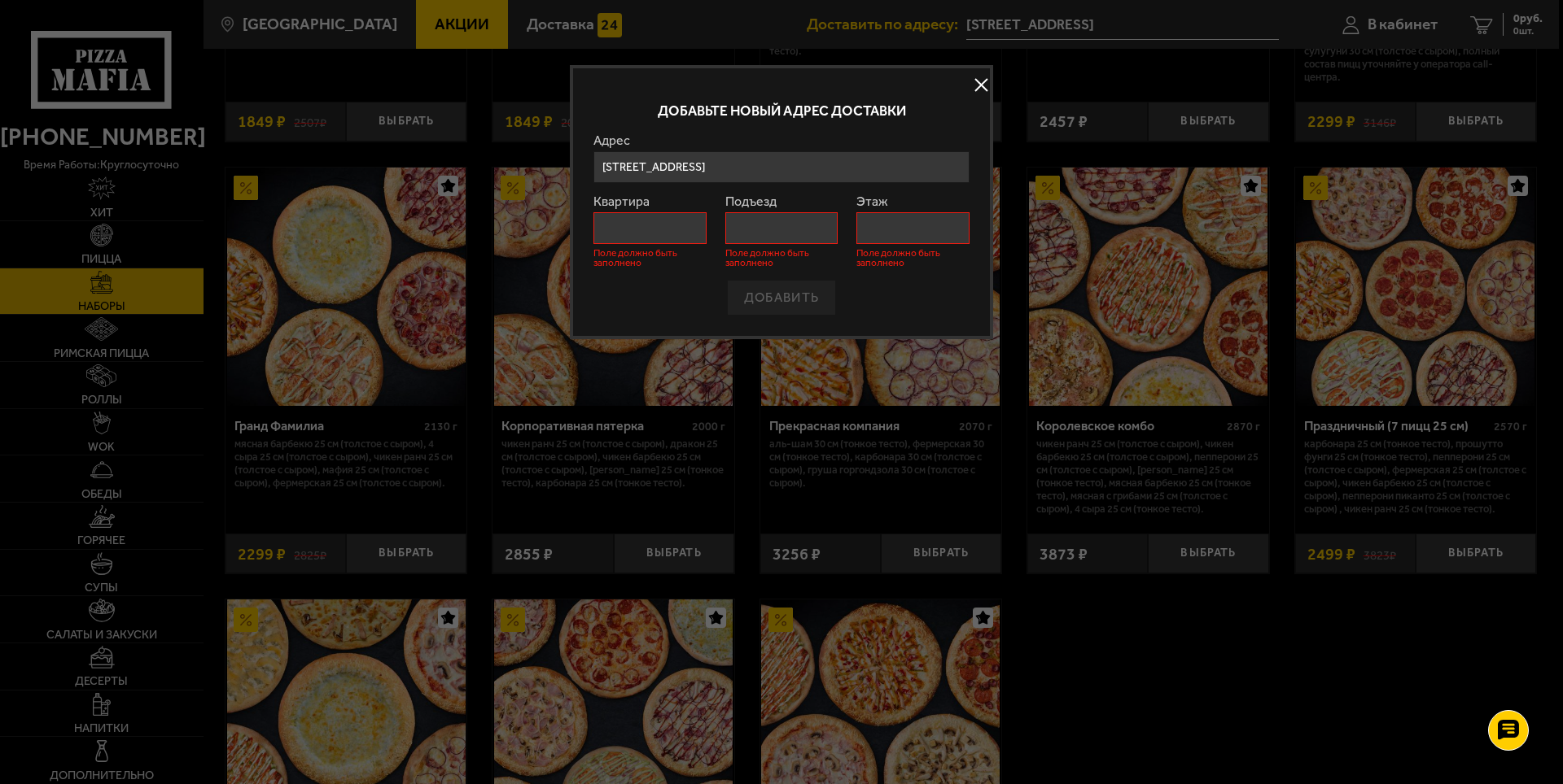
click at [674, 229] on input "Квартира" at bounding box center [650, 228] width 113 height 32
type input "1"
click at [751, 227] on input "Подъезд" at bounding box center [782, 228] width 113 height 32
type input "1"
drag, startPoint x: 888, startPoint y: 228, endPoint x: 896, endPoint y: 228, distance: 8.0
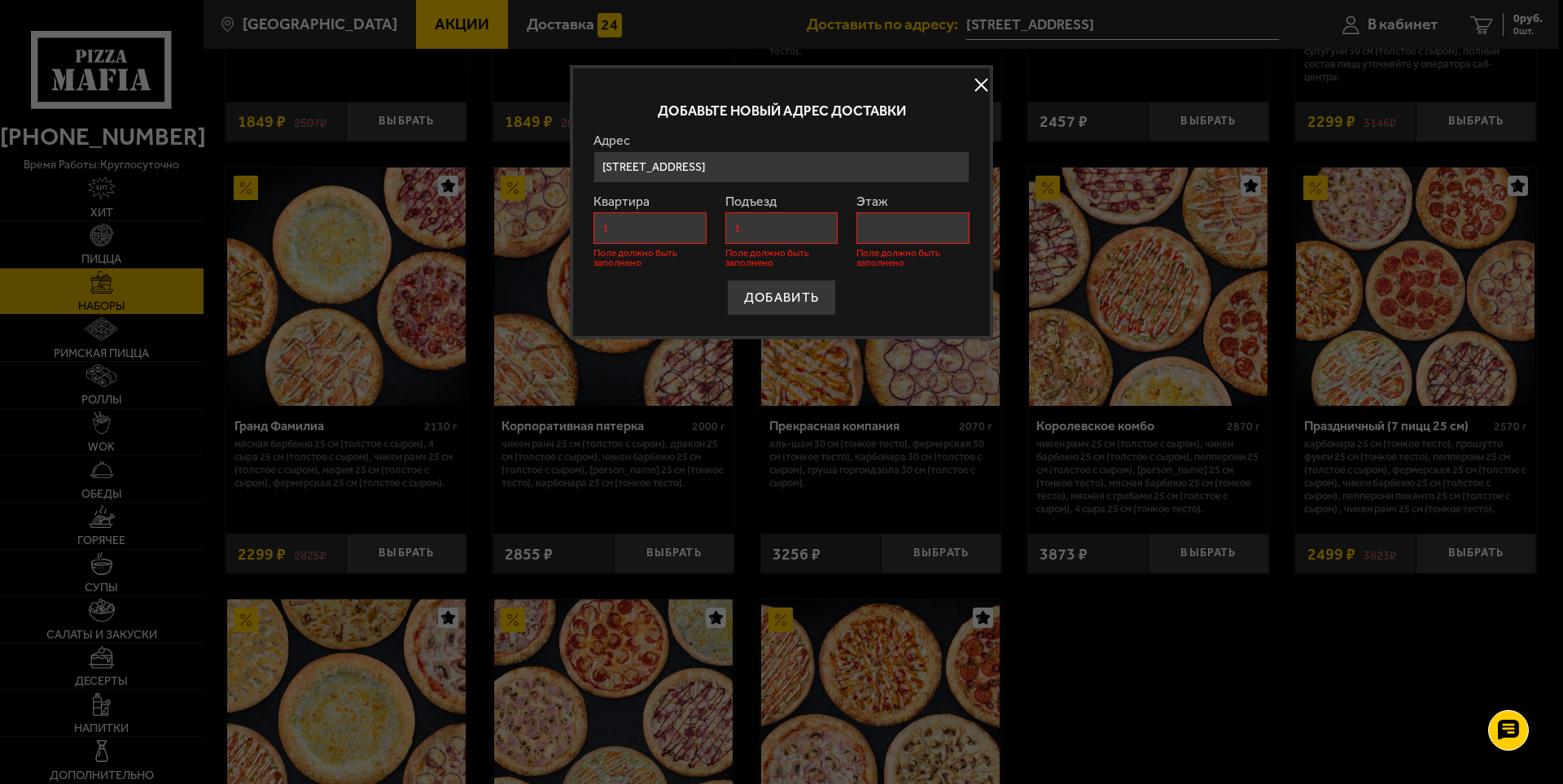
click at [888, 228] on input "Этаж" at bounding box center [913, 228] width 113 height 32
type input "1"
click at [782, 302] on button "ДОБАВИТЬ" at bounding box center [781, 298] width 109 height 36
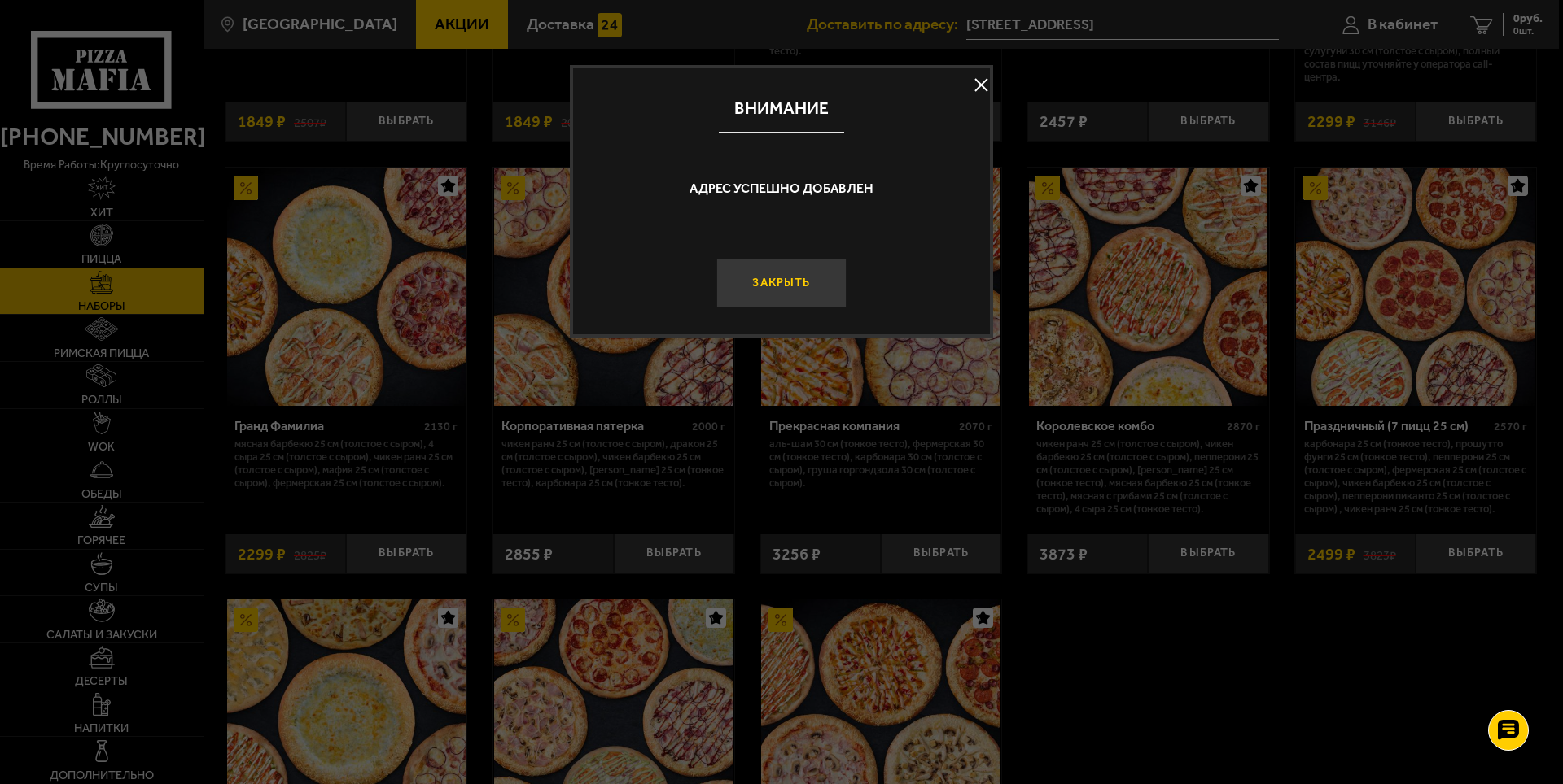
click at [804, 286] on button "Закрыть" at bounding box center [782, 283] width 130 height 49
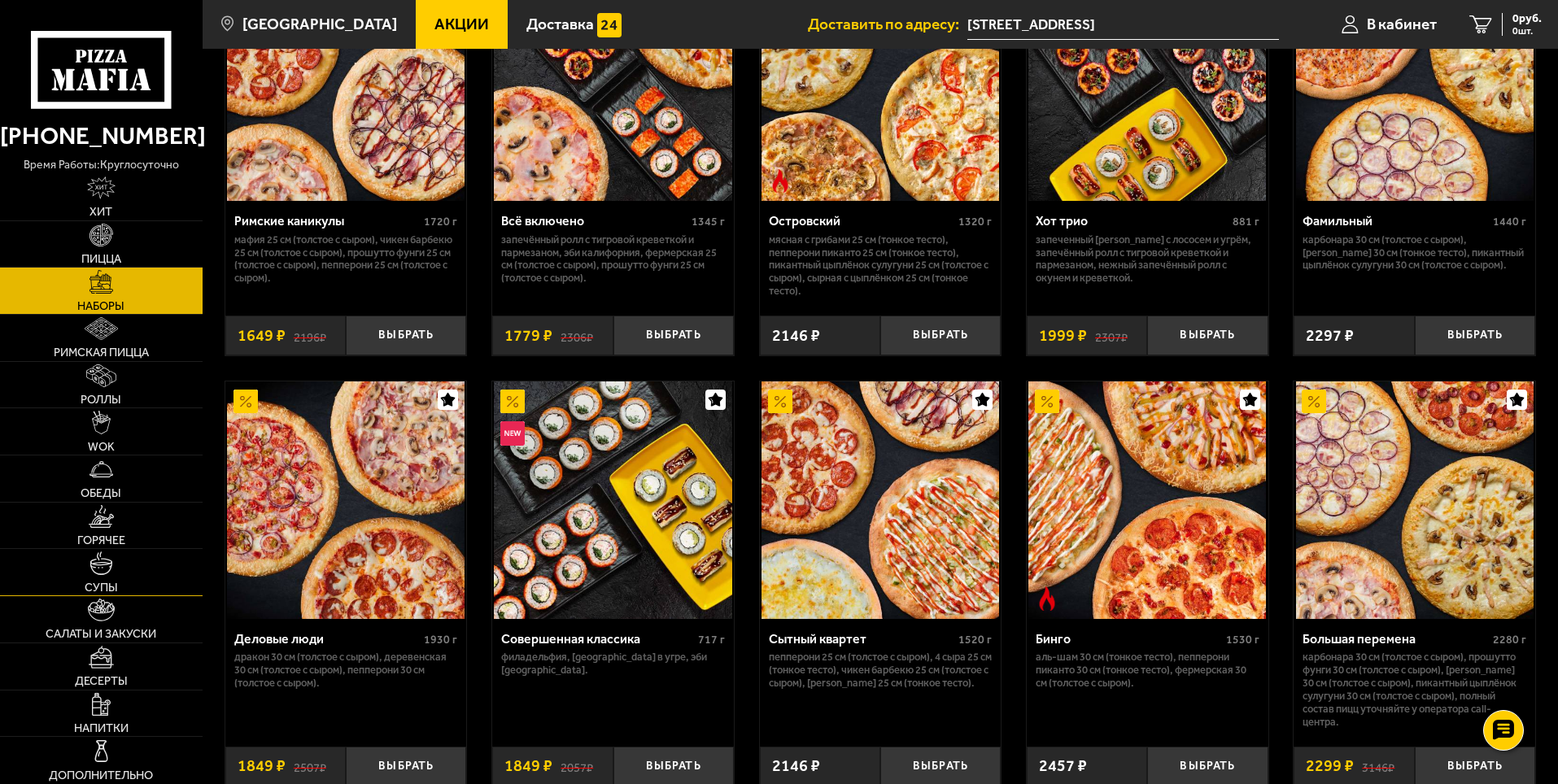
scroll to position [1498, 0]
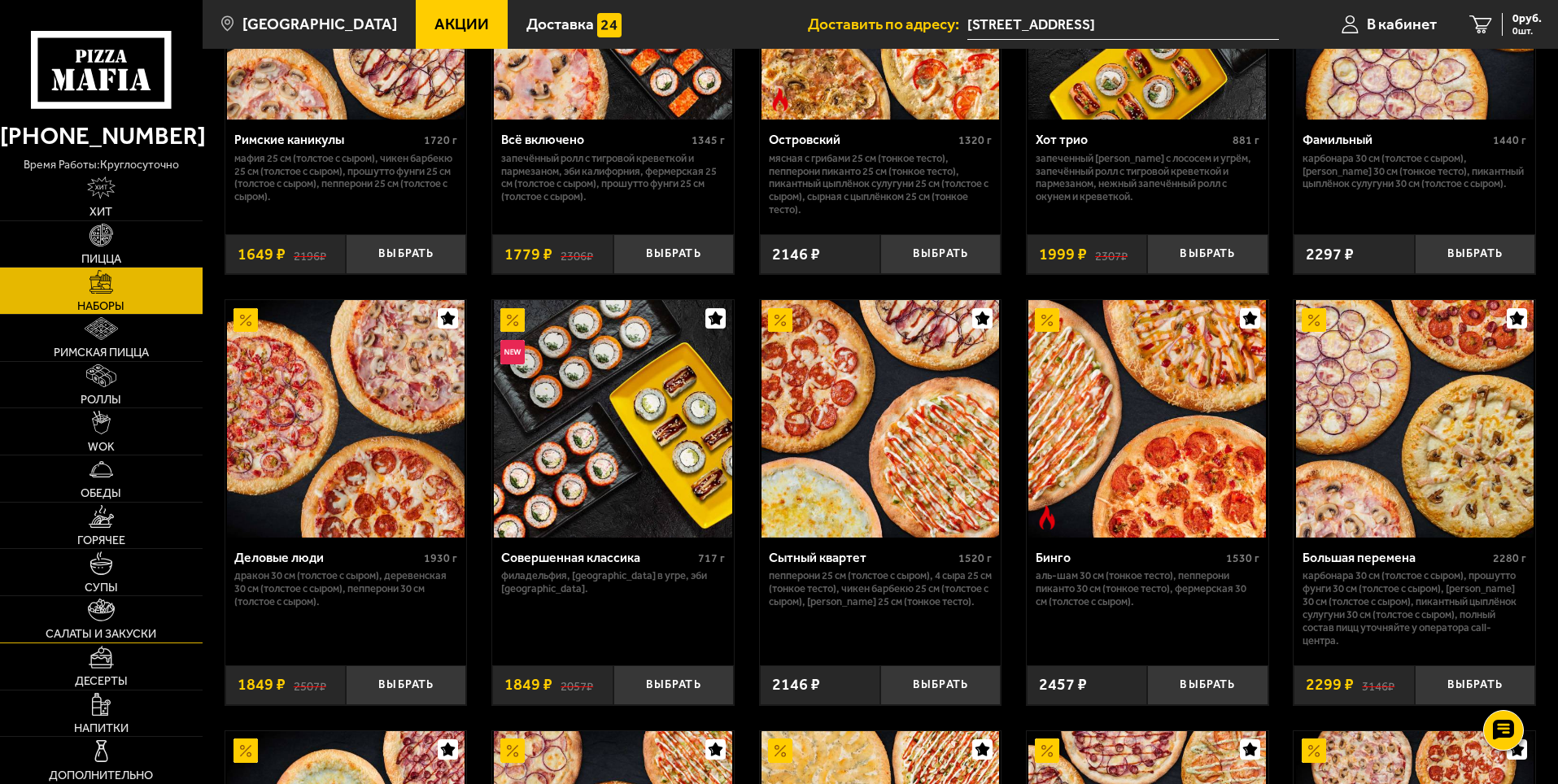
click at [108, 620] on img at bounding box center [101, 610] width 26 height 23
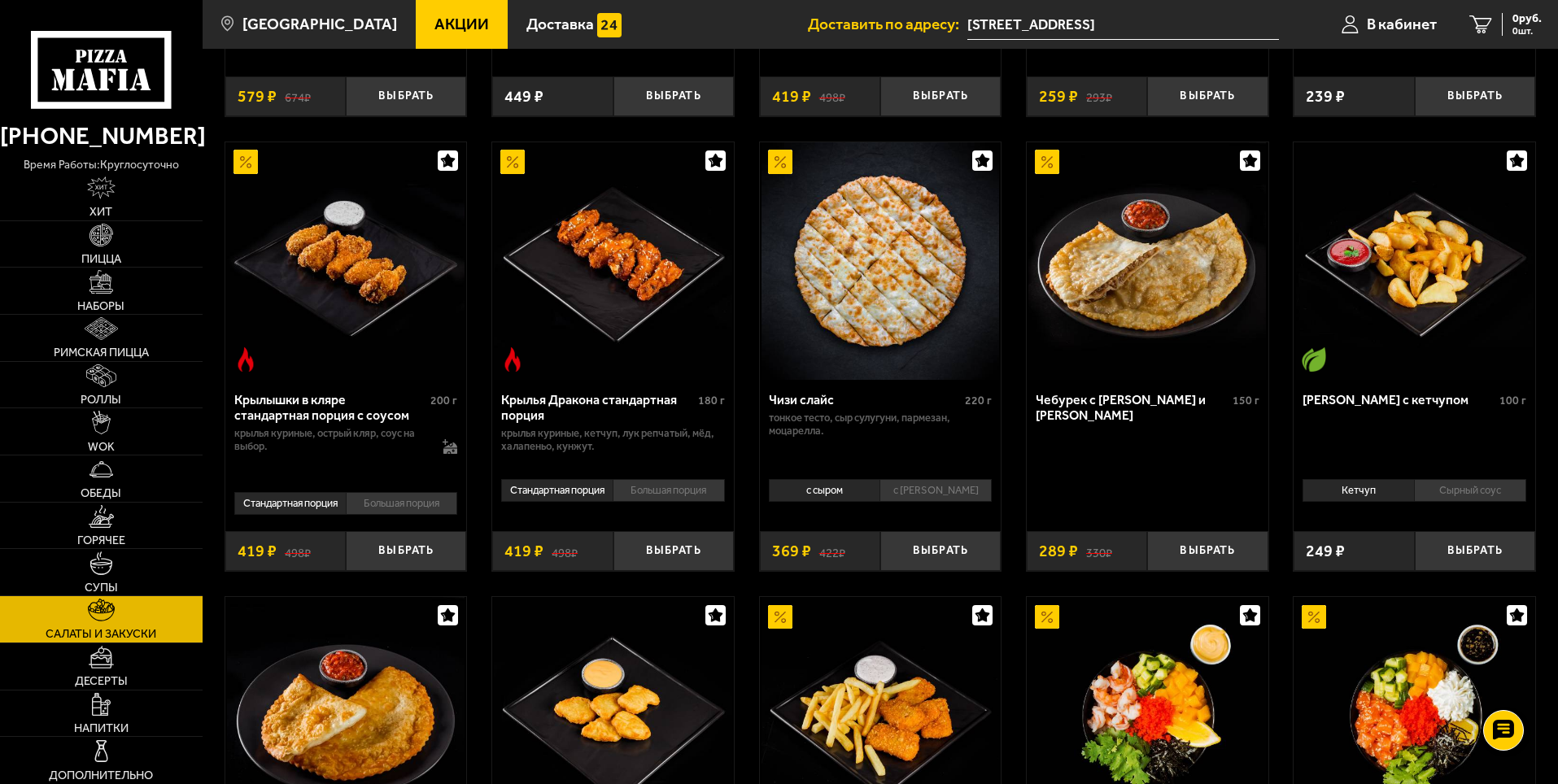
scroll to position [151, 0]
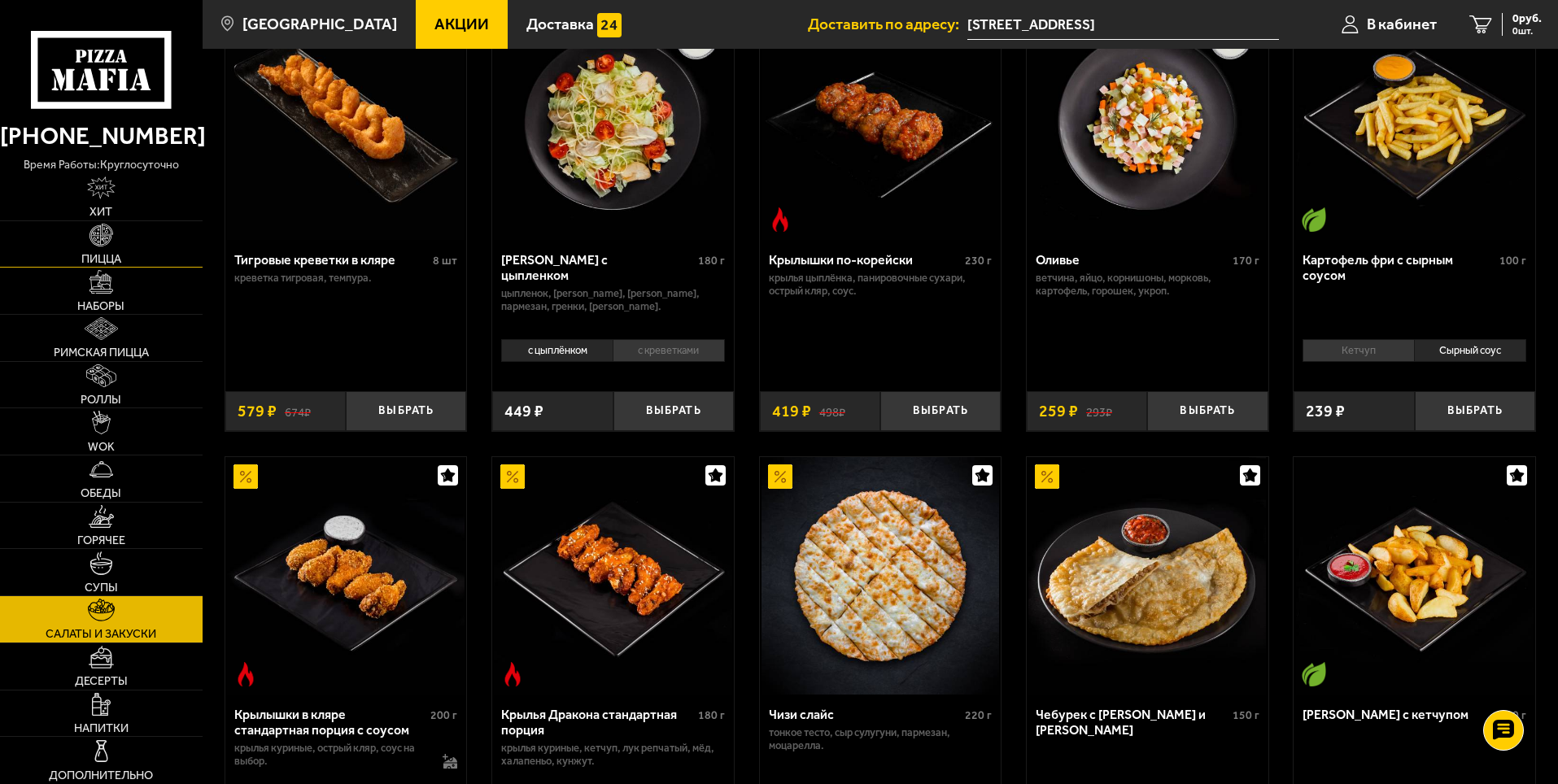
click at [96, 248] on link "Пицца" at bounding box center [101, 244] width 203 height 47
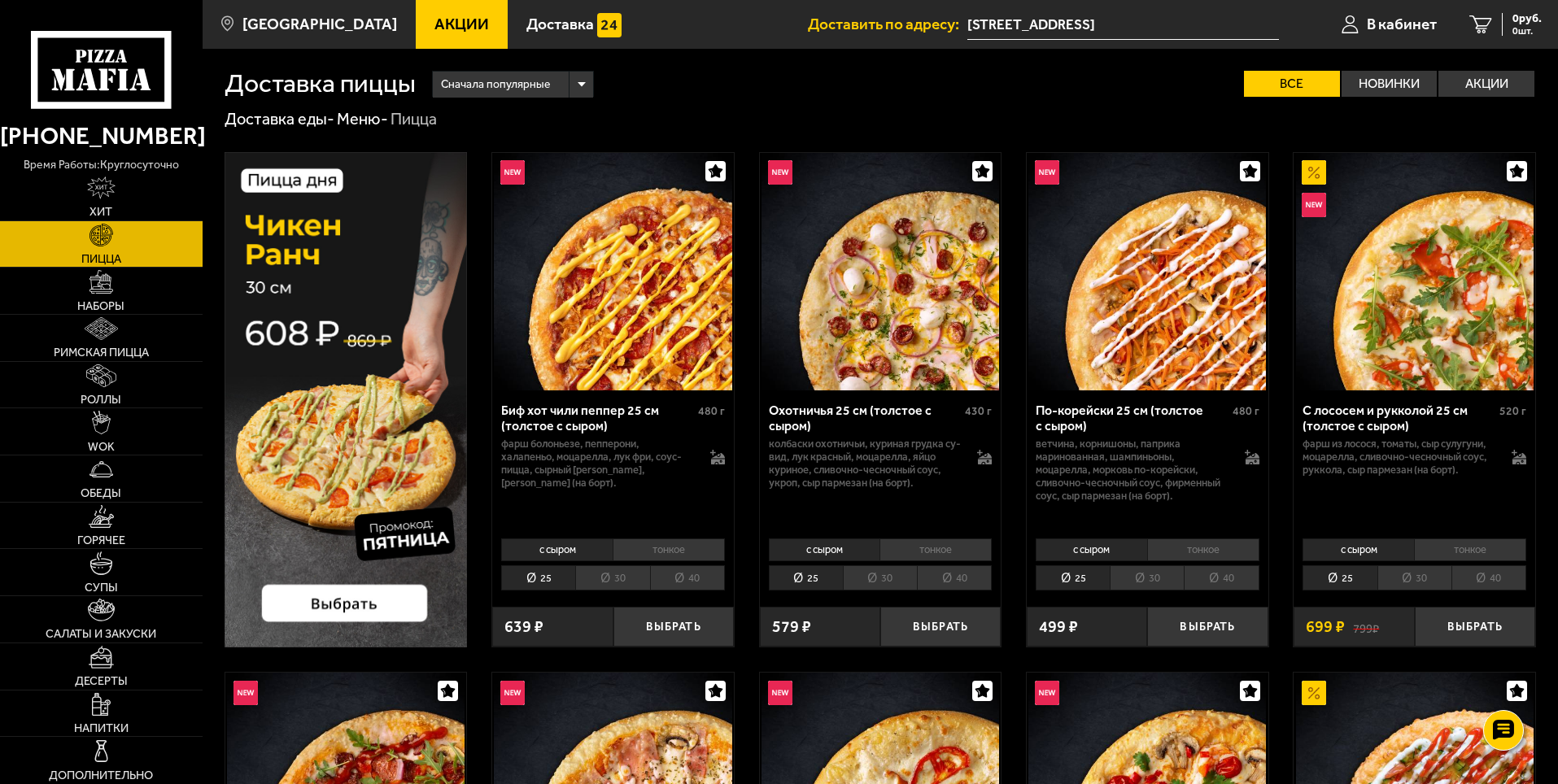
click at [581, 90] on div "Сначала популярные" at bounding box center [513, 85] width 161 height 26
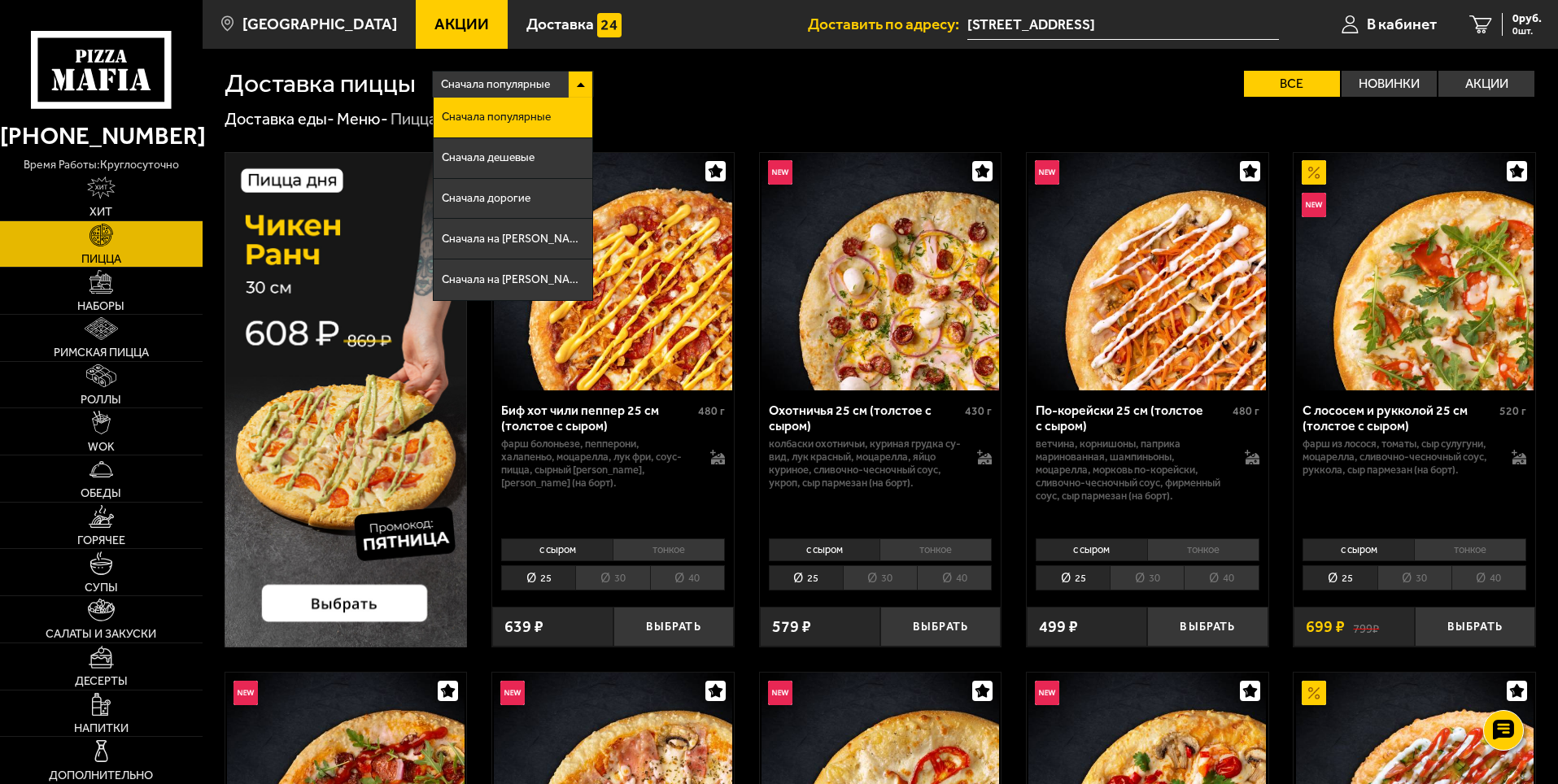
click at [661, 51] on div "Доставка пиццы Сначала популярные Сначала популярные Сначала дешевые Сначала до…" at bounding box center [880, 73] width 1312 height 48
click at [1486, 82] on label "Акции" at bounding box center [1487, 84] width 96 height 26
click at [0, 0] on input "Акции" at bounding box center [0, 0] width 0 height 0
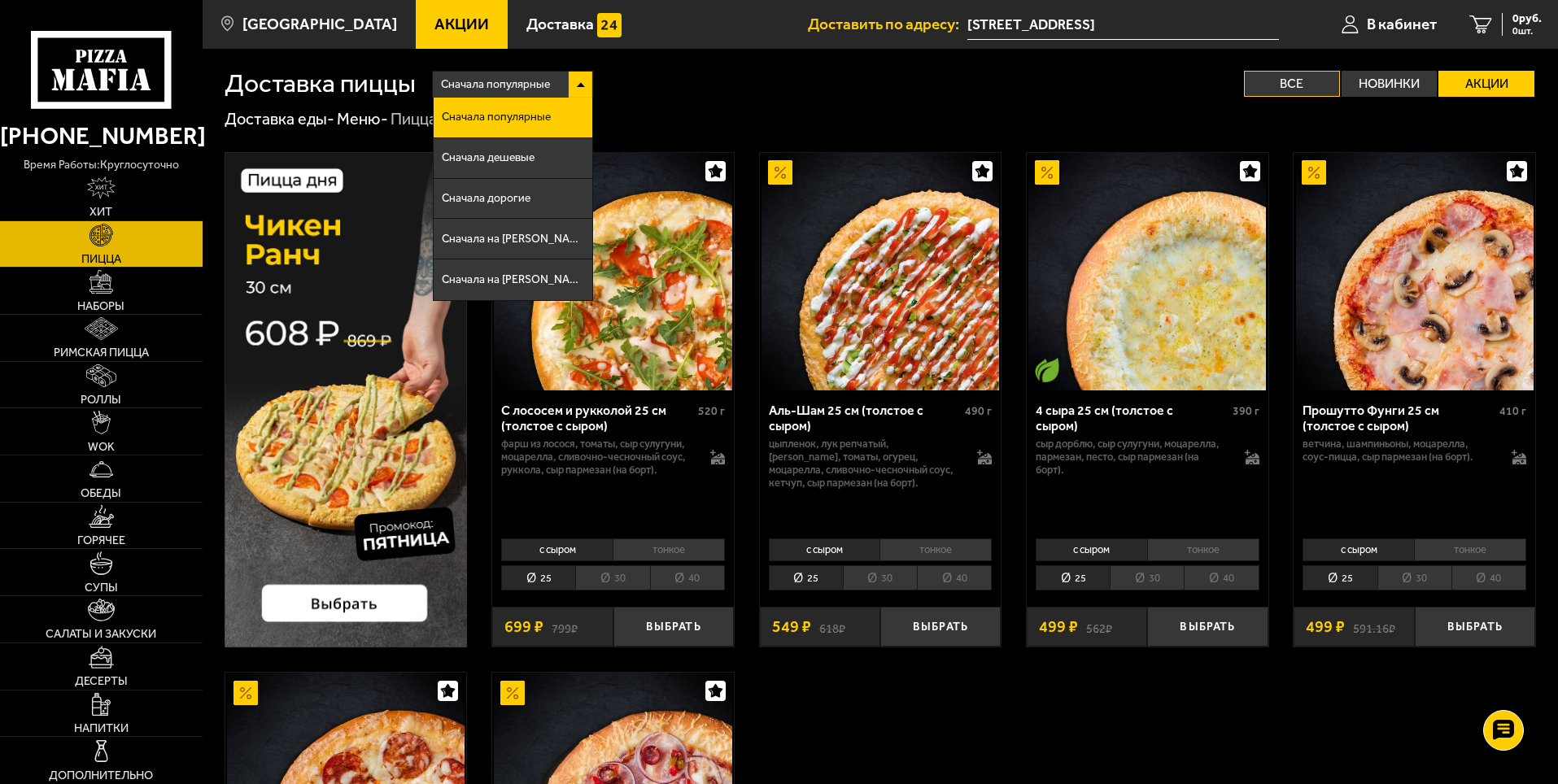
click at [1303, 83] on label "Все" at bounding box center [1292, 84] width 96 height 26
click at [0, 0] on input "Все" at bounding box center [0, 0] width 0 height 0
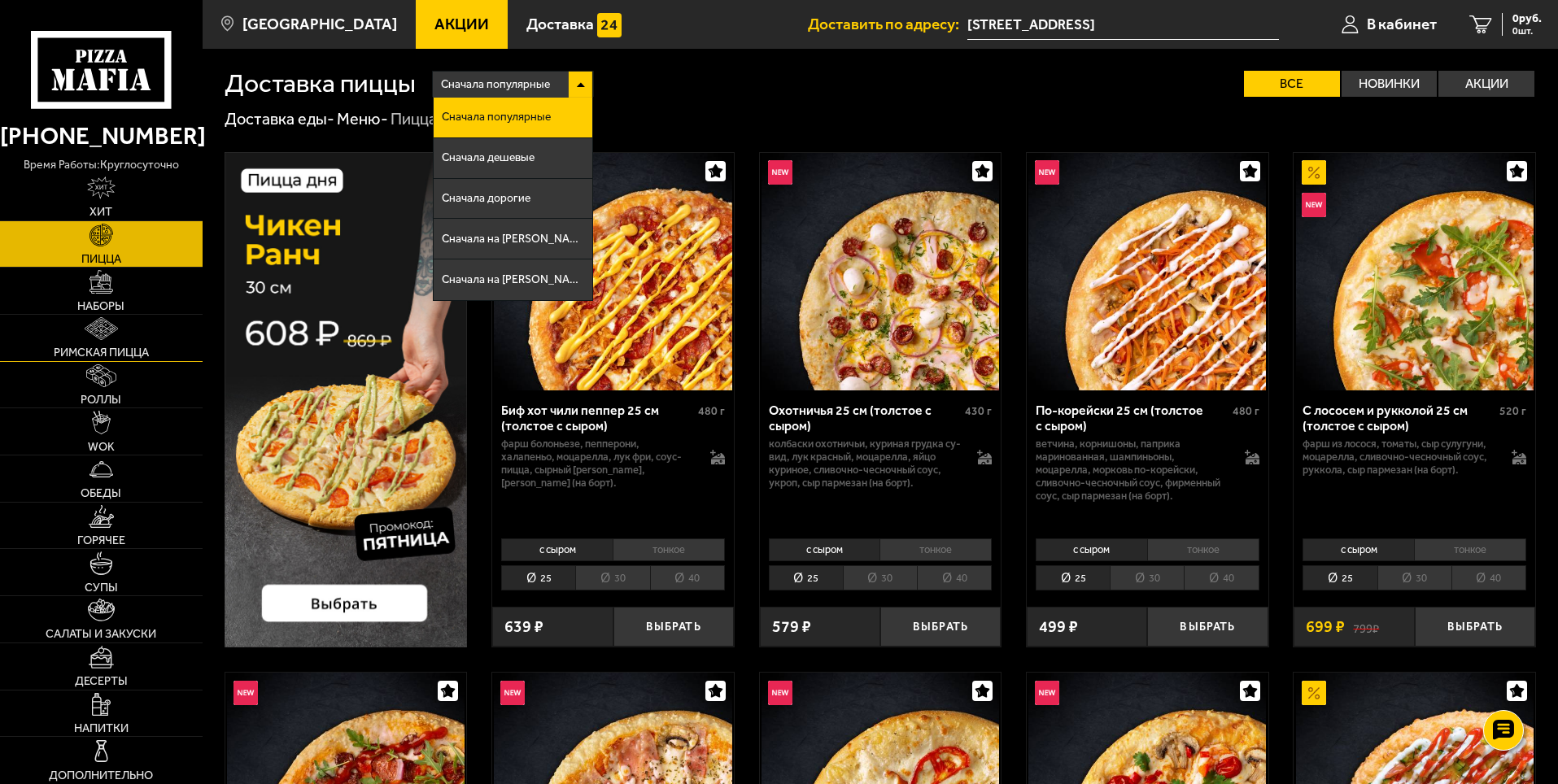
click at [113, 348] on span "Римская пицца" at bounding box center [101, 352] width 96 height 11
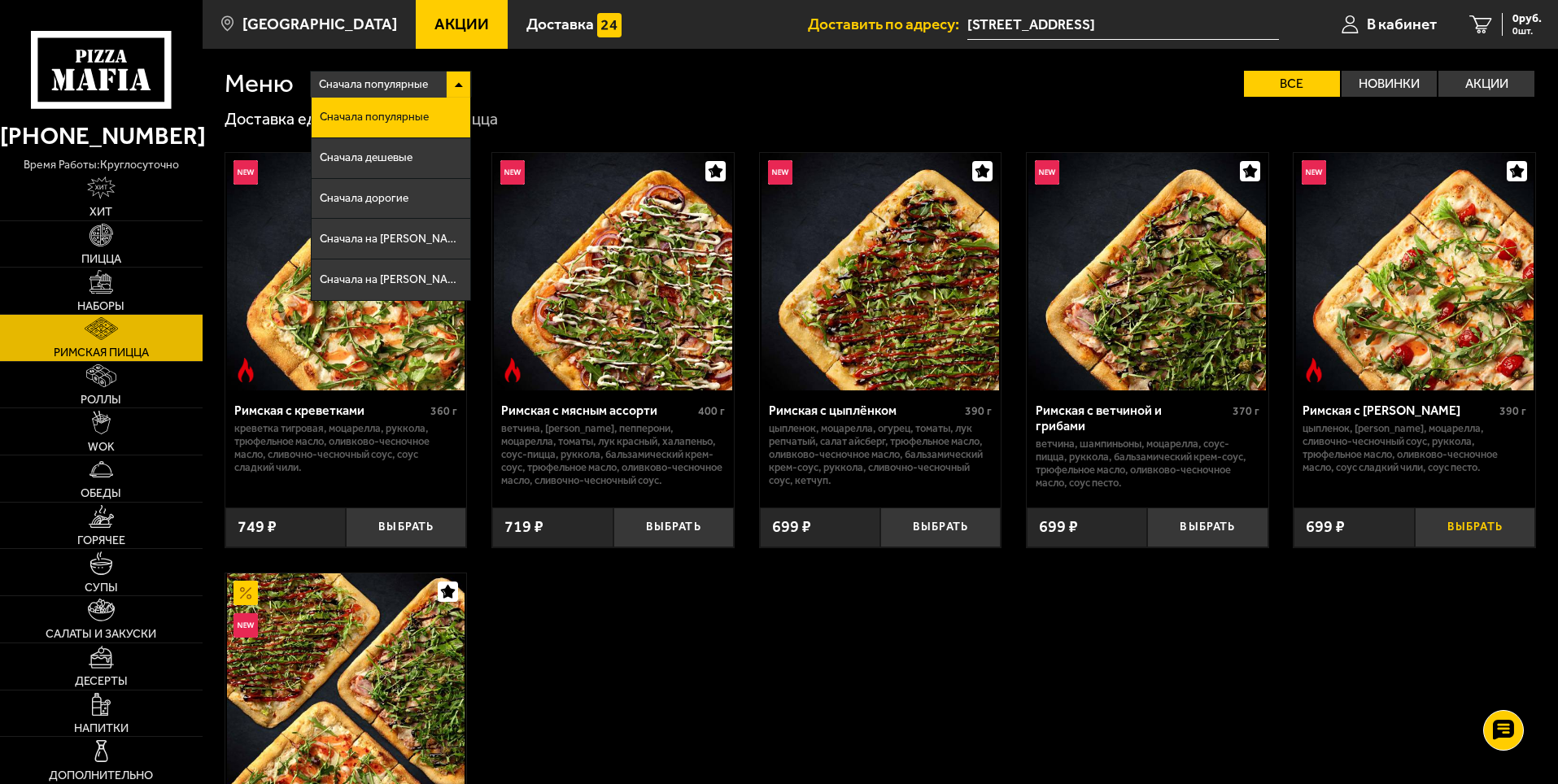
click at [1481, 524] on button "Выбрать" at bounding box center [1475, 527] width 120 height 40
click at [1210, 530] on button "Выбрать" at bounding box center [1207, 527] width 120 height 40
click at [936, 534] on button "Выбрать" at bounding box center [941, 527] width 120 height 40
click at [674, 526] on button "Выбрать" at bounding box center [673, 527] width 120 height 40
click at [406, 529] on button "Выбрать" at bounding box center [406, 527] width 120 height 40
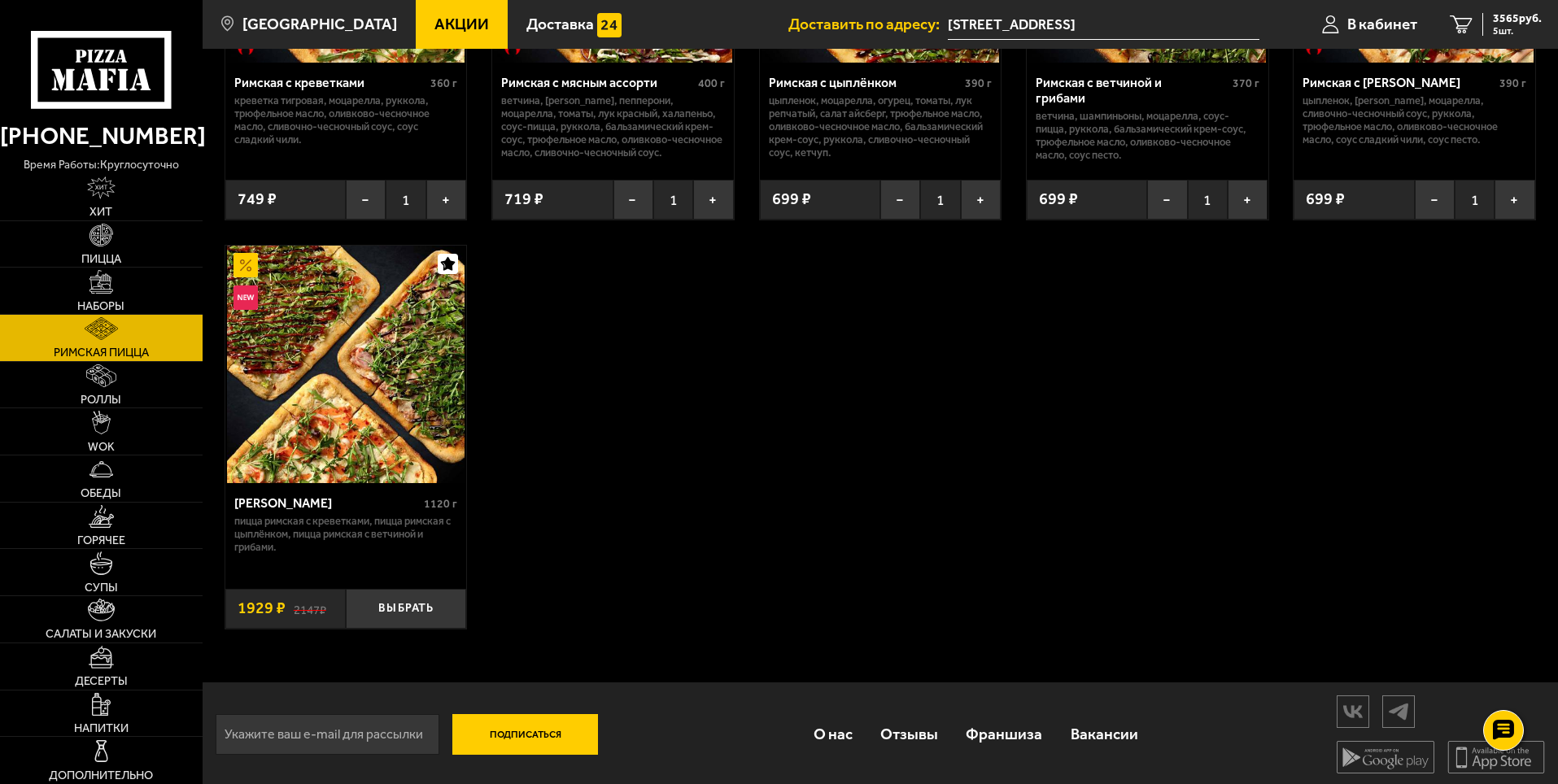
scroll to position [332, 0]
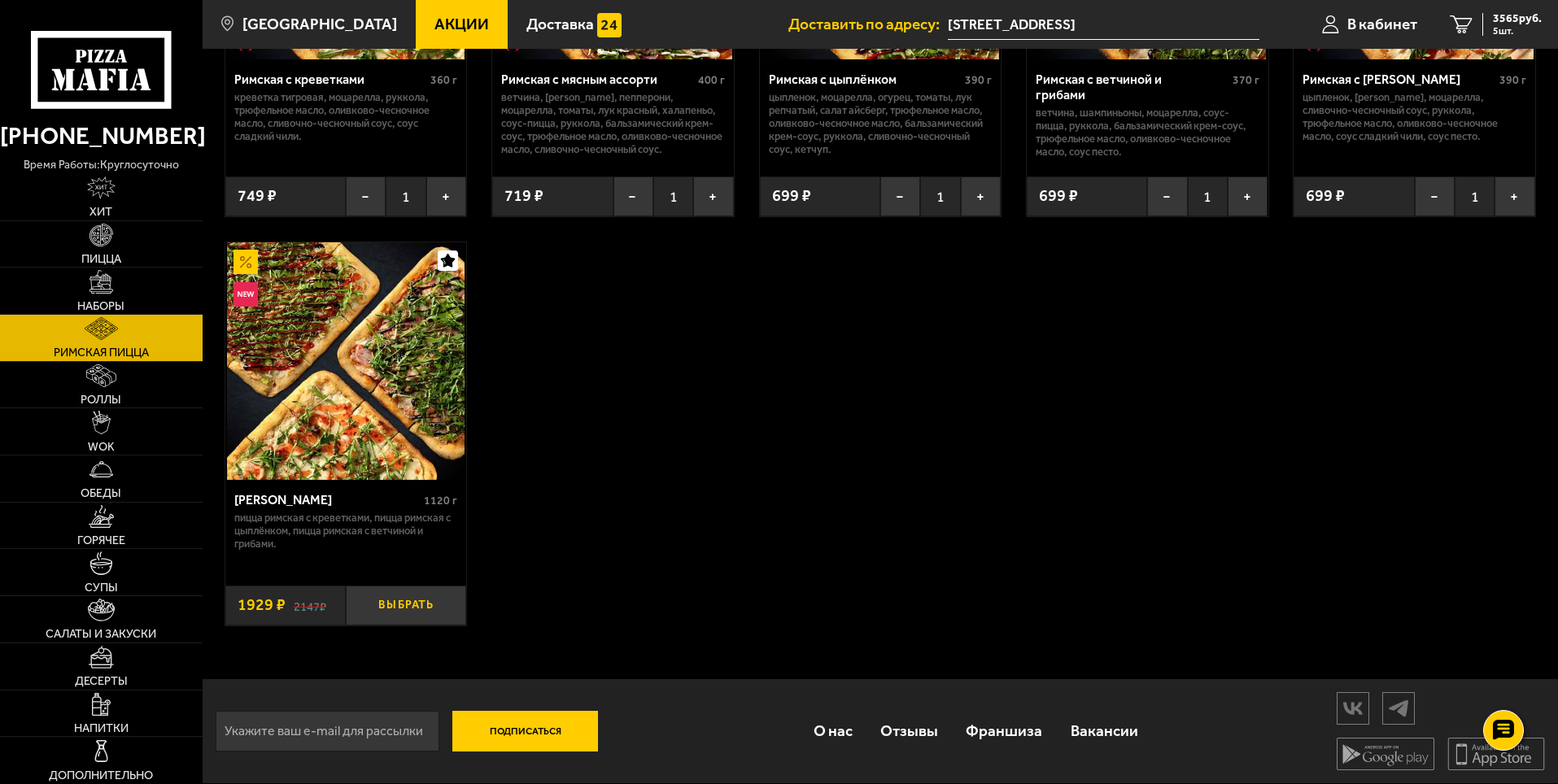
click at [422, 610] on button "Выбрать" at bounding box center [406, 606] width 120 height 40
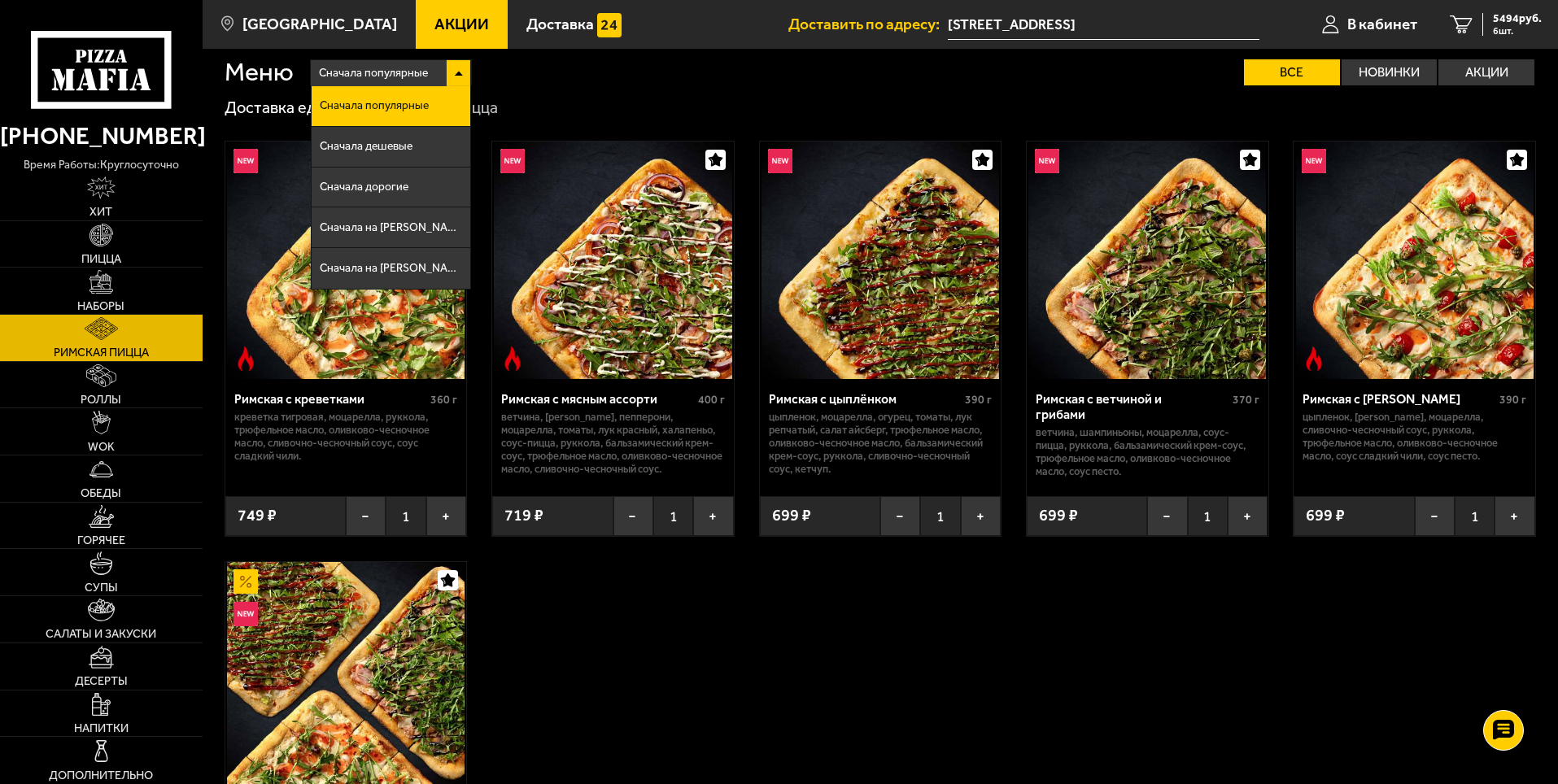
scroll to position [0, 0]
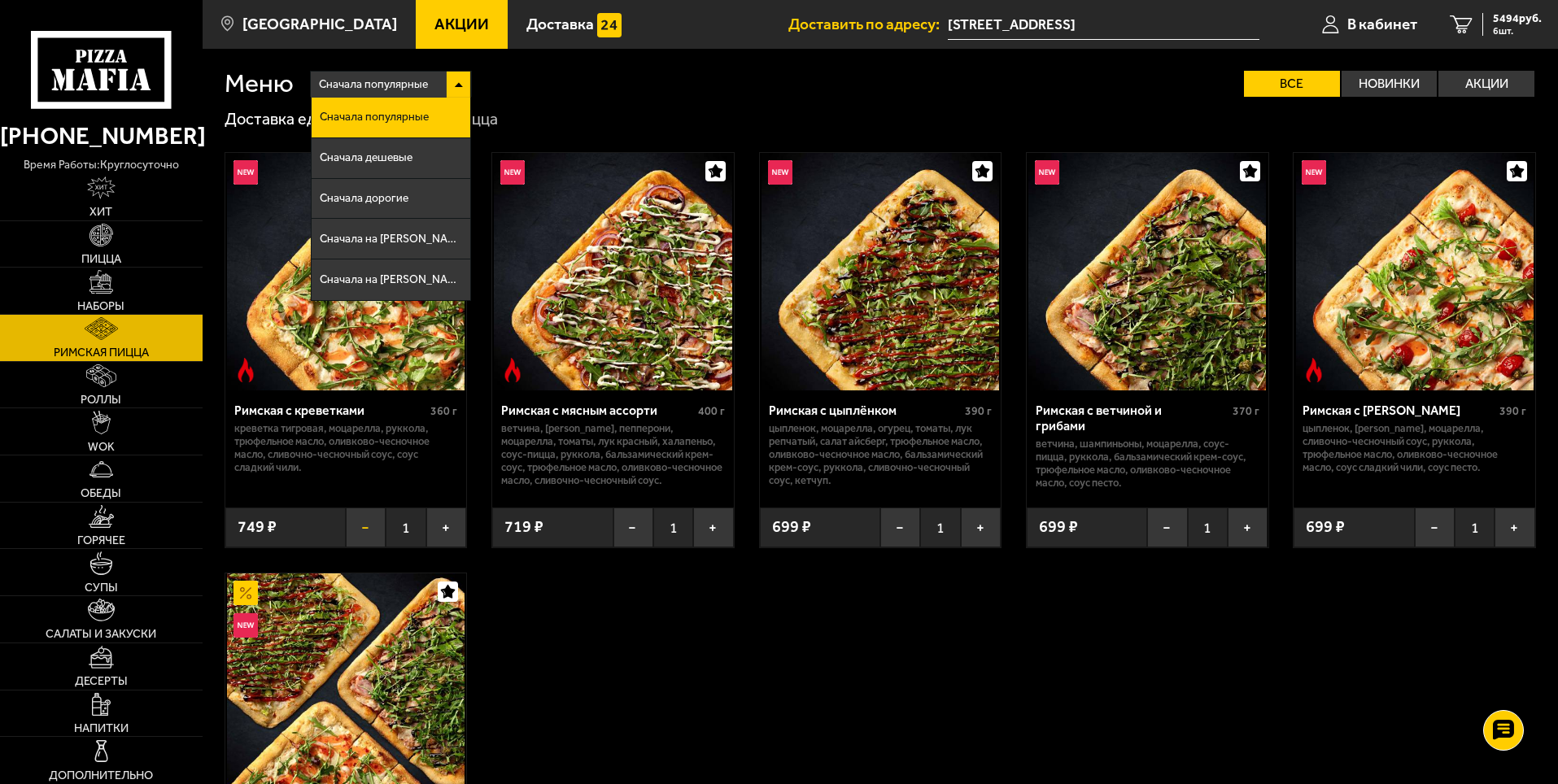
click at [365, 535] on button "−" at bounding box center [365, 527] width 40 height 40
click at [629, 529] on button "−" at bounding box center [633, 527] width 40 height 40
click at [902, 540] on button "−" at bounding box center [900, 527] width 40 height 40
click at [1162, 531] on button "−" at bounding box center [1166, 527] width 40 height 40
